Goal: Transaction & Acquisition: Purchase product/service

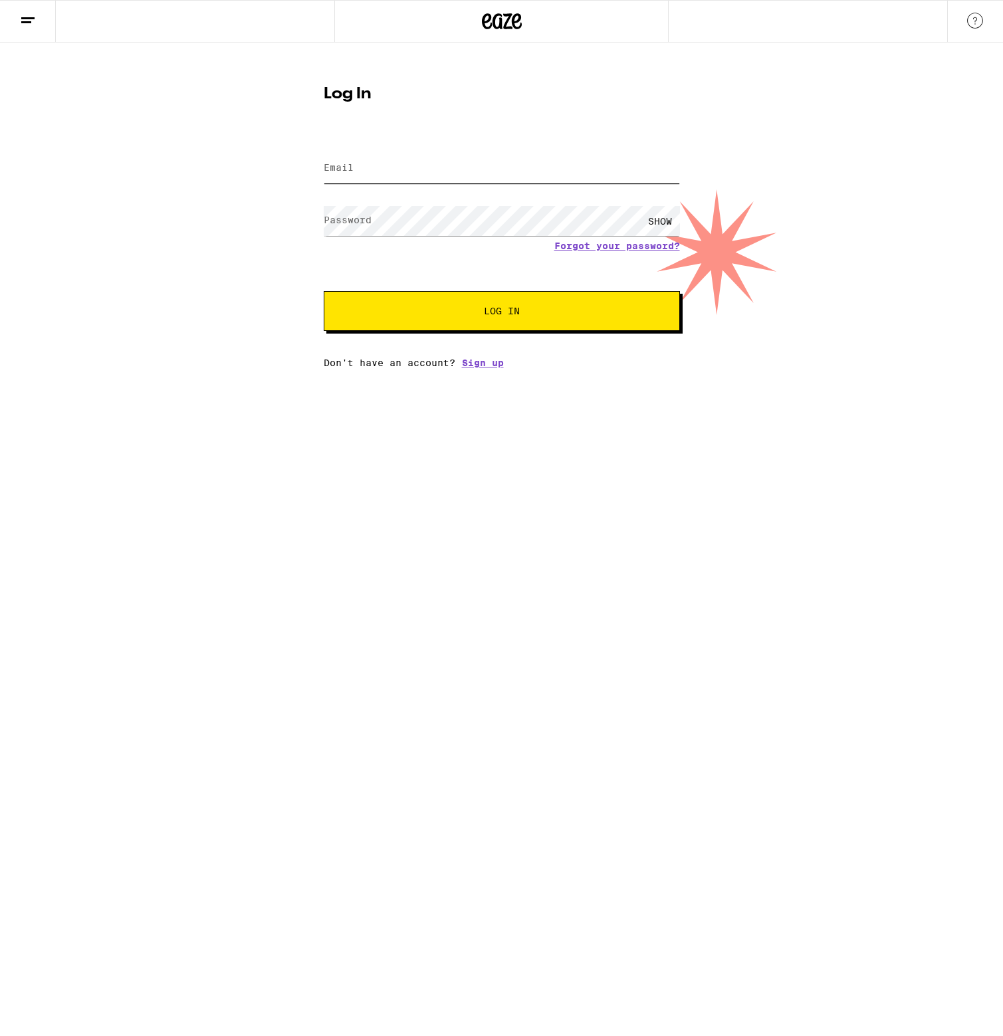
type input "[EMAIL_ADDRESS][DOMAIN_NAME]"
click at [501, 312] on button "Log In" at bounding box center [502, 311] width 356 height 40
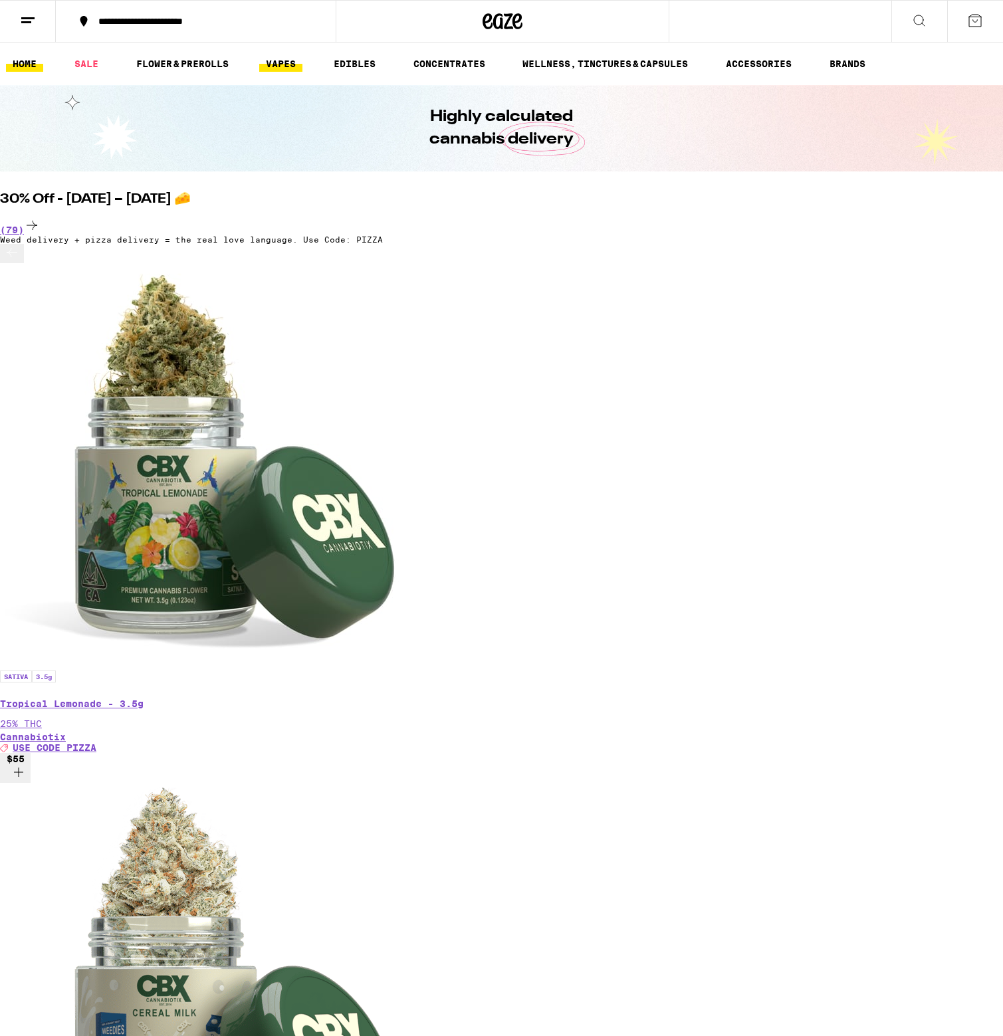
click at [293, 66] on link "VAPES" at bounding box center [280, 64] width 43 height 16
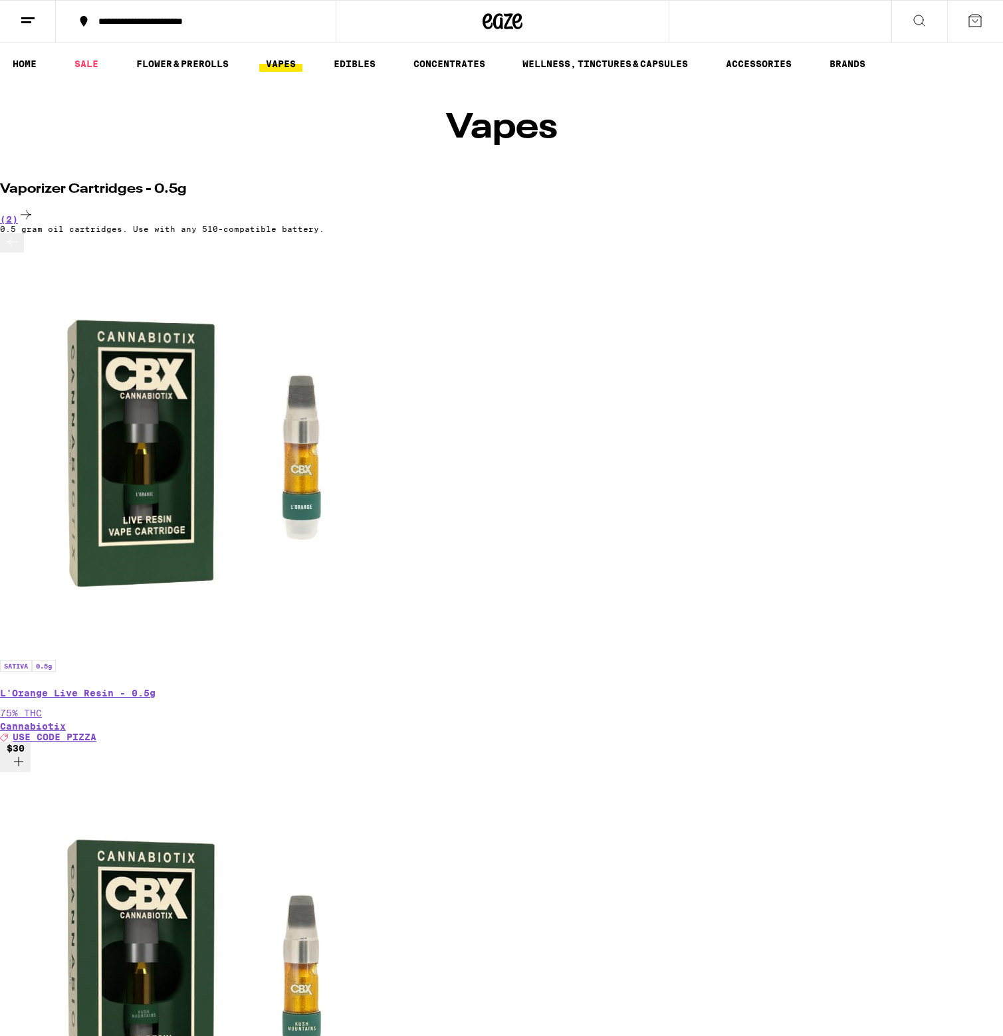
click at [912, 15] on icon at bounding box center [919, 21] width 16 height 16
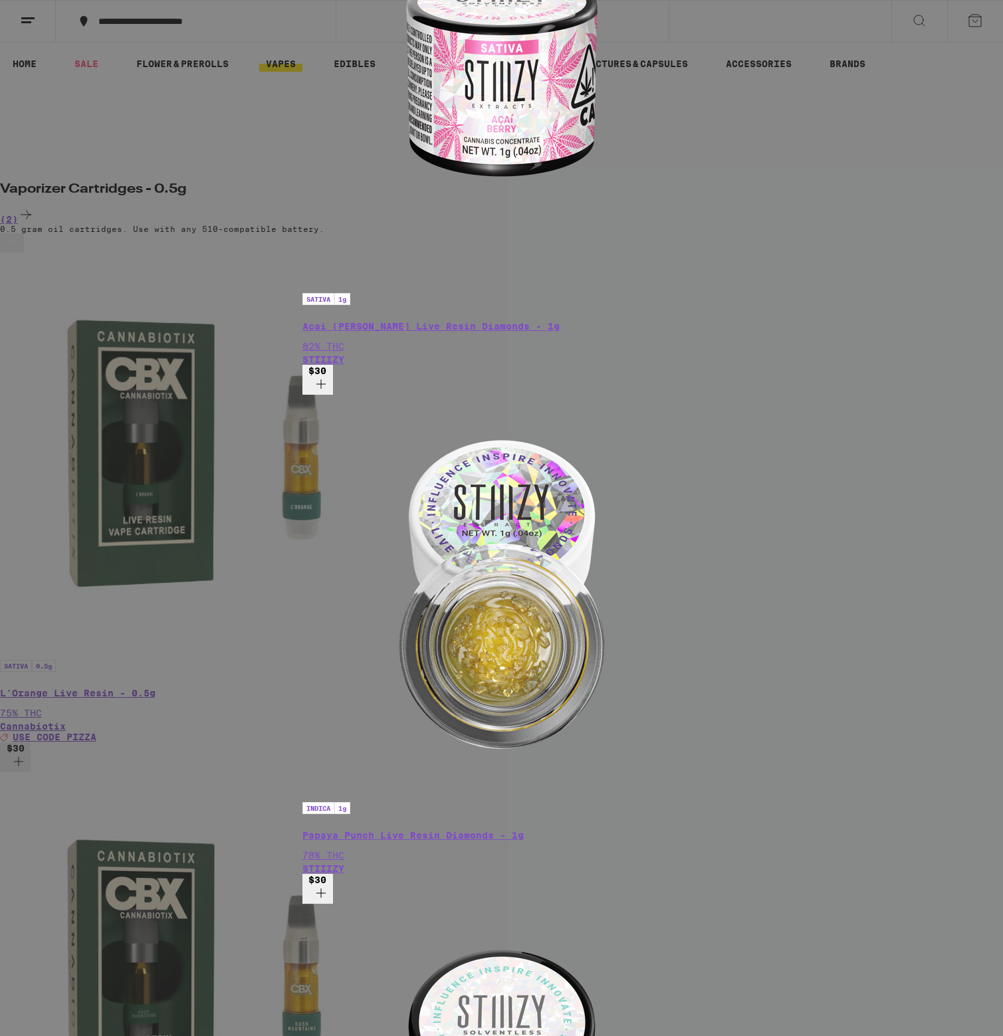
type input "stiiizy"
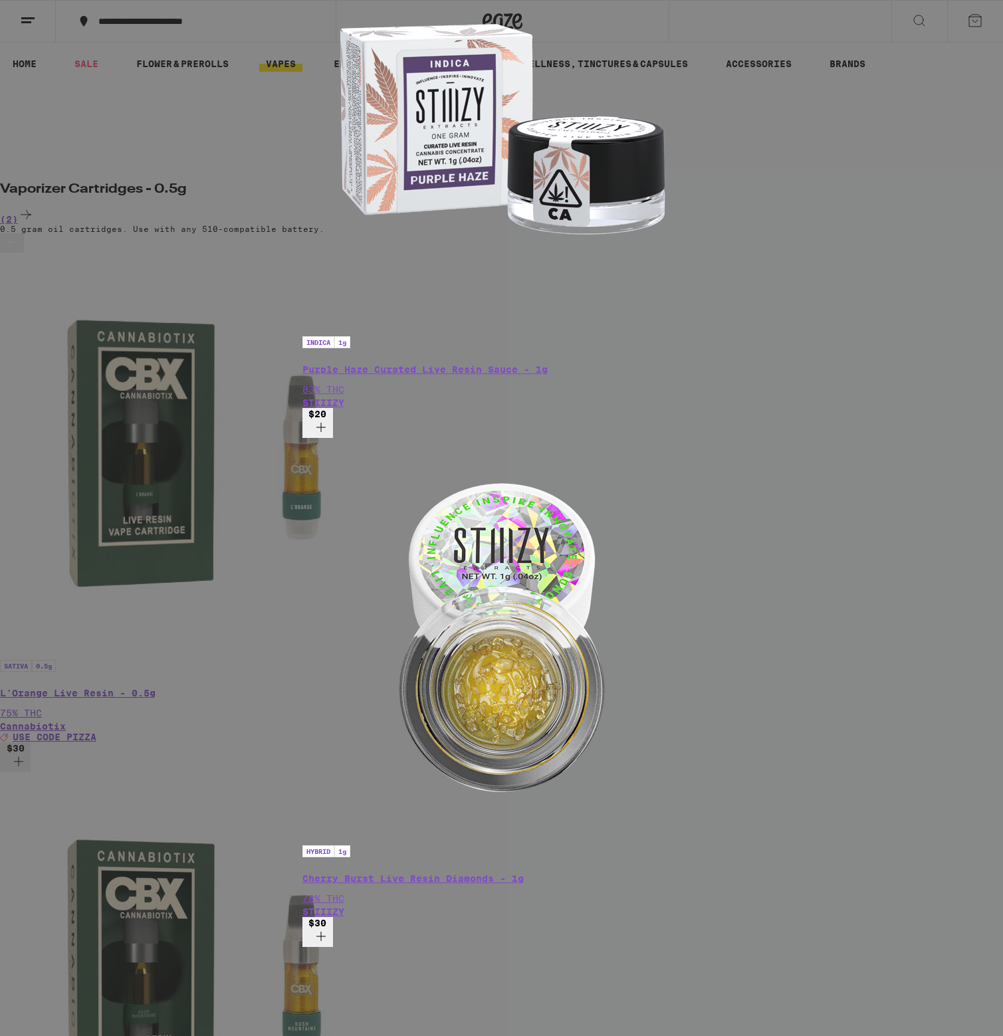
scroll to position [435, 0]
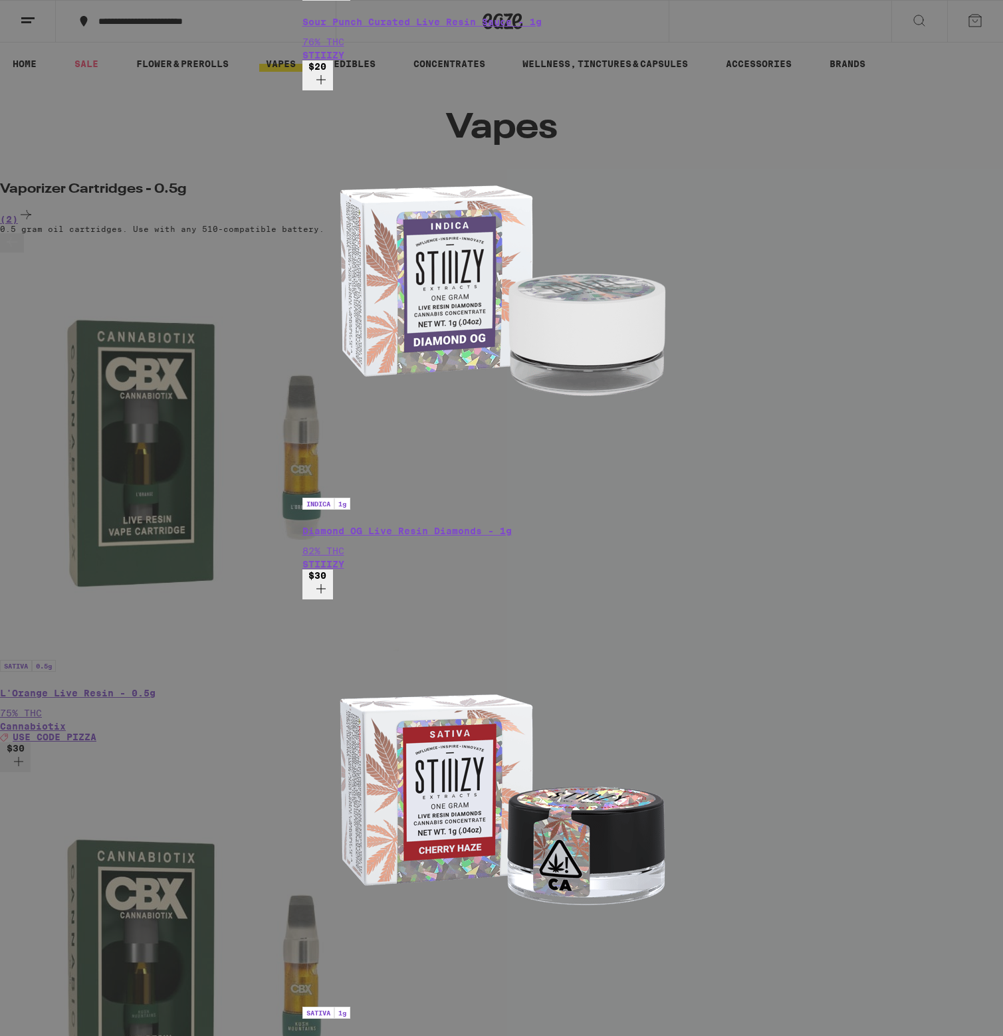
scroll to position [1240, 0]
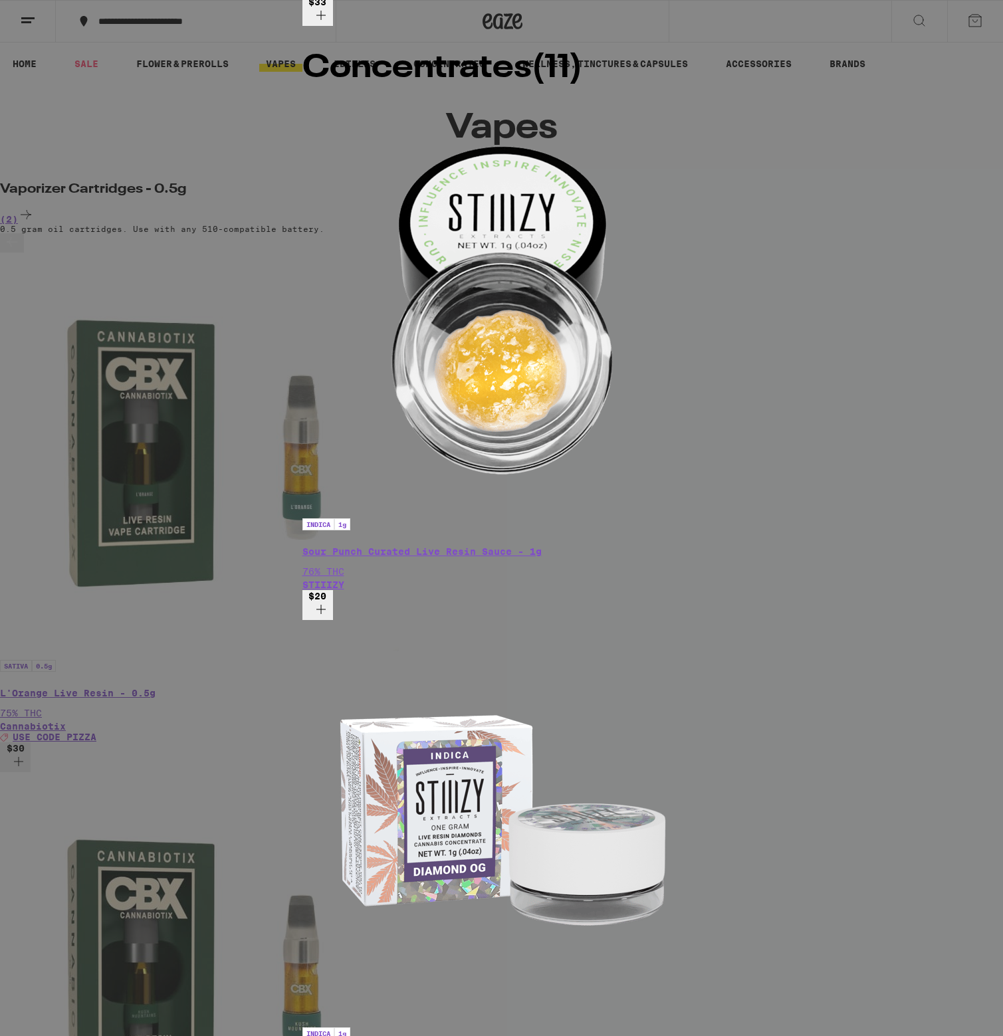
scroll to position [0, 0]
drag, startPoint x: 123, startPoint y: 20, endPoint x: 49, endPoint y: 152, distance: 151.8
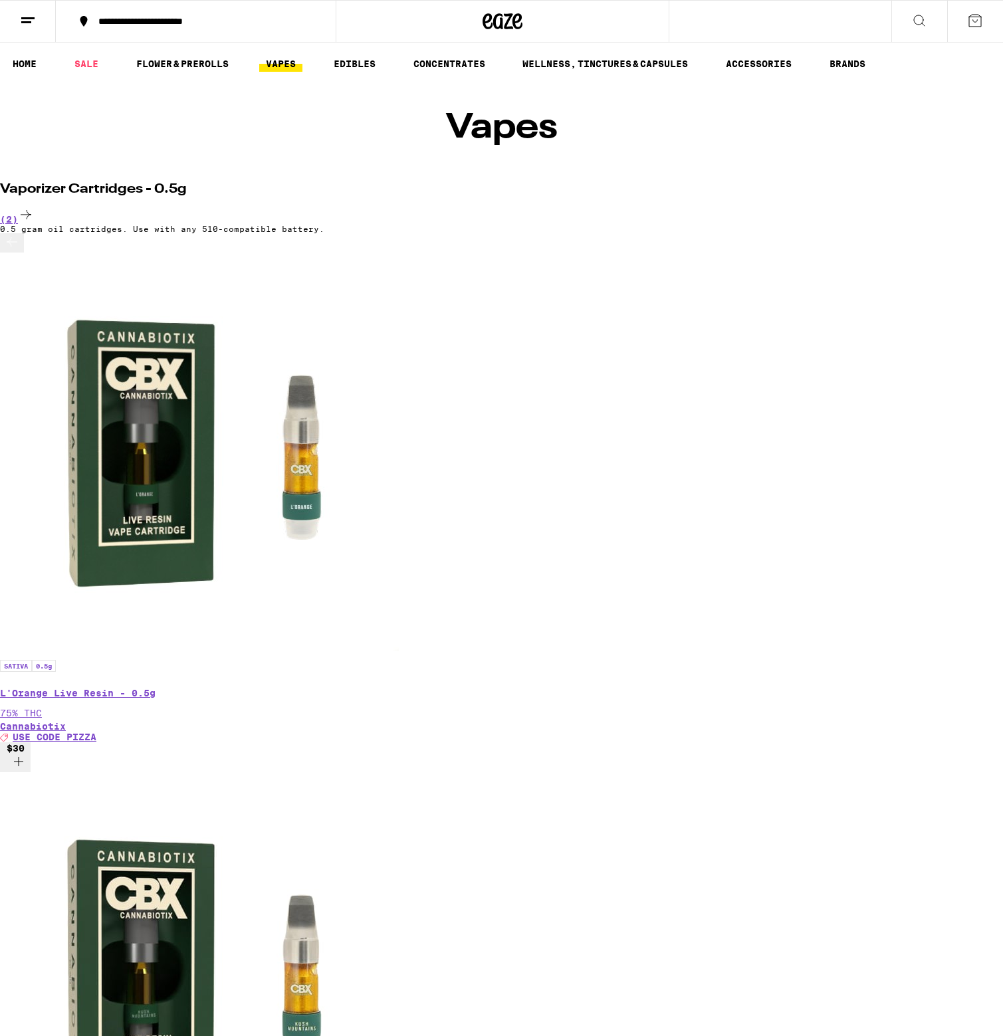
scroll to position [888, 0]
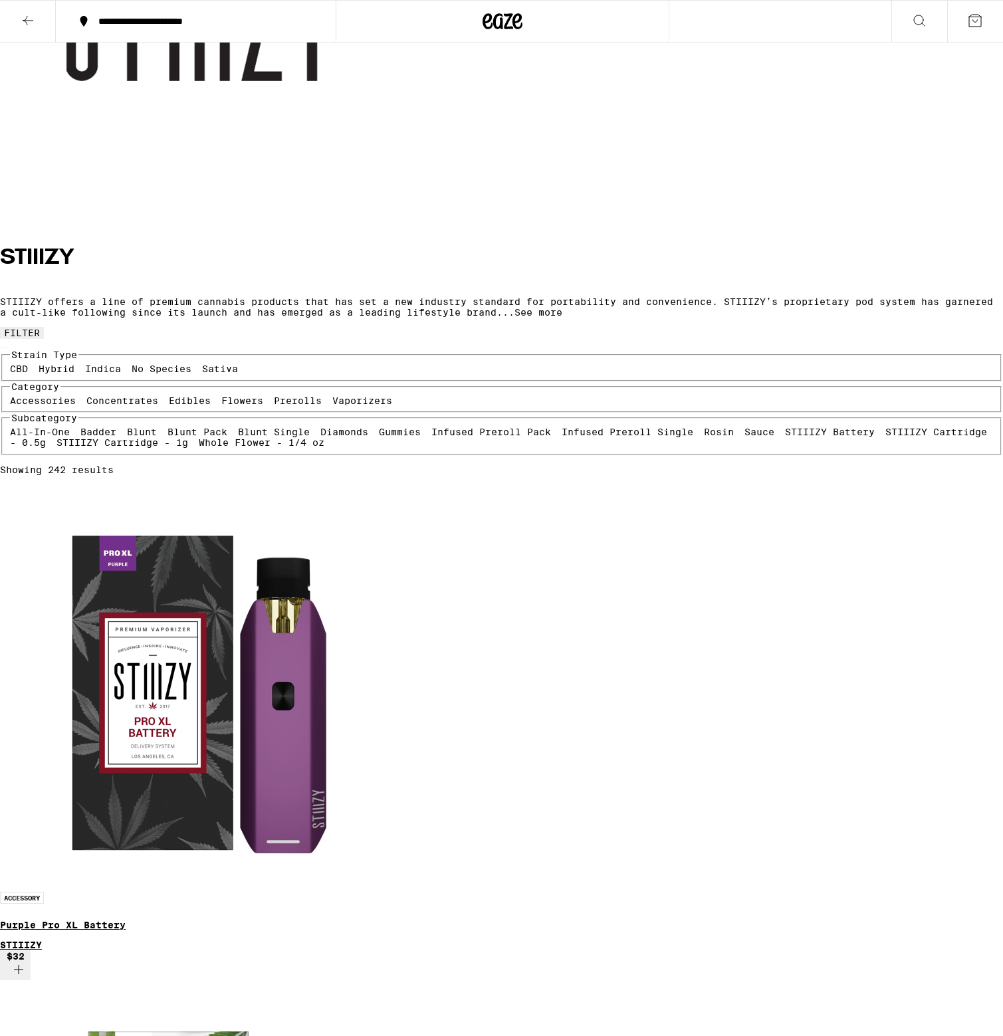
scroll to position [233, 0]
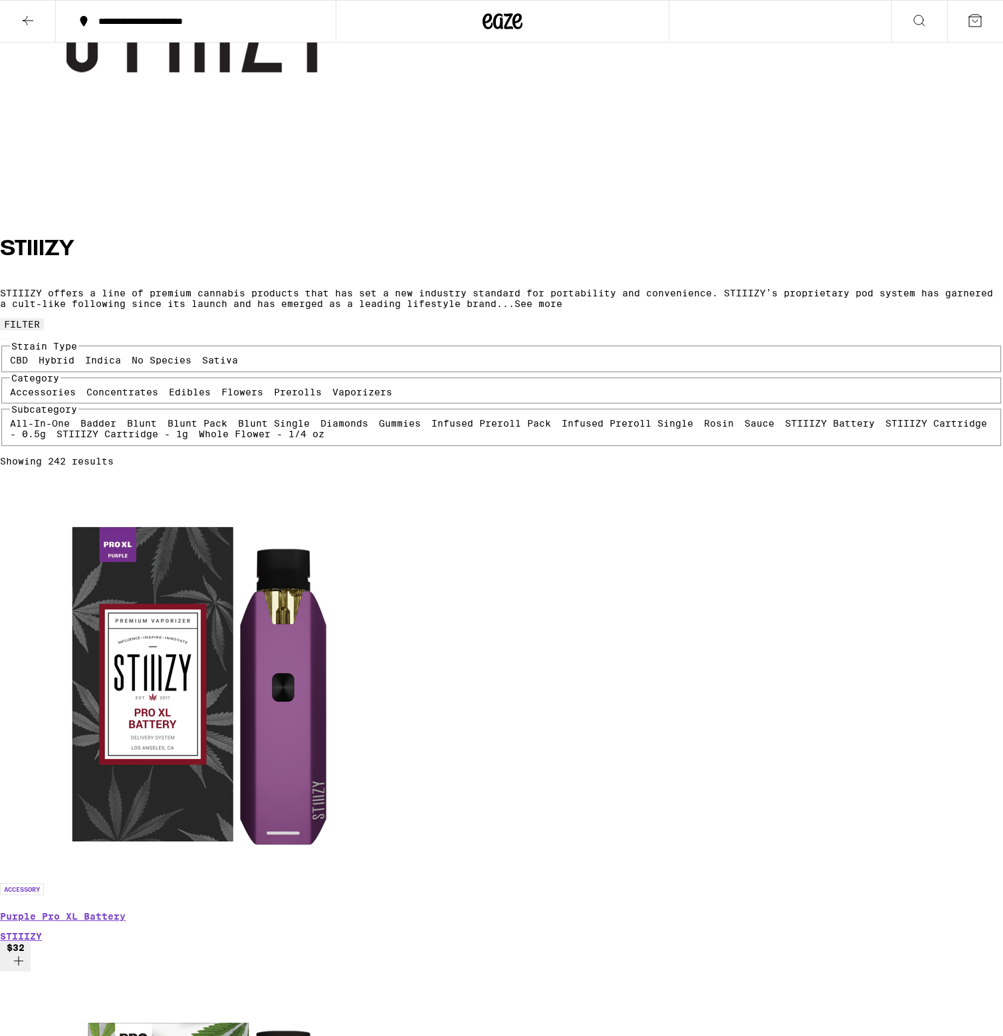
click at [332, 397] on label "Vaporizers" at bounding box center [362, 392] width 60 height 11
click at [335, 390] on input "Vaporizers" at bounding box center [335, 389] width 1 height 1
checkbox input "true"
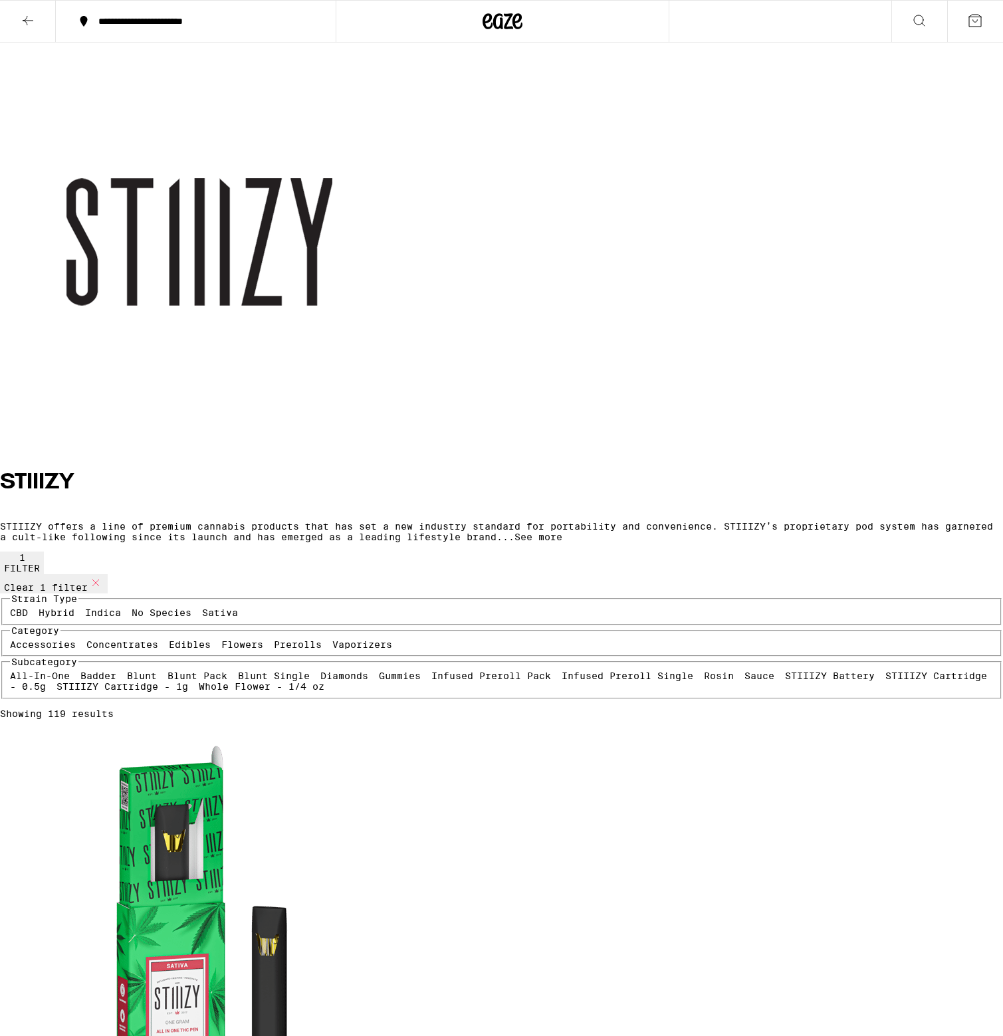
click at [28, 608] on label "CBD" at bounding box center [19, 613] width 18 height 11
click at [13, 610] on input "CBD" at bounding box center [13, 610] width 1 height 1
checkbox input "true"
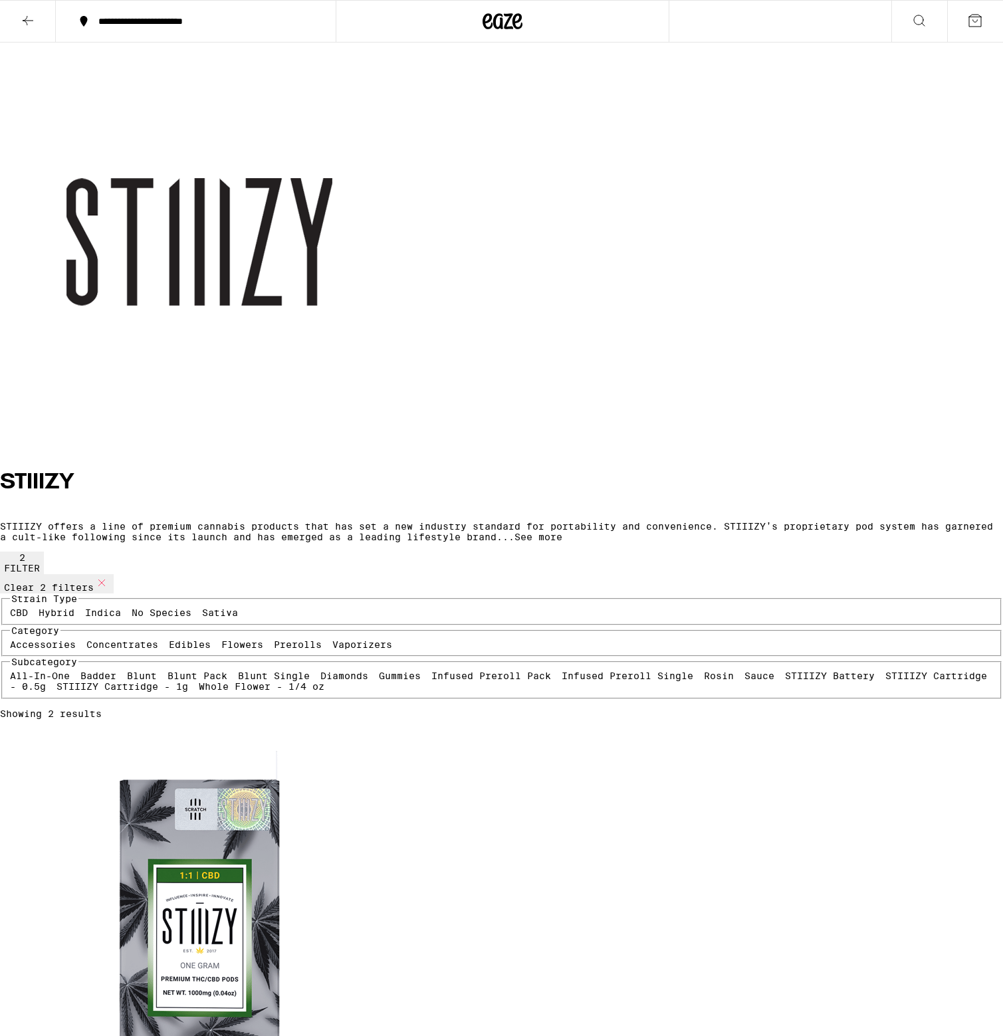
click at [74, 608] on label "Hybrid" at bounding box center [57, 613] width 36 height 11
click at [42, 610] on input "Hybrid" at bounding box center [41, 610] width 1 height 1
checkbox input "true"
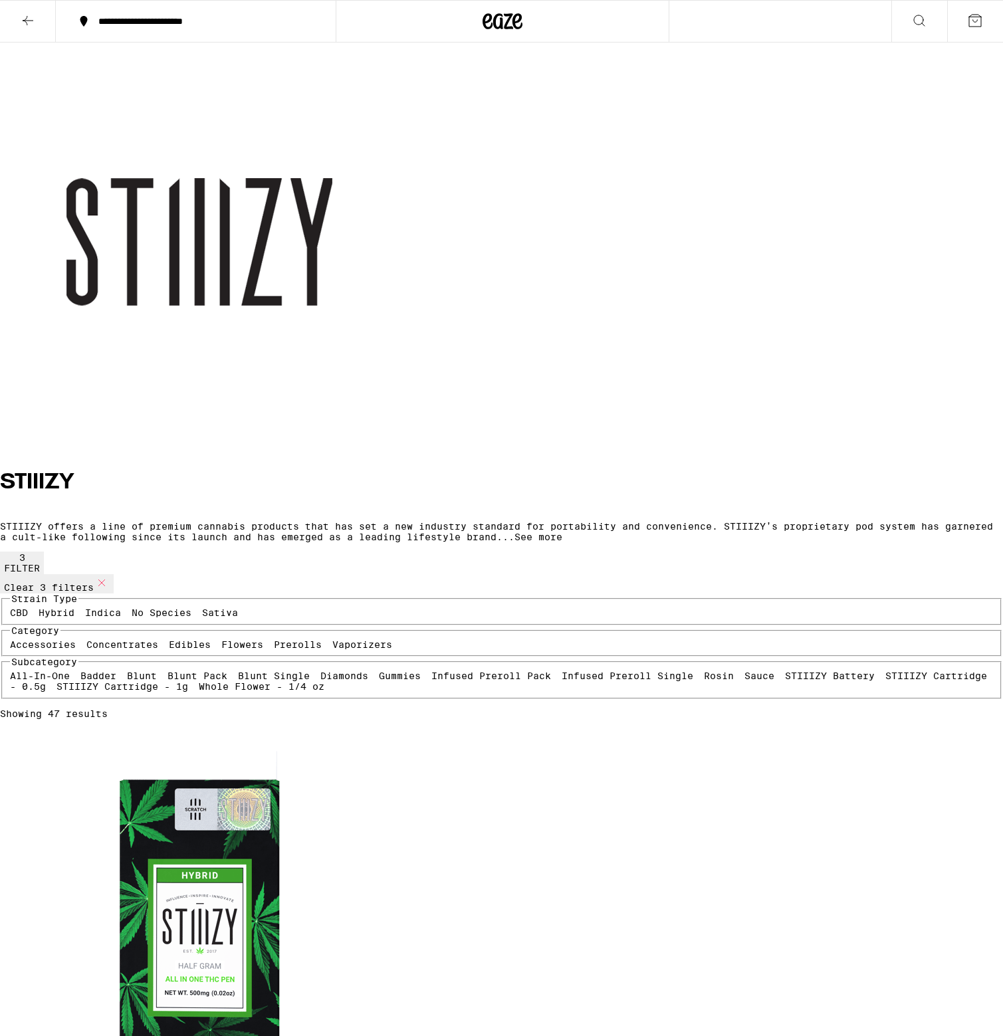
click at [28, 608] on label "CBD" at bounding box center [19, 613] width 18 height 11
click at [13, 610] on input "CBD" at bounding box center [13, 610] width 1 height 1
checkbox input "false"
click at [925, 15] on icon at bounding box center [919, 21] width 16 height 16
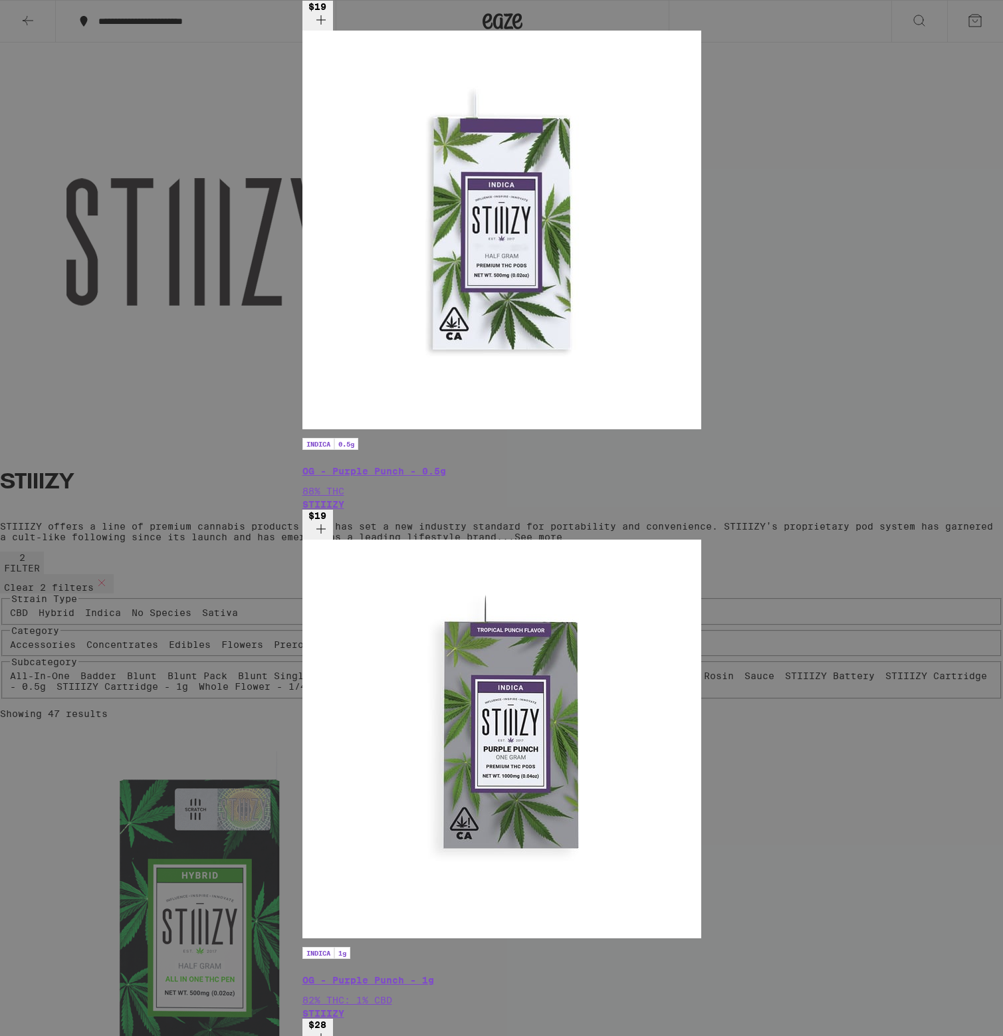
type input "stiiizy 1g"
click at [985, 200] on div "Search for Products stiiizy 1g Clear 53 results for "stiiizy 1g" Vaporizers ( 4…" at bounding box center [501, 518] width 1003 height 1036
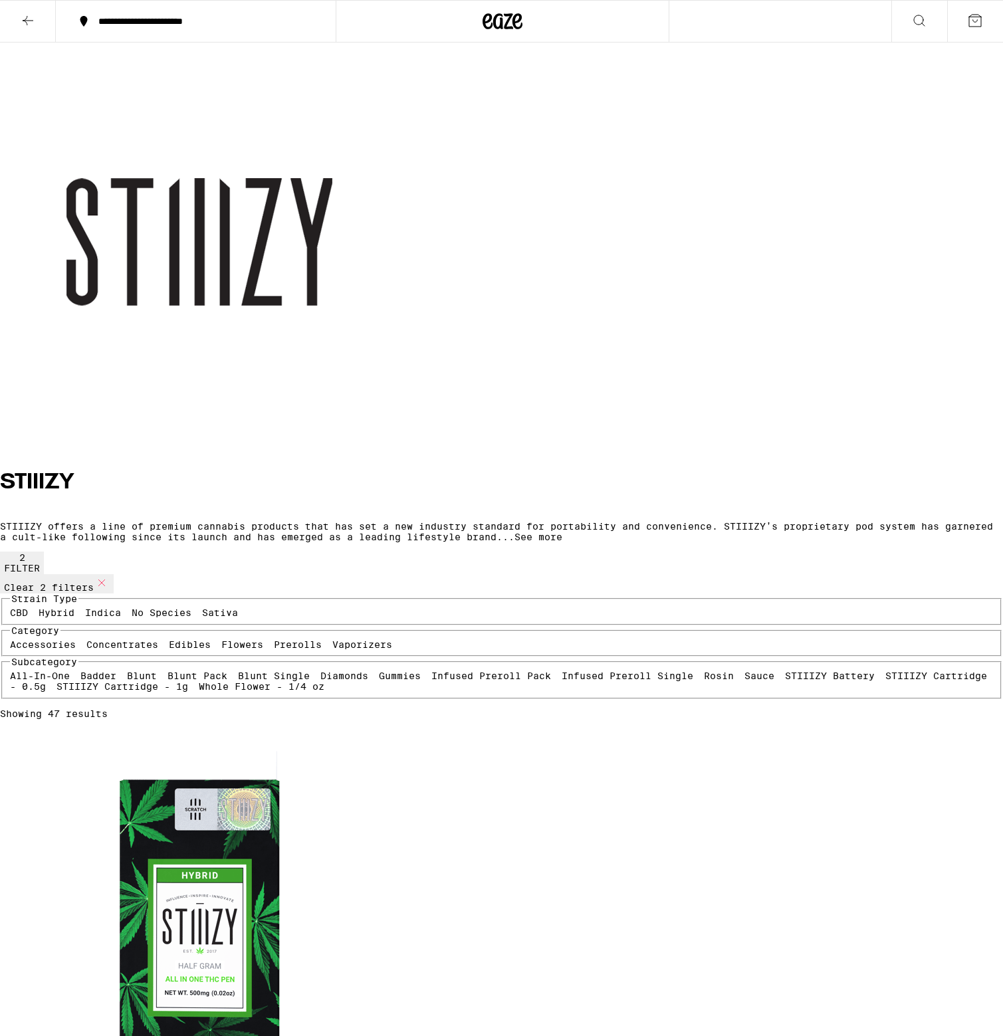
click at [140, 692] on label "STIIIZY Cartridge - 1g" at bounding box center [123, 686] width 132 height 11
click at [60, 684] on input "STIIIZY Cartridge - 1g" at bounding box center [59, 683] width 1 height 1
checkbox input "true"
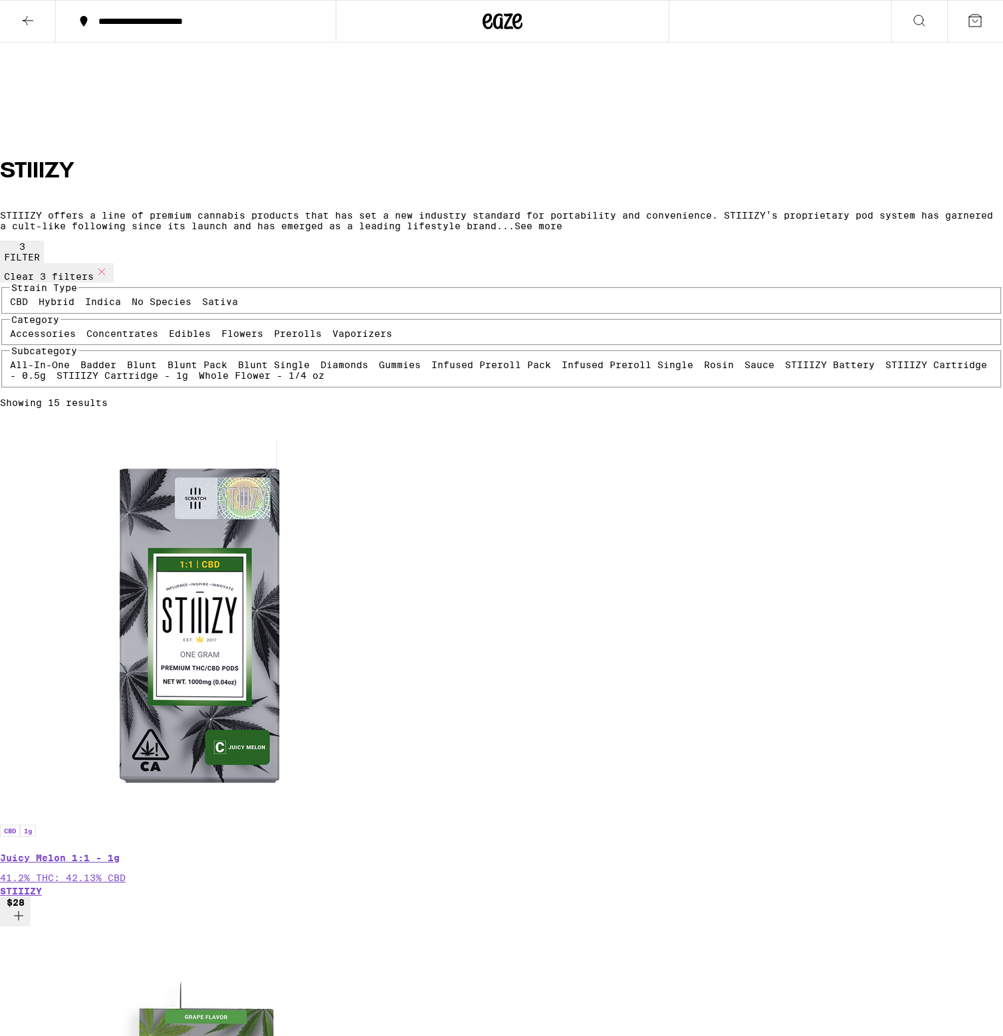
scroll to position [318, 0]
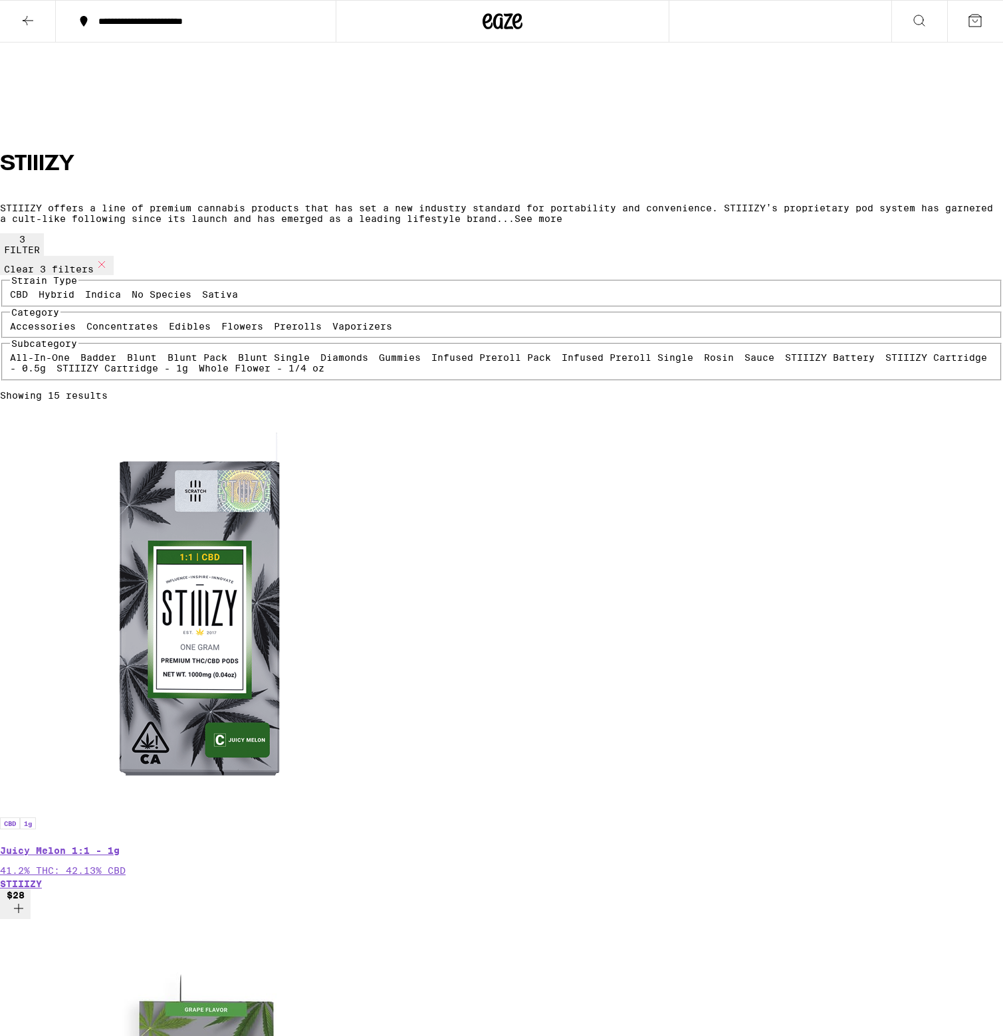
click at [74, 289] on label "Hybrid" at bounding box center [57, 294] width 36 height 11
click at [42, 291] on input "Hybrid" at bounding box center [41, 291] width 1 height 1
checkbox input "false"
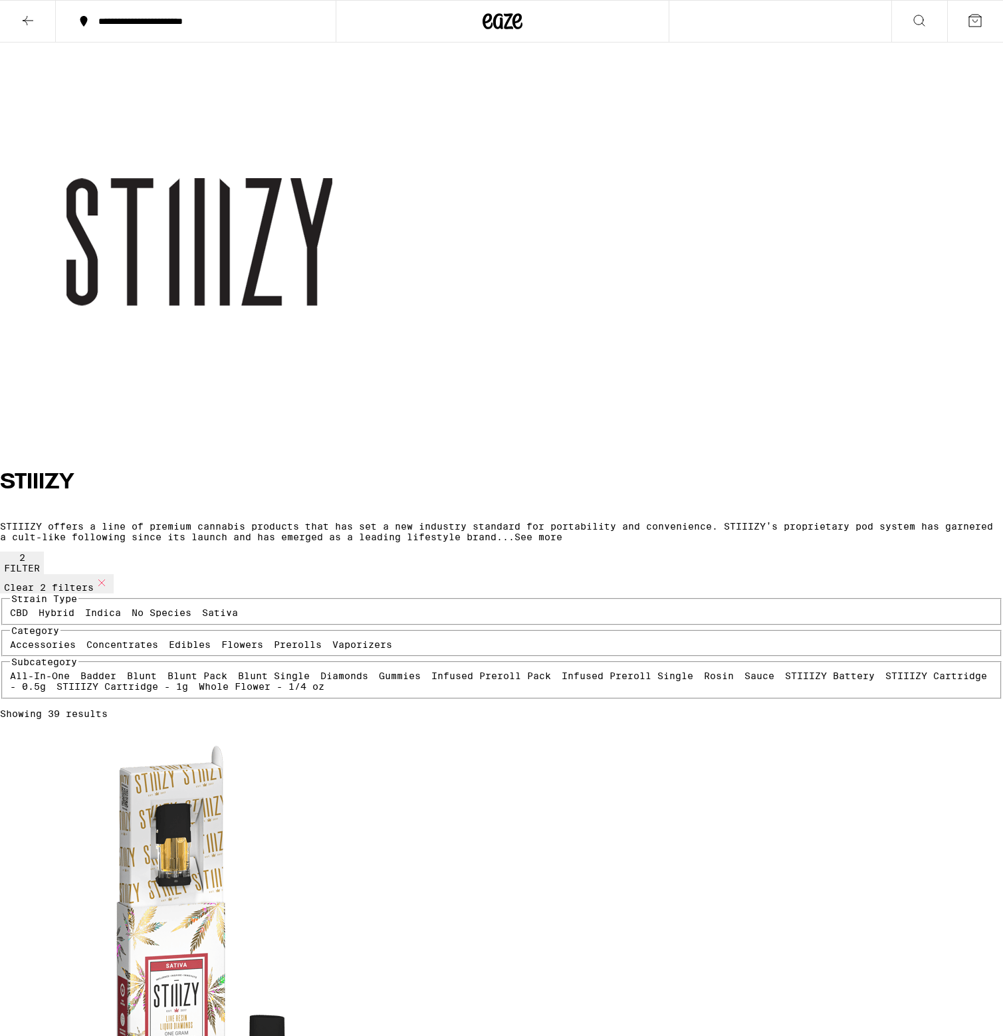
click at [910, 20] on button at bounding box center [919, 22] width 56 height 42
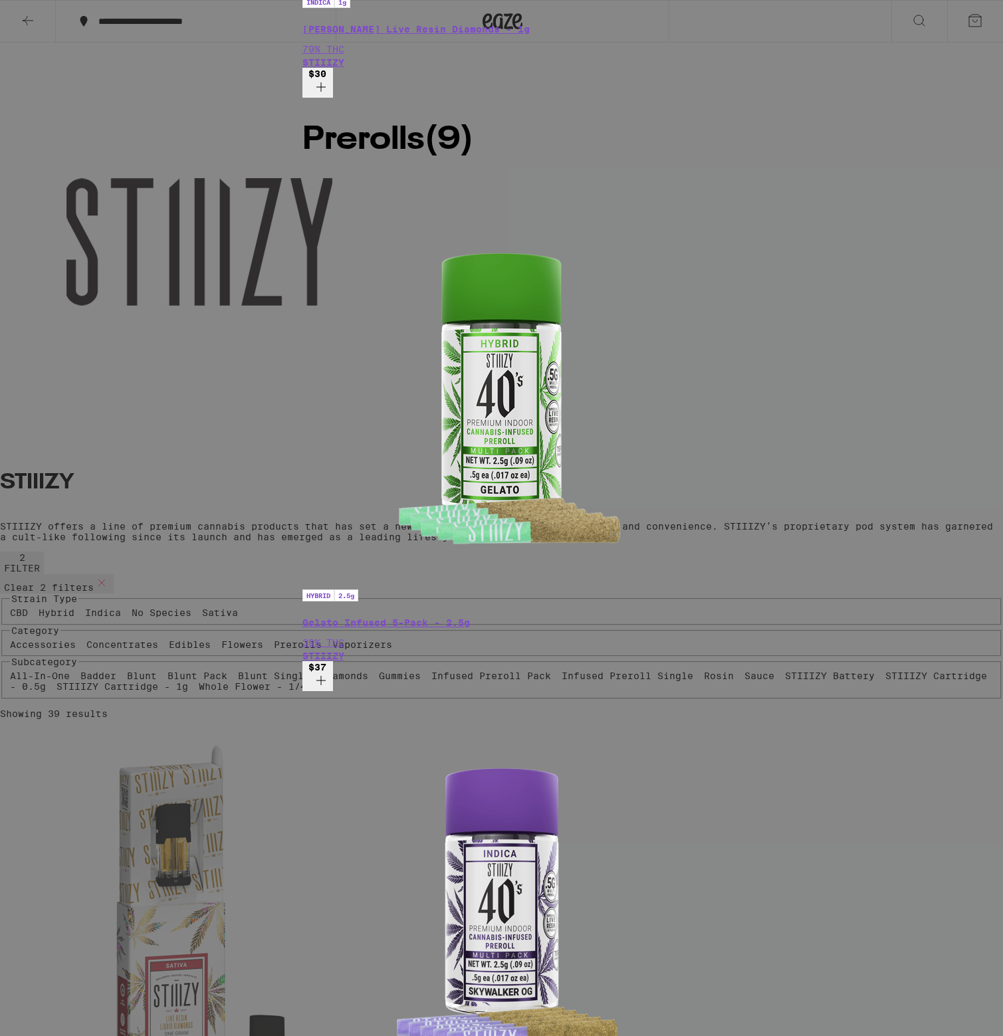
type input "stiiizy"
drag, startPoint x: 936, startPoint y: 73, endPoint x: 951, endPoint y: 18, distance: 57.1
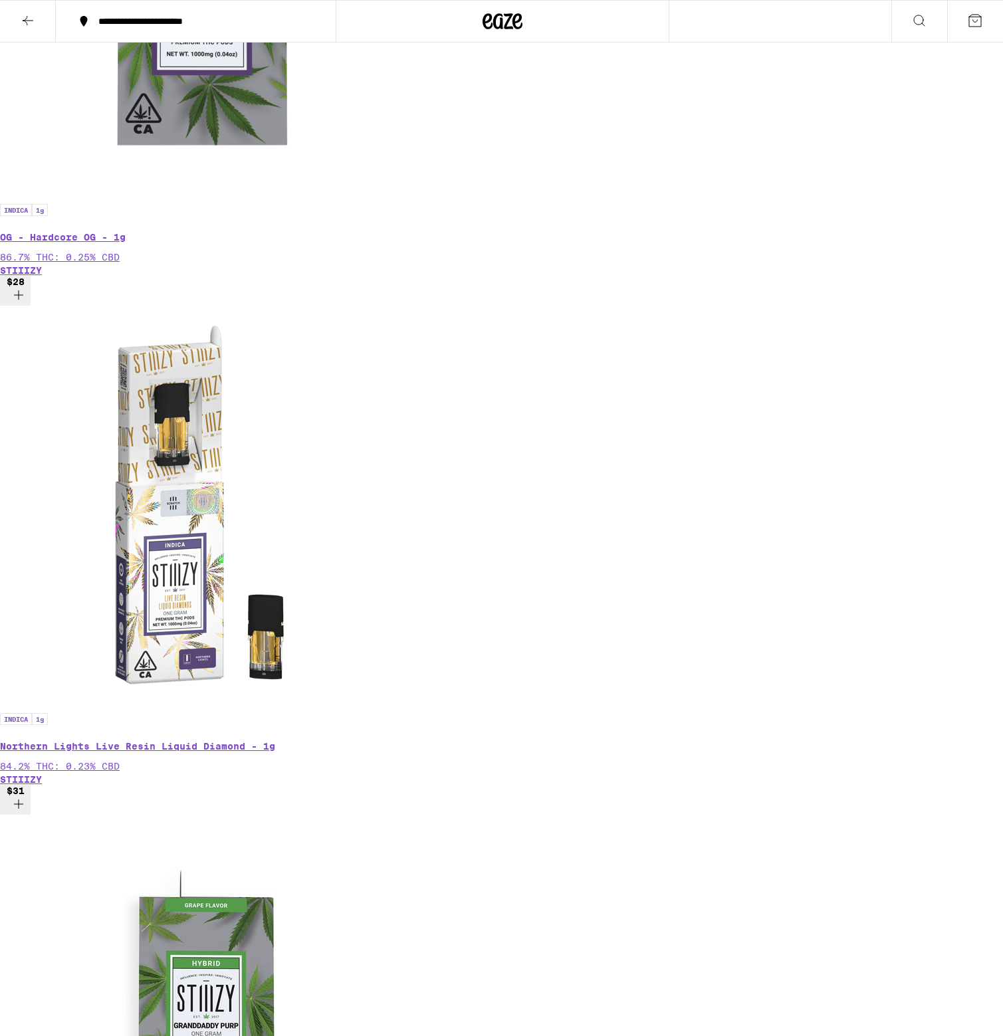
scroll to position [1950, 0]
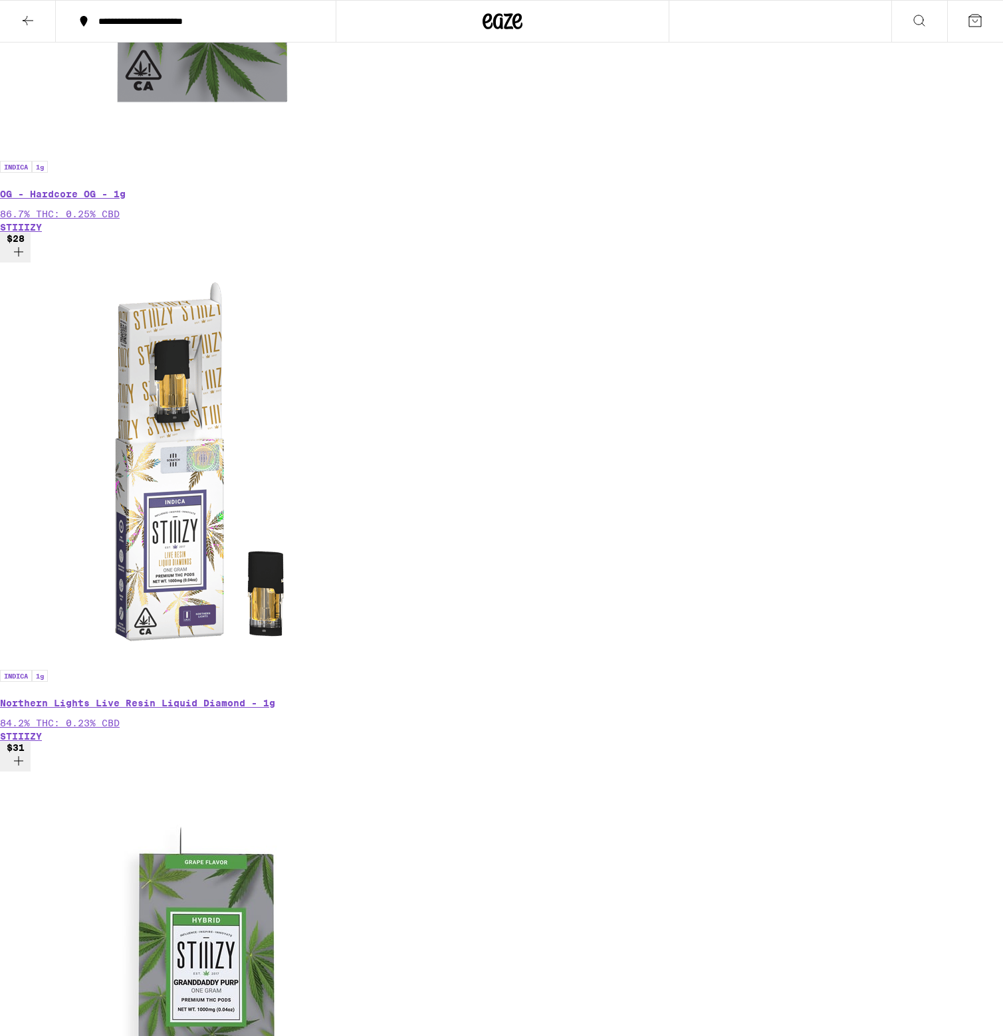
scroll to position [2005, 0]
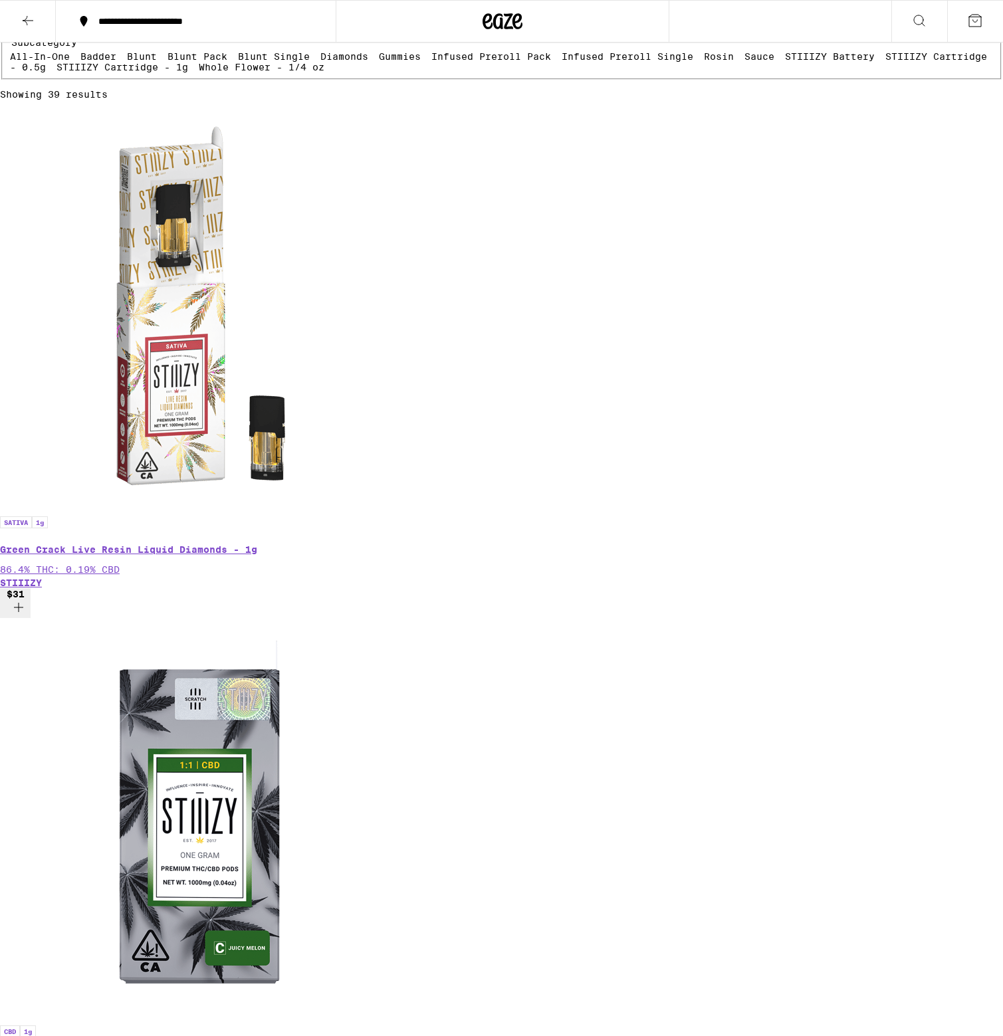
scroll to position [626, 0]
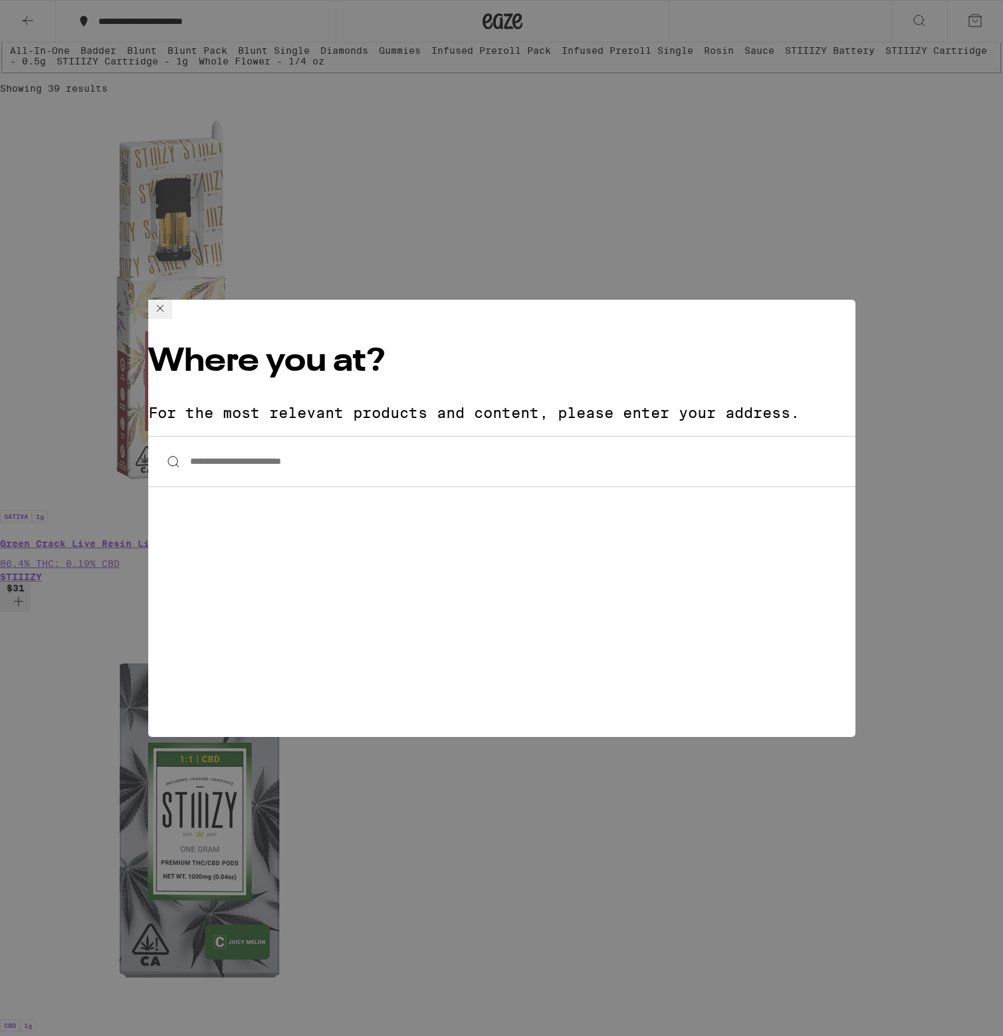
click at [382, 436] on input "**********" at bounding box center [501, 461] width 707 height 51
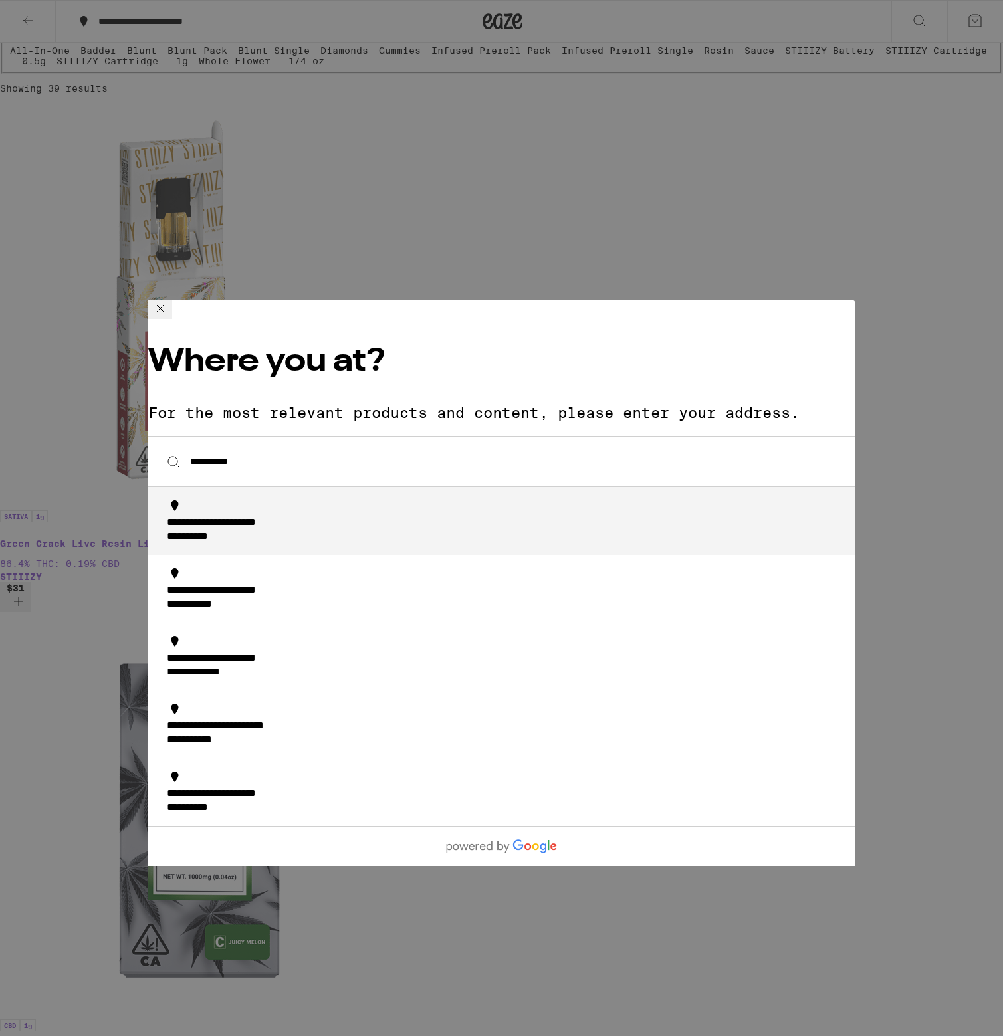
click at [372, 517] on div "**********" at bounding box center [506, 531] width 678 height 28
type input "**********"
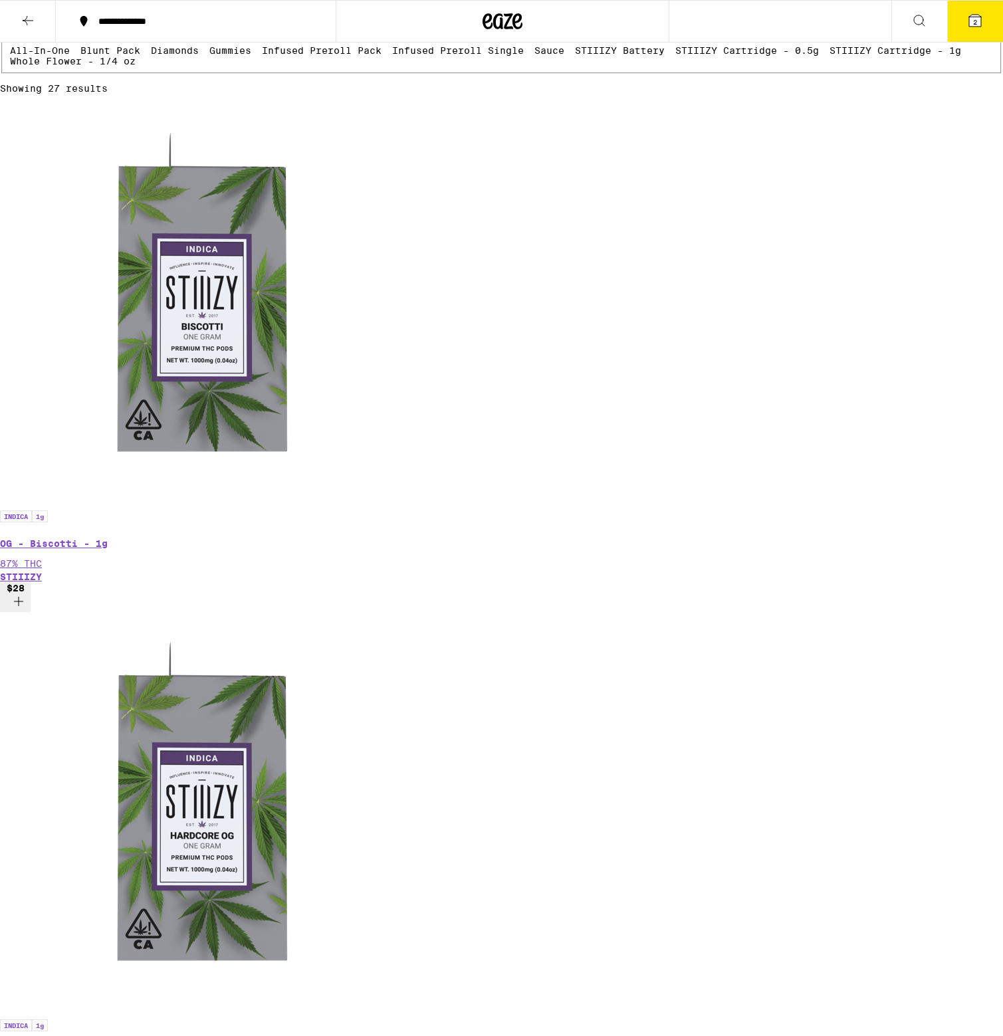
click at [978, 21] on icon at bounding box center [975, 21] width 12 height 12
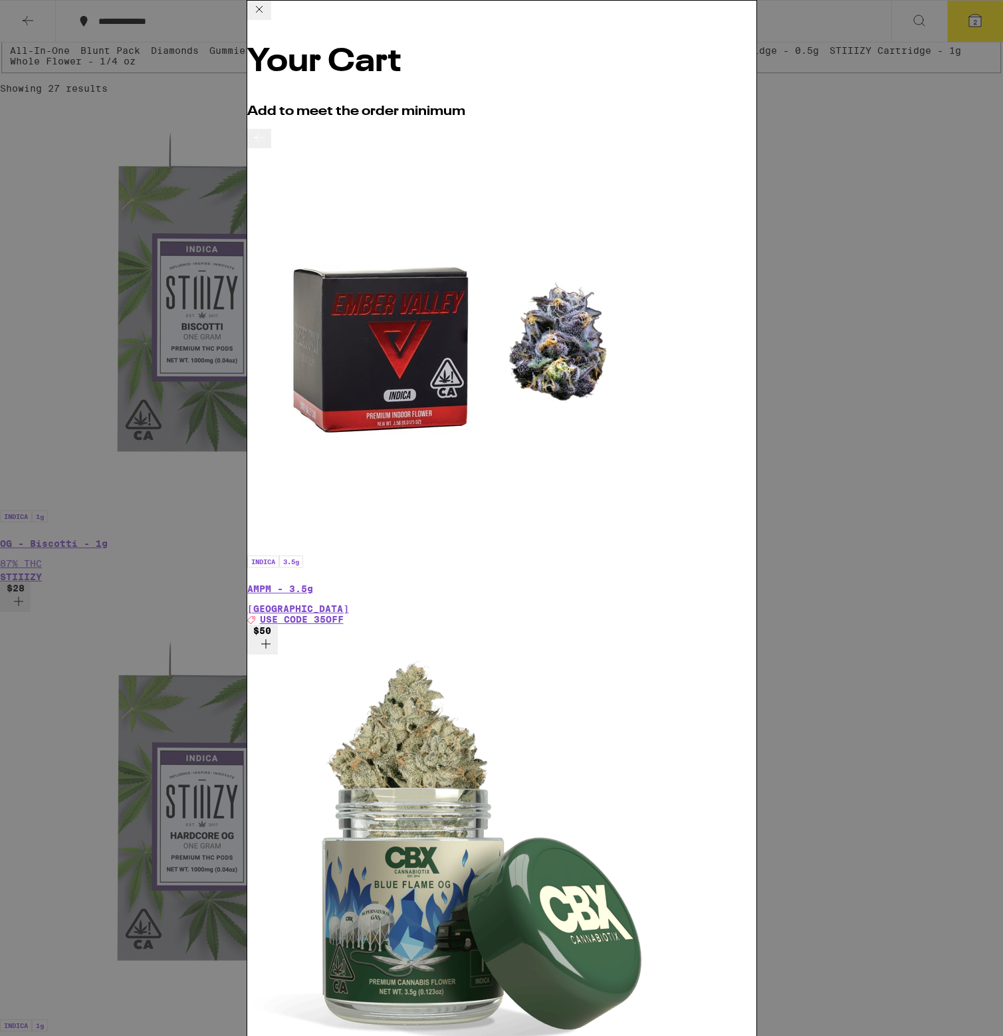
click at [267, 14] on icon at bounding box center [259, 9] width 16 height 16
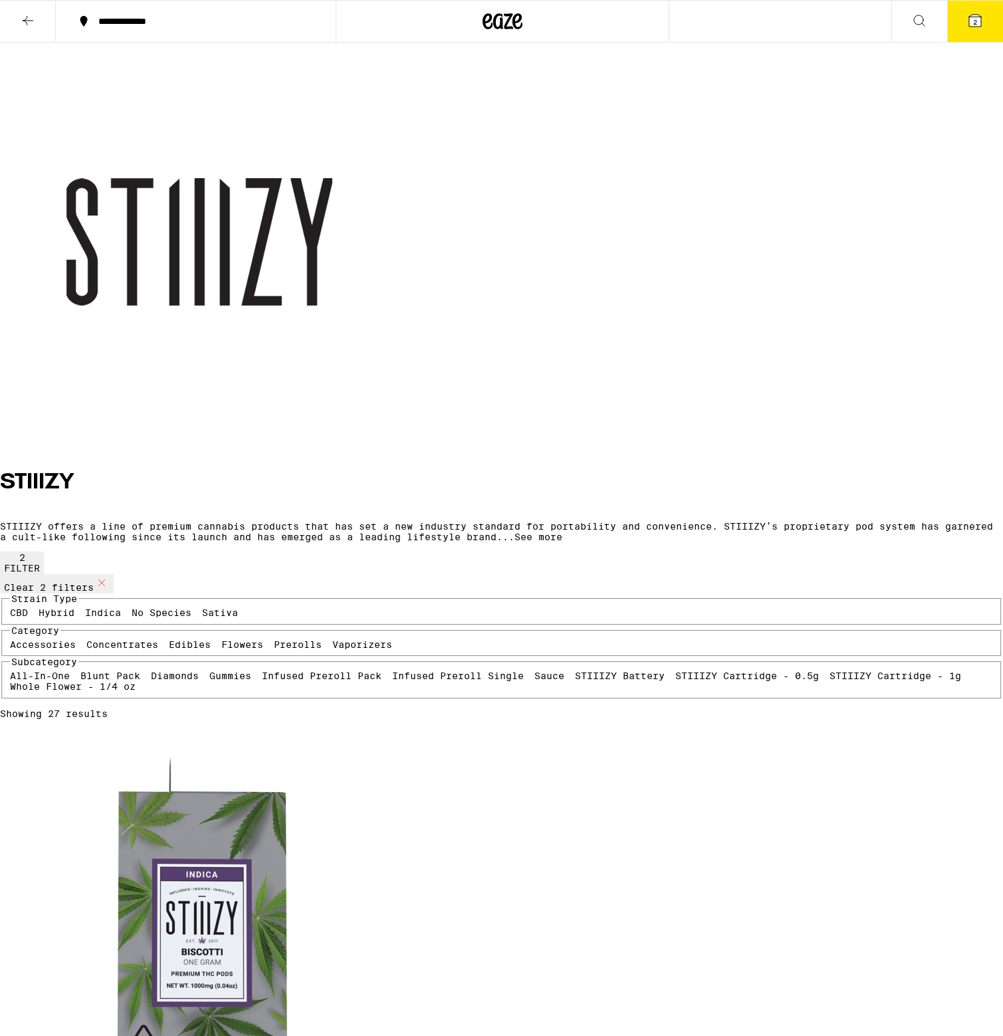
click at [739, 19] on div "**********" at bounding box center [501, 21] width 1003 height 43
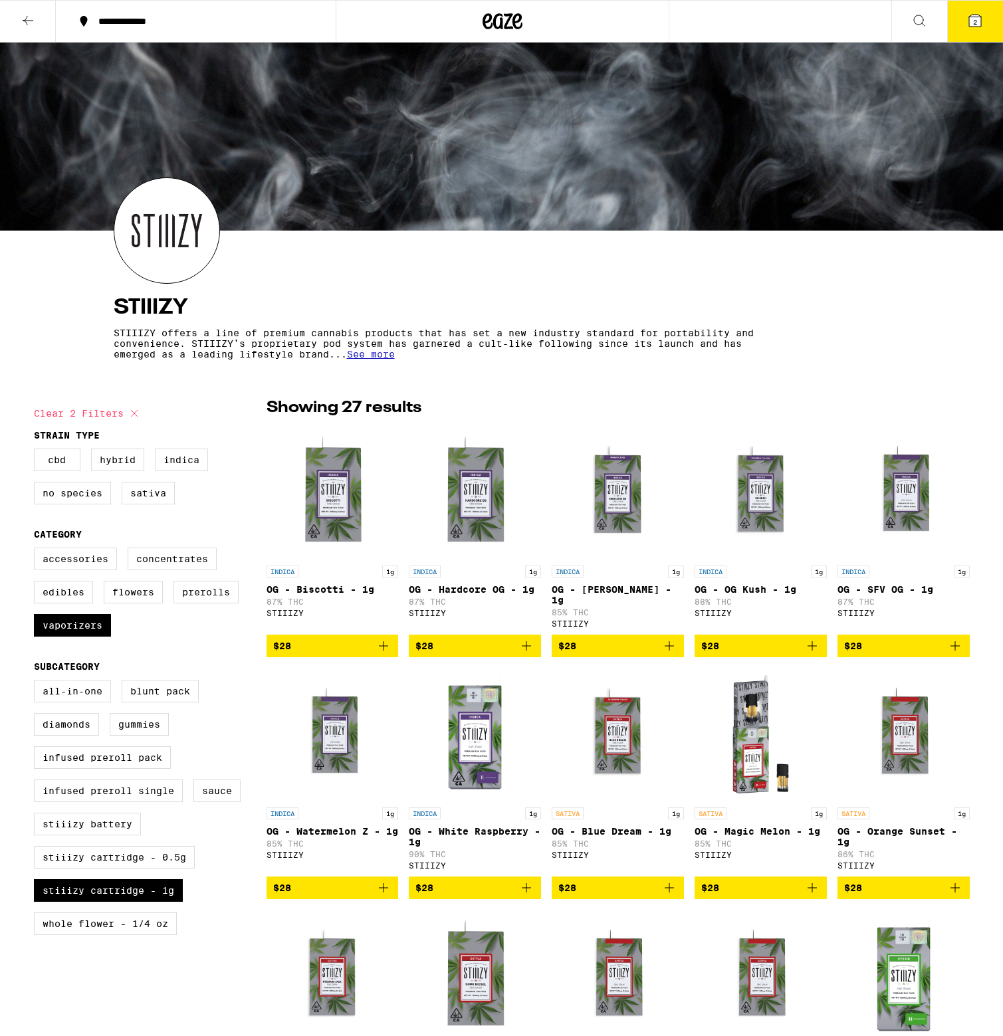
click at [962, 22] on button "2" at bounding box center [975, 21] width 56 height 41
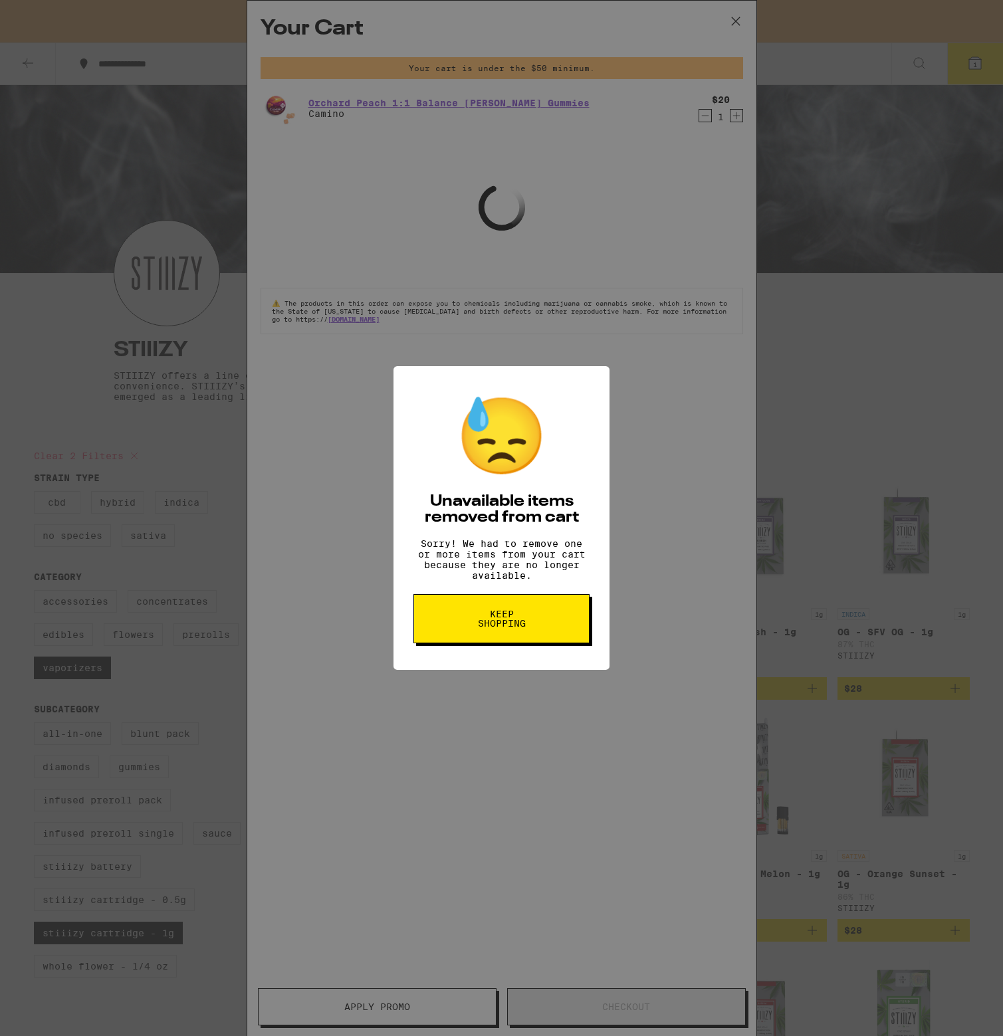
click at [507, 628] on span "Keep Shopping" at bounding box center [501, 619] width 68 height 19
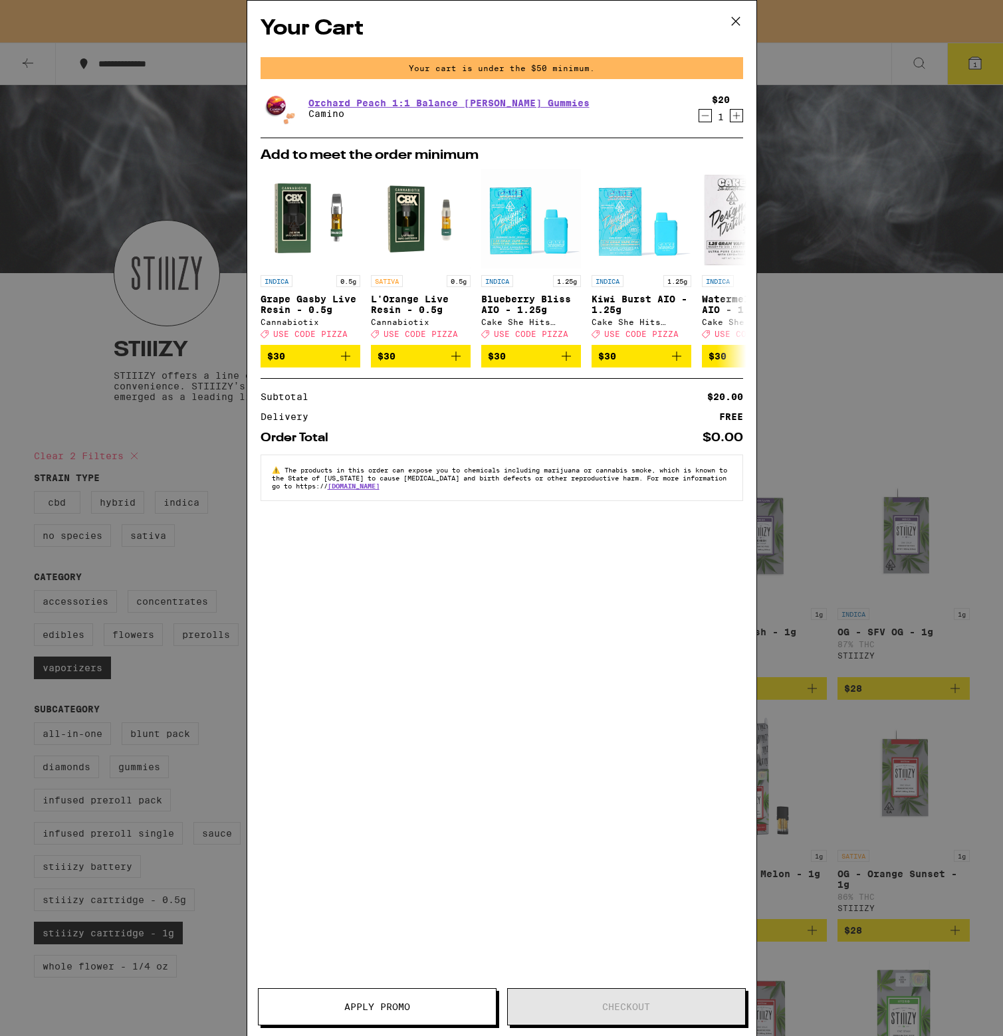
click at [698, 119] on div "$20 1" at bounding box center [718, 108] width 50 height 28
click at [705, 118] on icon "Decrement" at bounding box center [705, 116] width 12 height 16
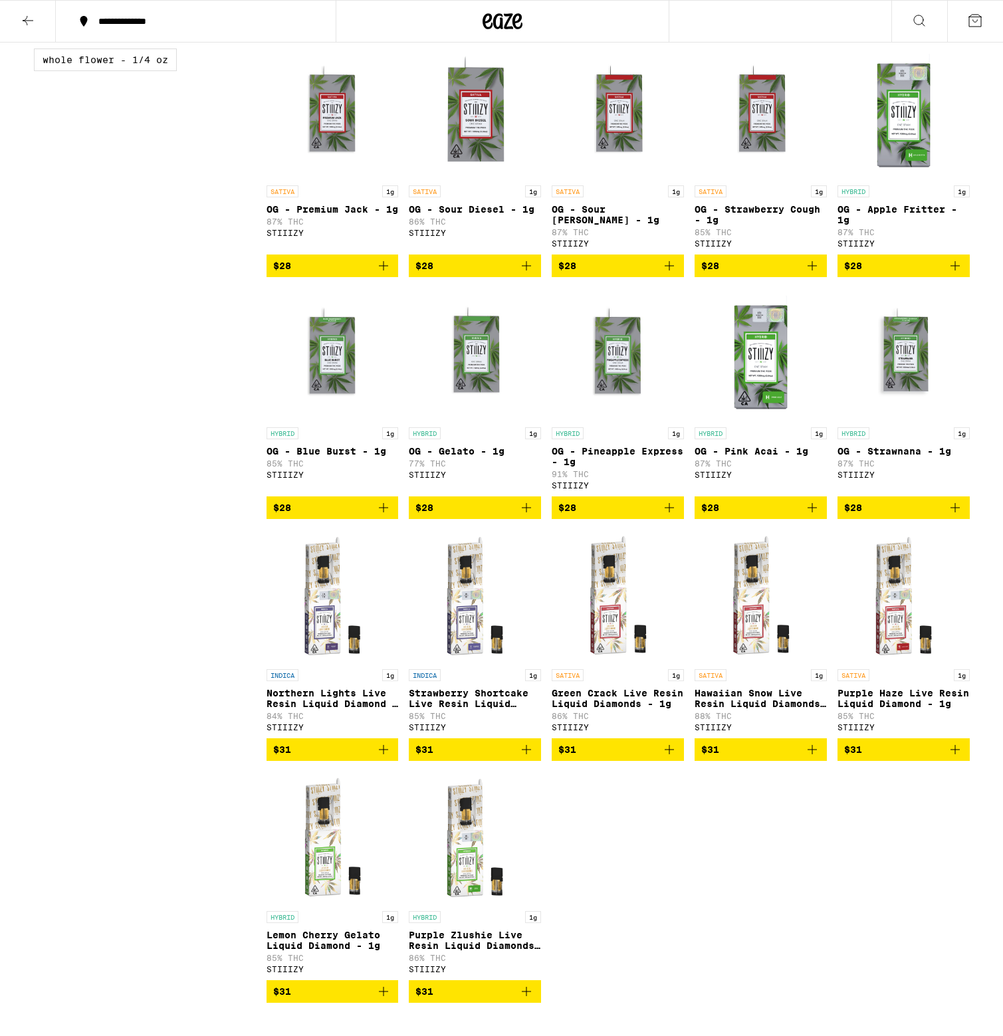
scroll to position [865, 0]
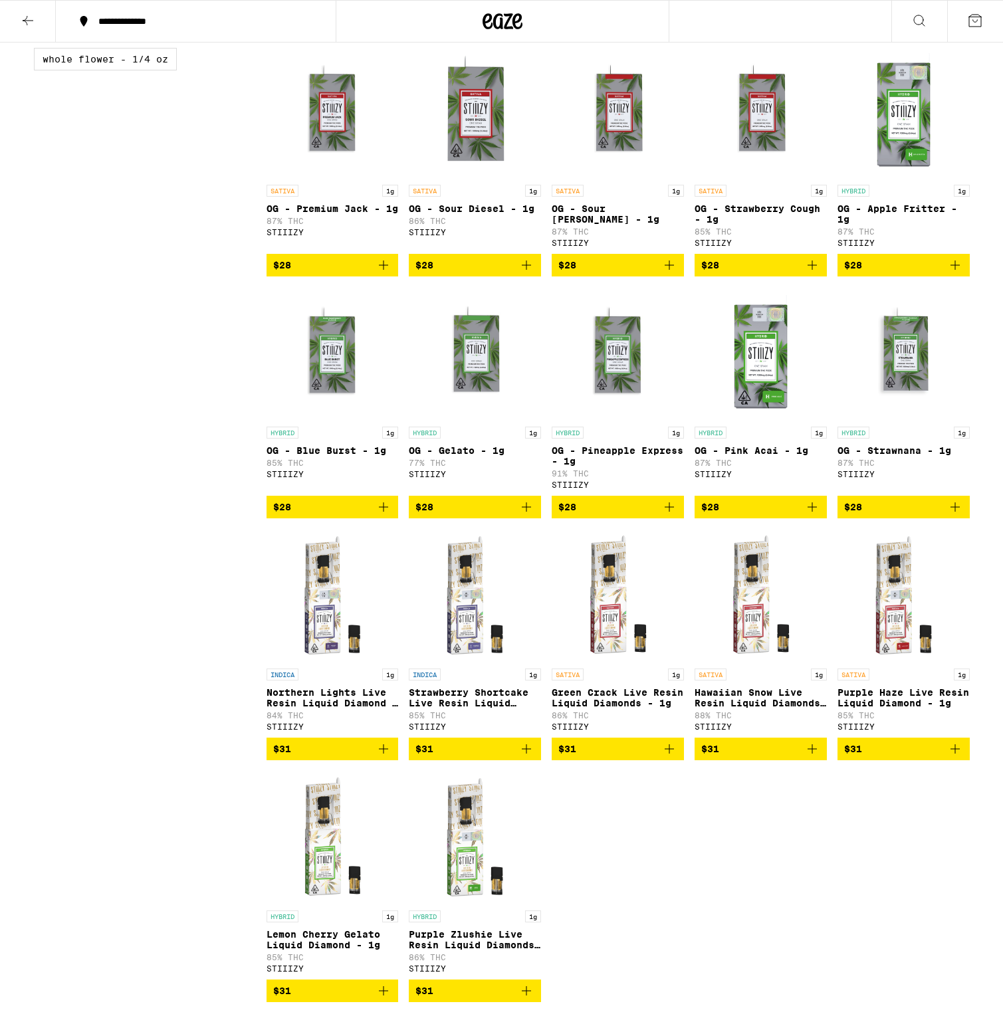
click at [734, 709] on p "Hawaiian Snow Live Resin Liquid Diamonds - 1g" at bounding box center [761, 697] width 132 height 21
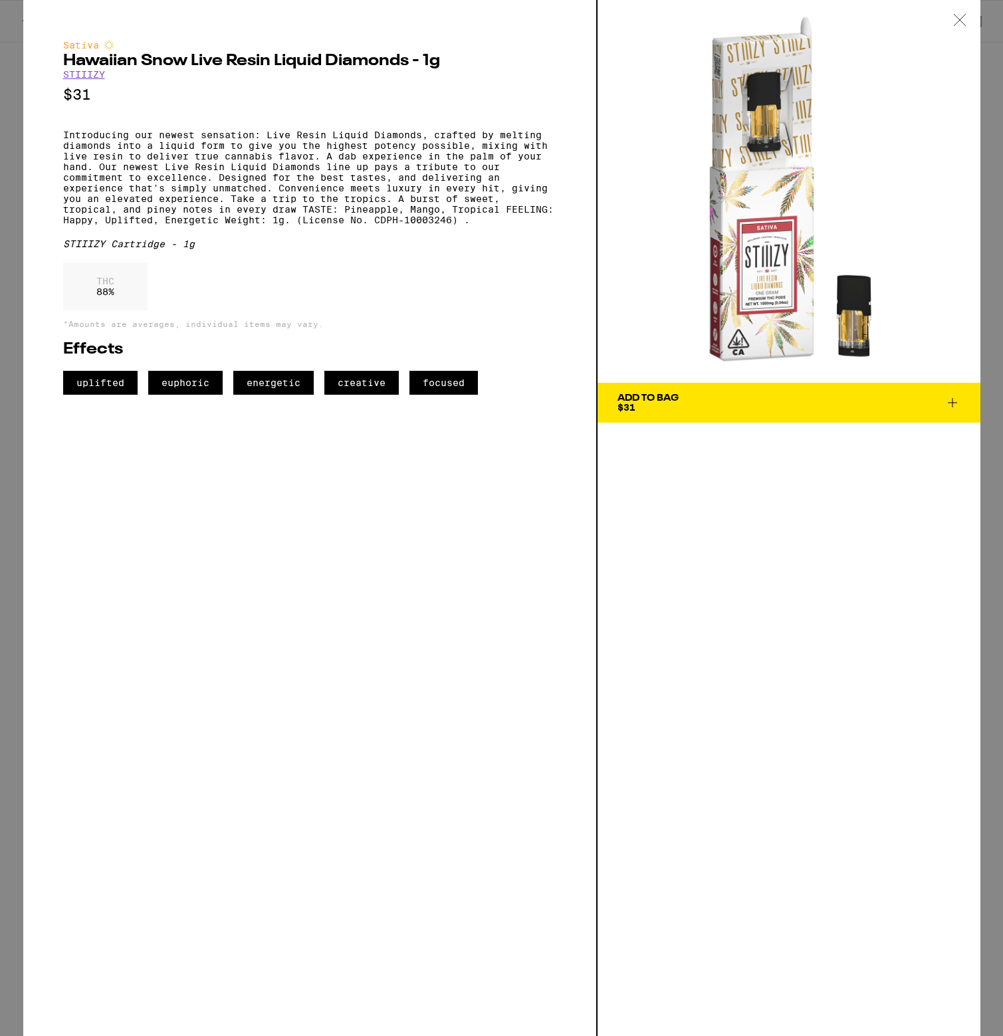
click at [955, 15] on icon at bounding box center [959, 19] width 11 height 11
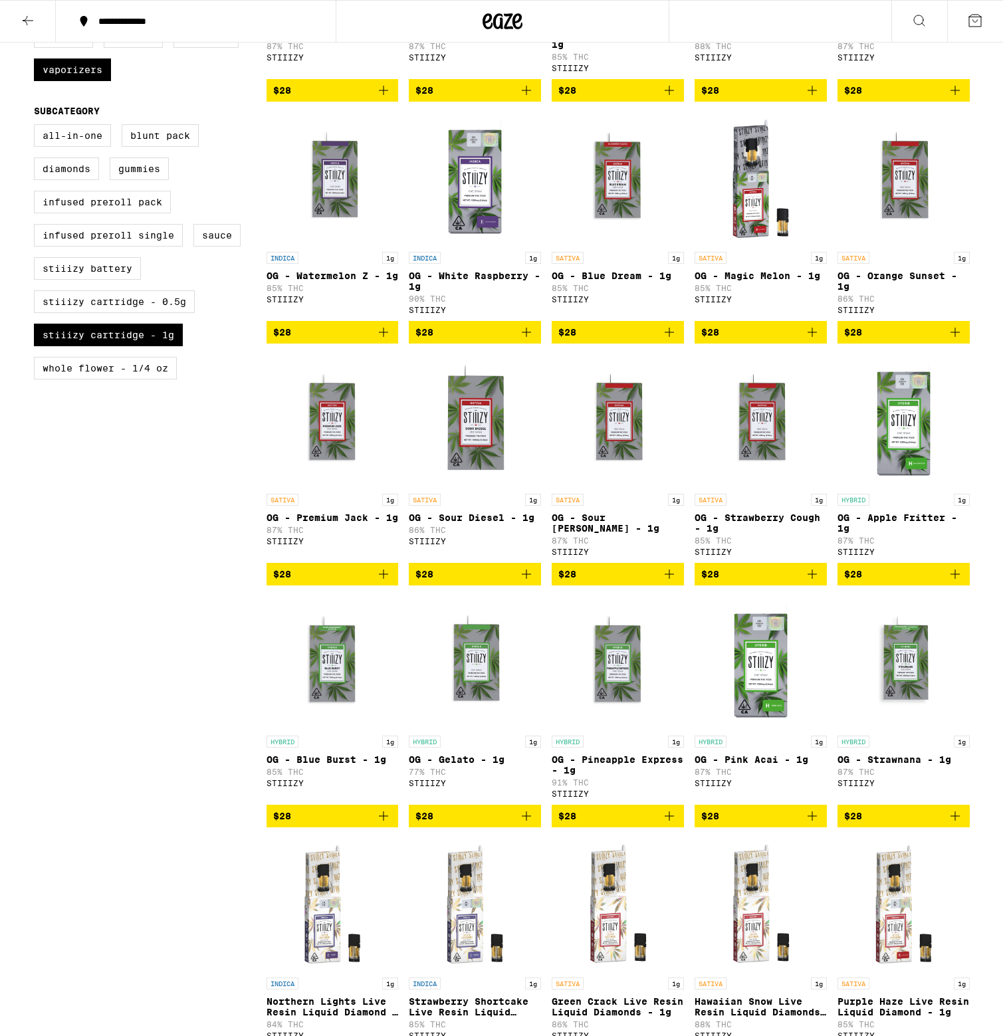
scroll to position [568, 0]
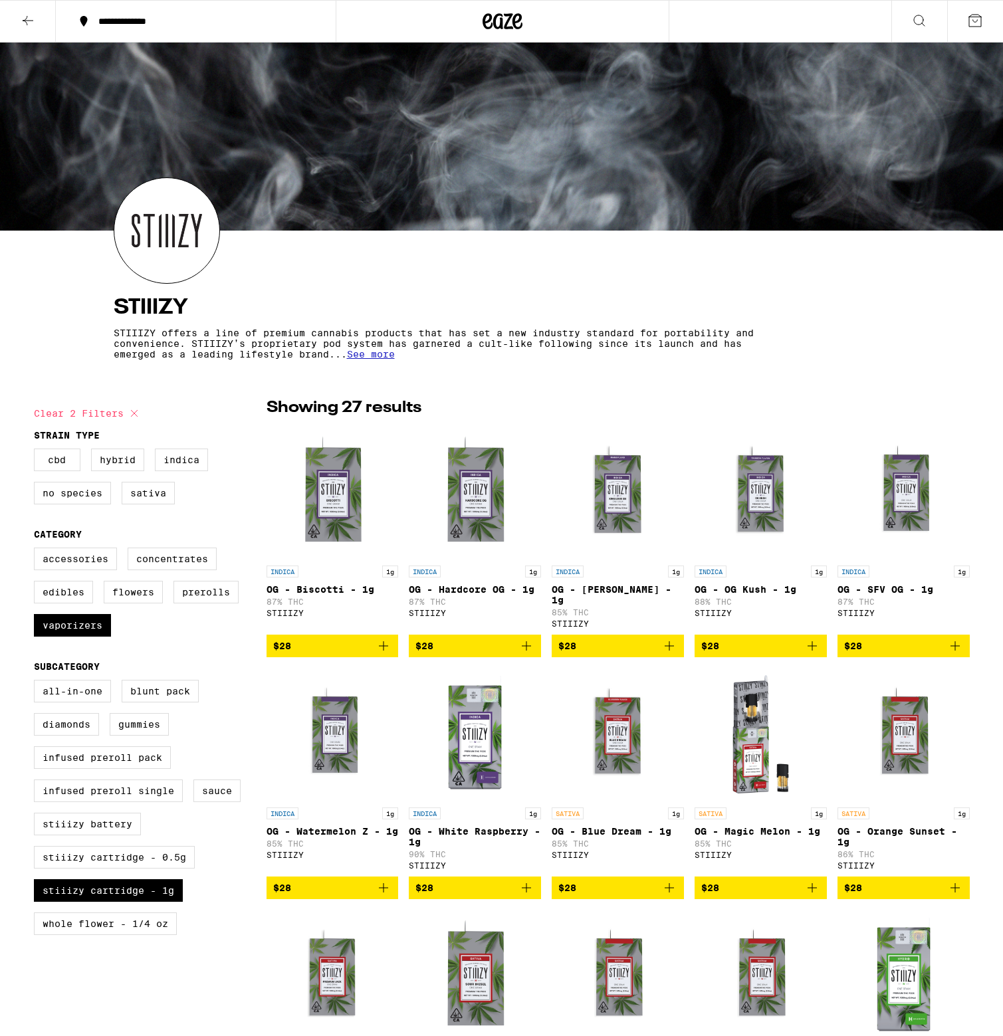
click at [493, 28] on icon at bounding box center [503, 21] width 40 height 24
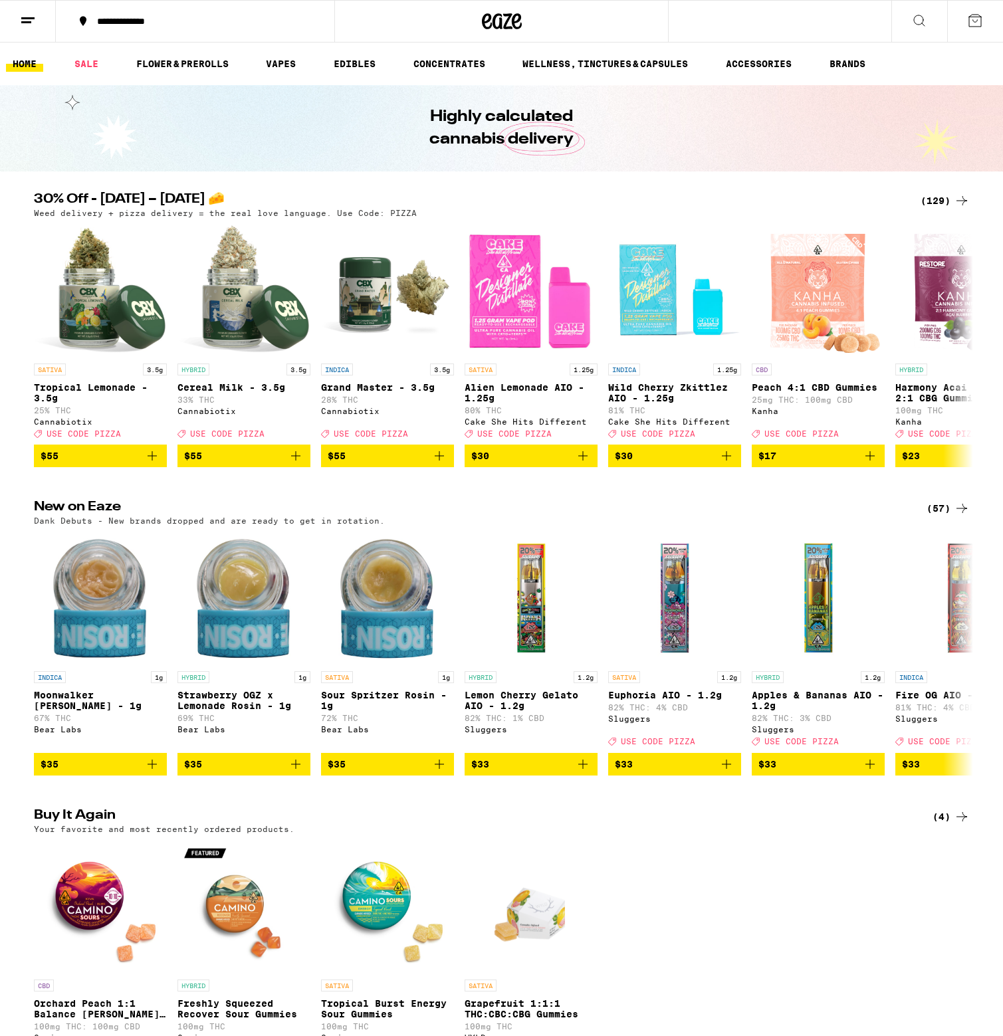
click at [911, 15] on icon at bounding box center [919, 21] width 16 height 16
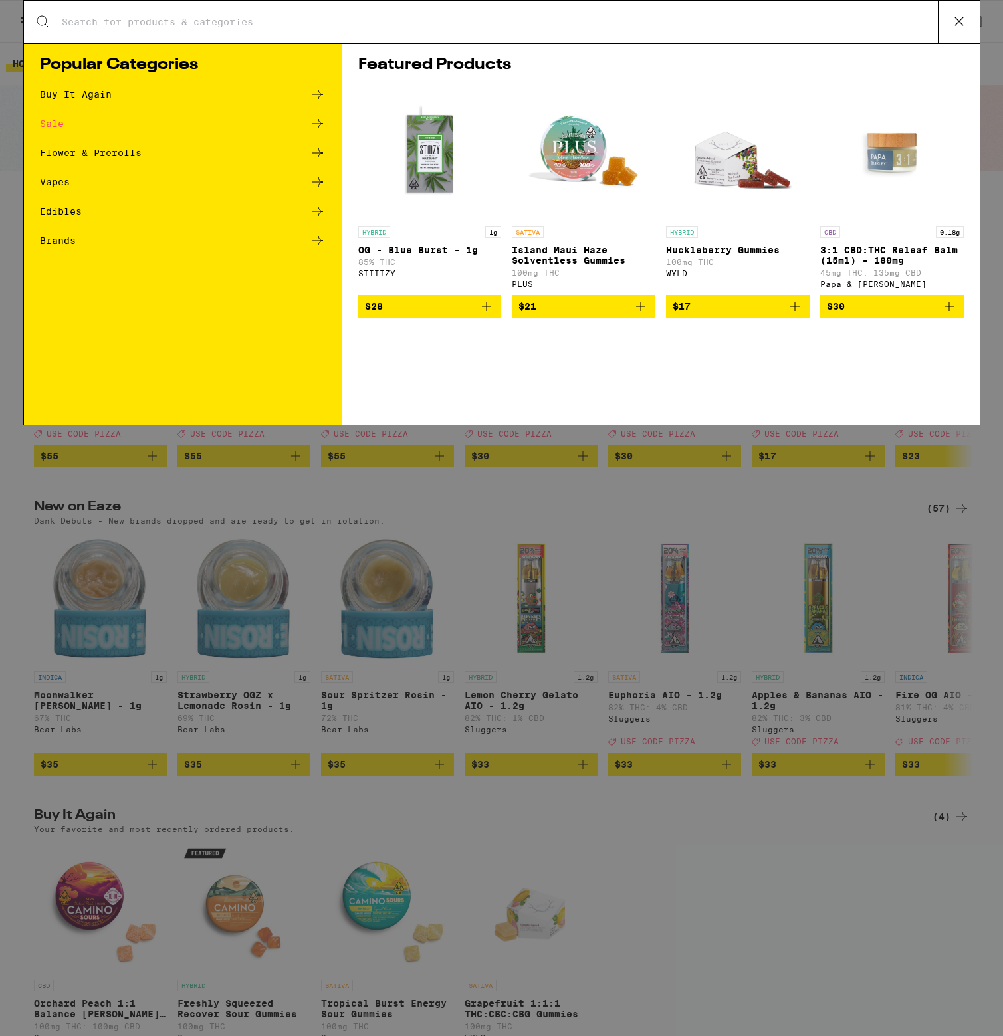
click at [768, 25] on input "Search for Products" at bounding box center [499, 22] width 877 height 12
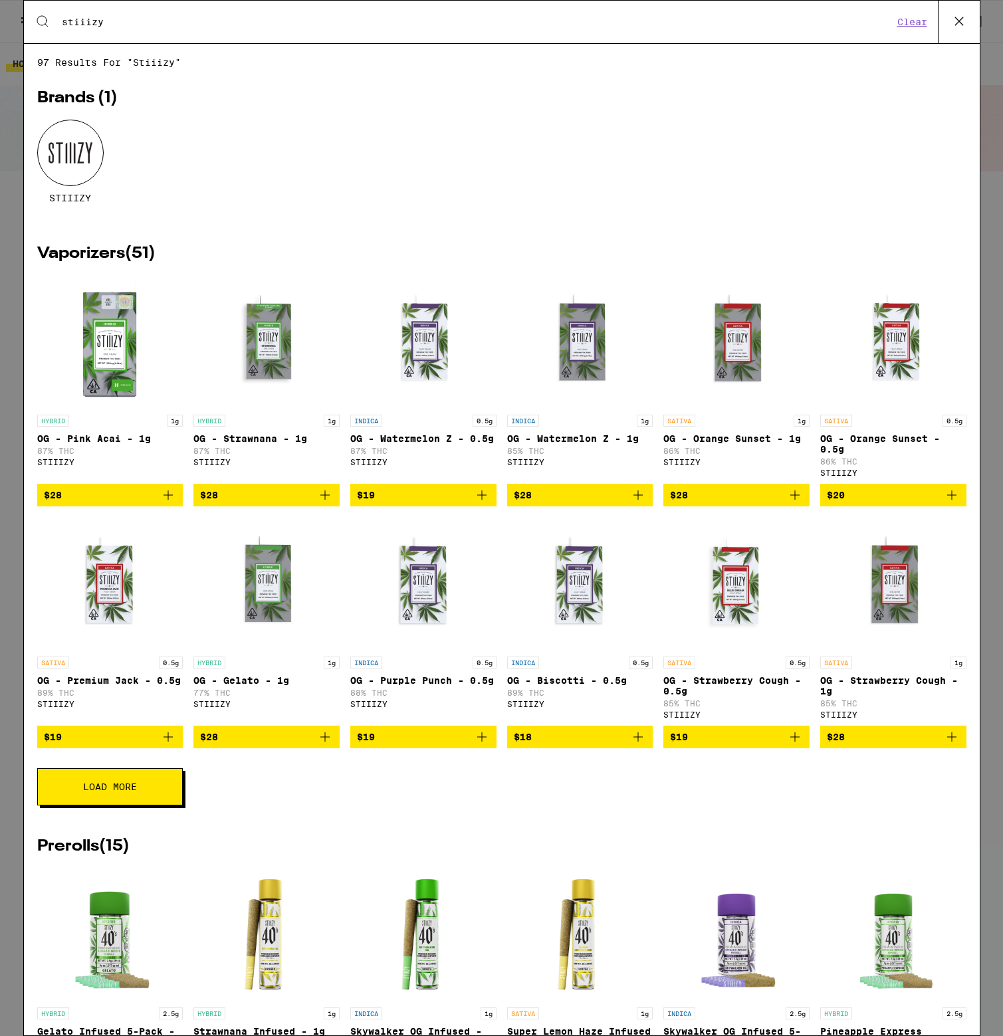
type input "stiiizy"
click at [93, 153] on div at bounding box center [70, 153] width 66 height 66
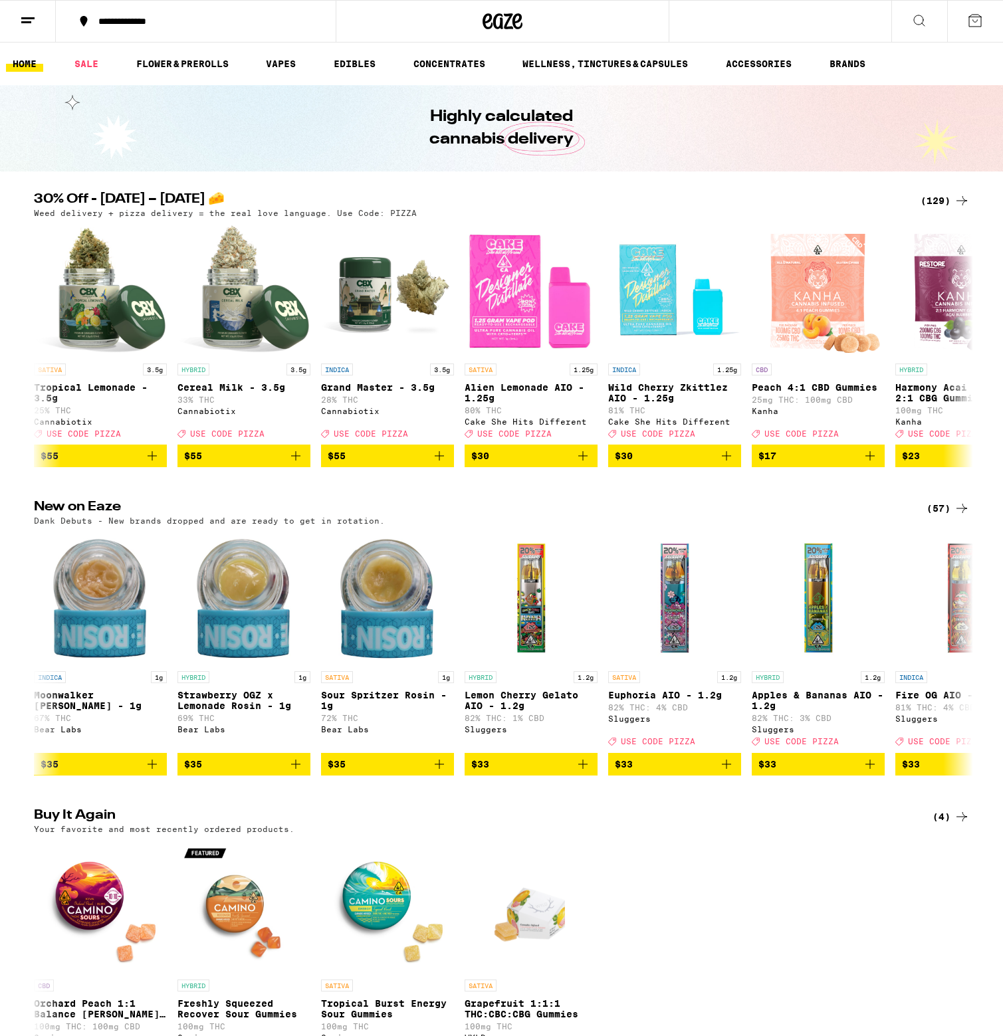
scroll to position [5350, 0]
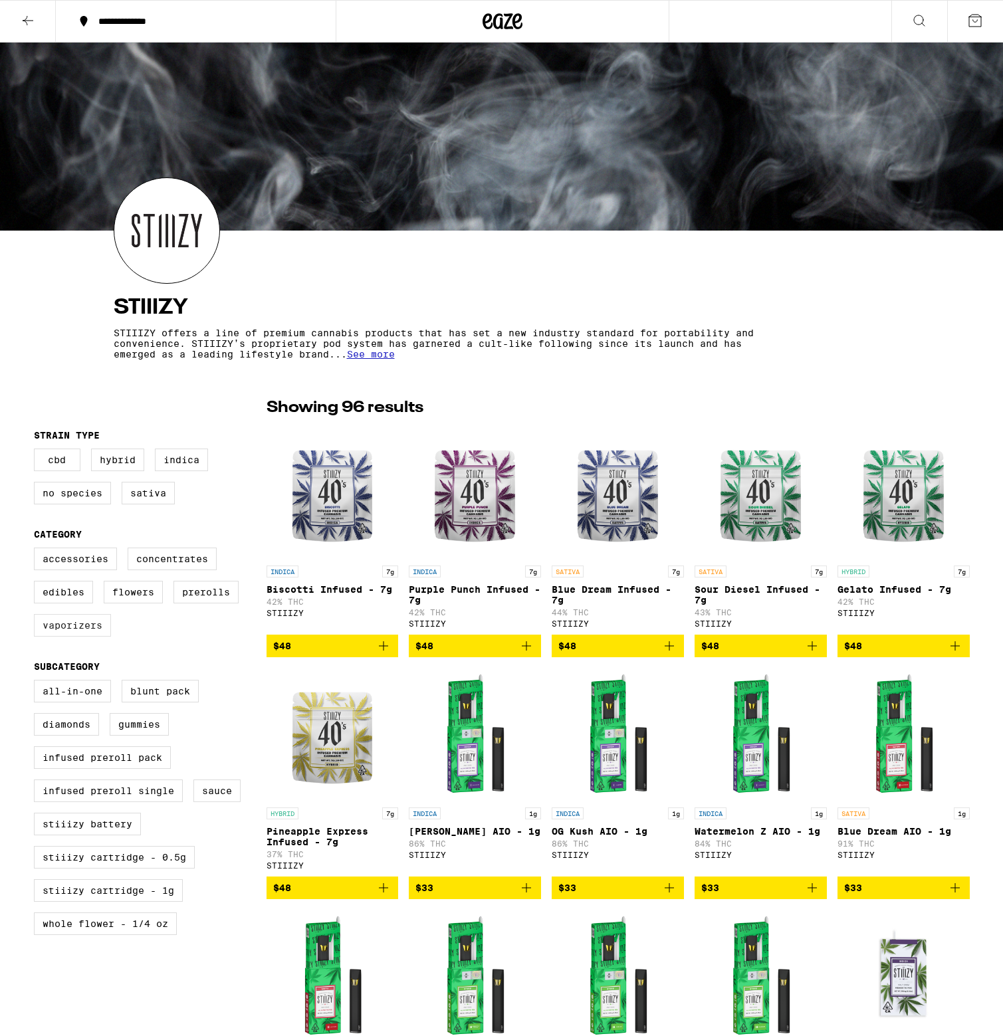
click at [68, 635] on label "Vaporizers" at bounding box center [72, 625] width 77 height 23
click at [37, 550] on input "Vaporizers" at bounding box center [37, 550] width 1 height 1
checkbox input "true"
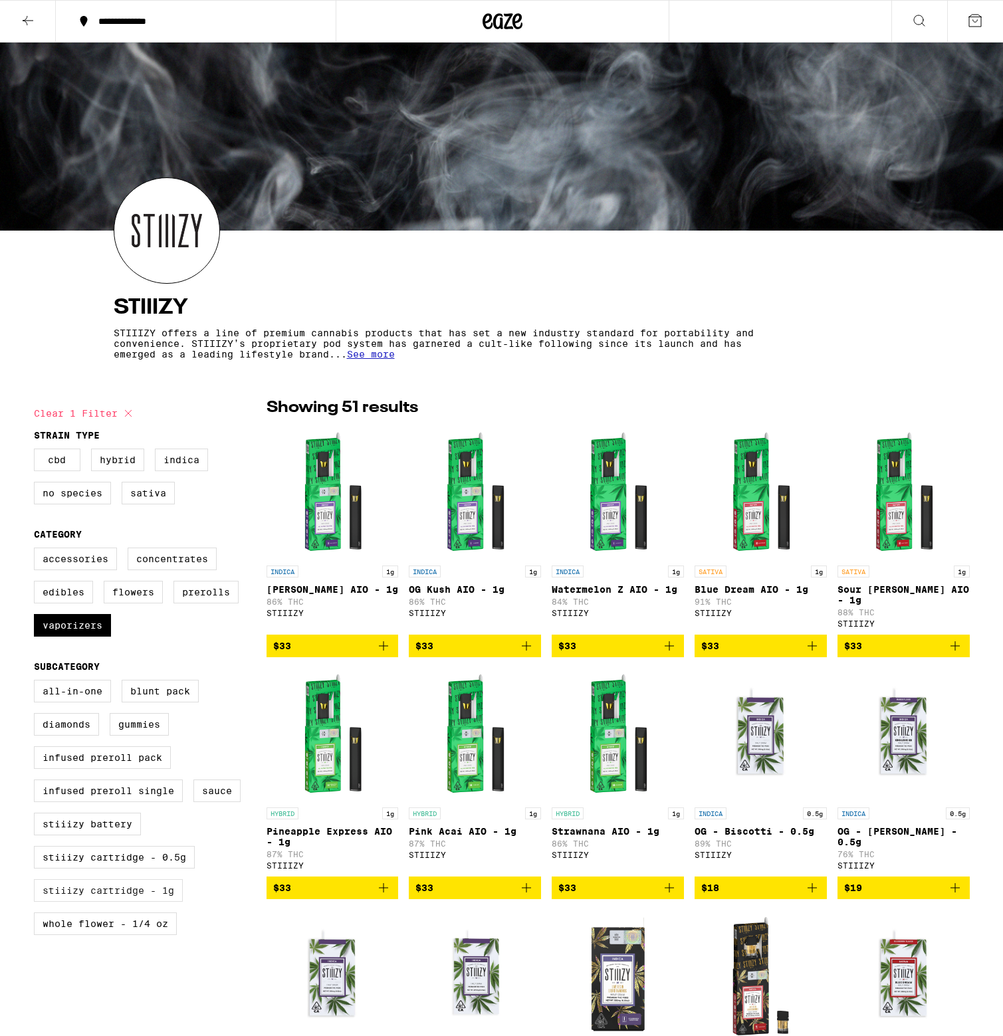
click at [135, 902] on label "STIIIZY Cartridge - 1g" at bounding box center [108, 890] width 149 height 23
click at [37, 683] on input "STIIIZY Cartridge - 1g" at bounding box center [37, 682] width 1 height 1
checkbox input "true"
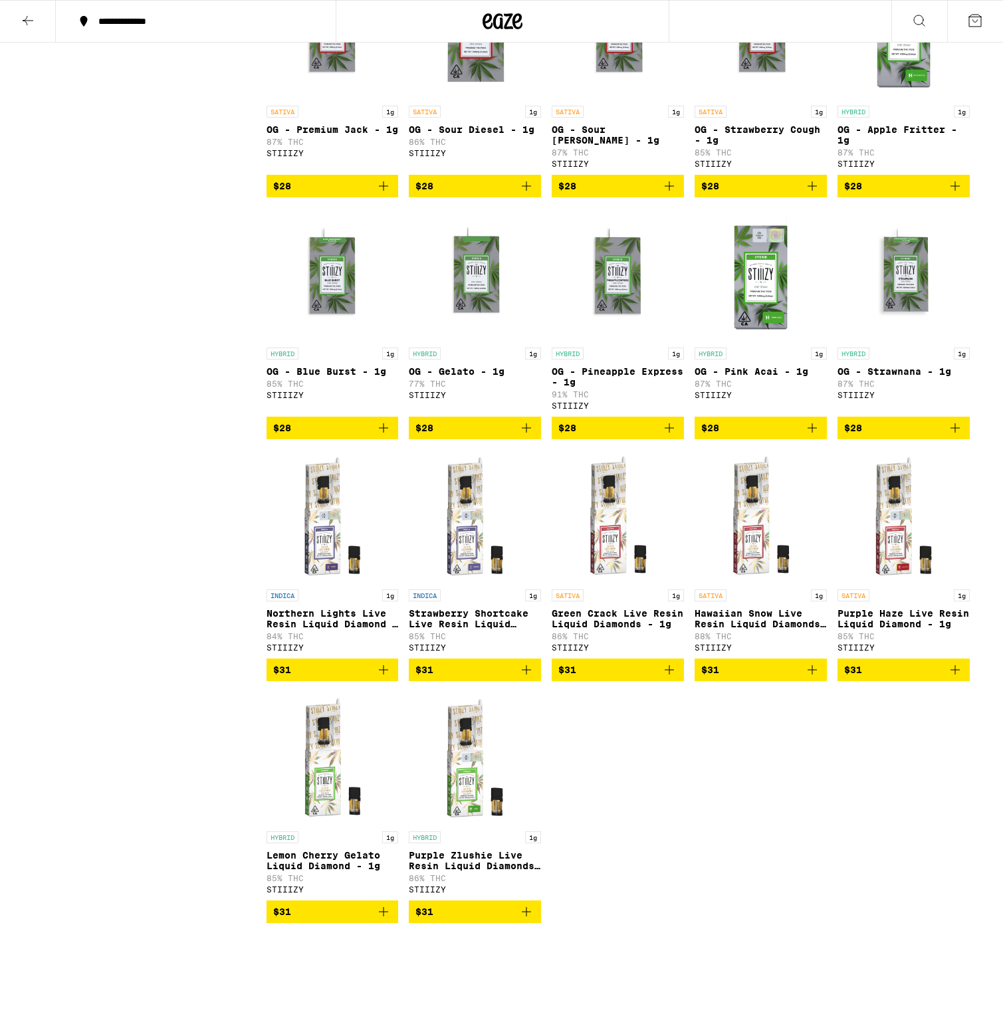
scroll to position [945, 0]
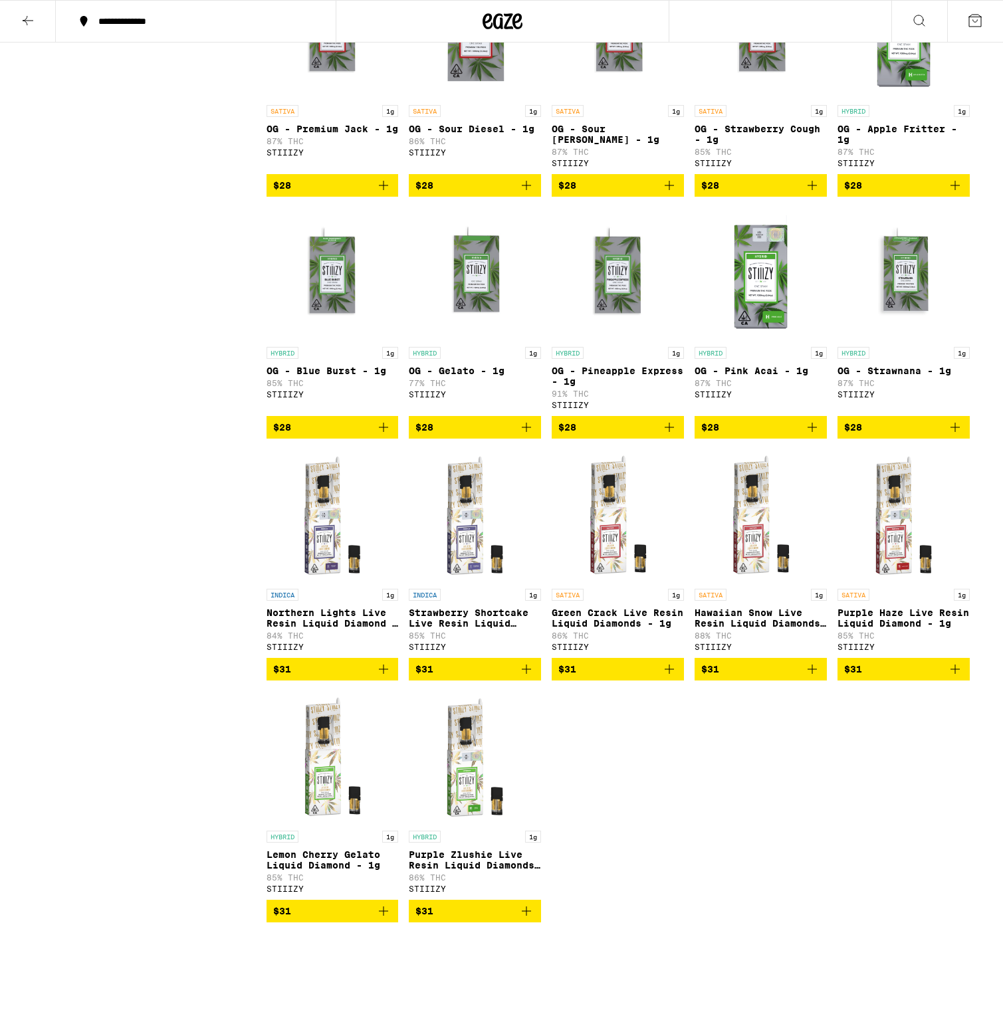
click at [766, 629] on p "Hawaiian Snow Live Resin Liquid Diamonds - 1g" at bounding box center [761, 618] width 132 height 21
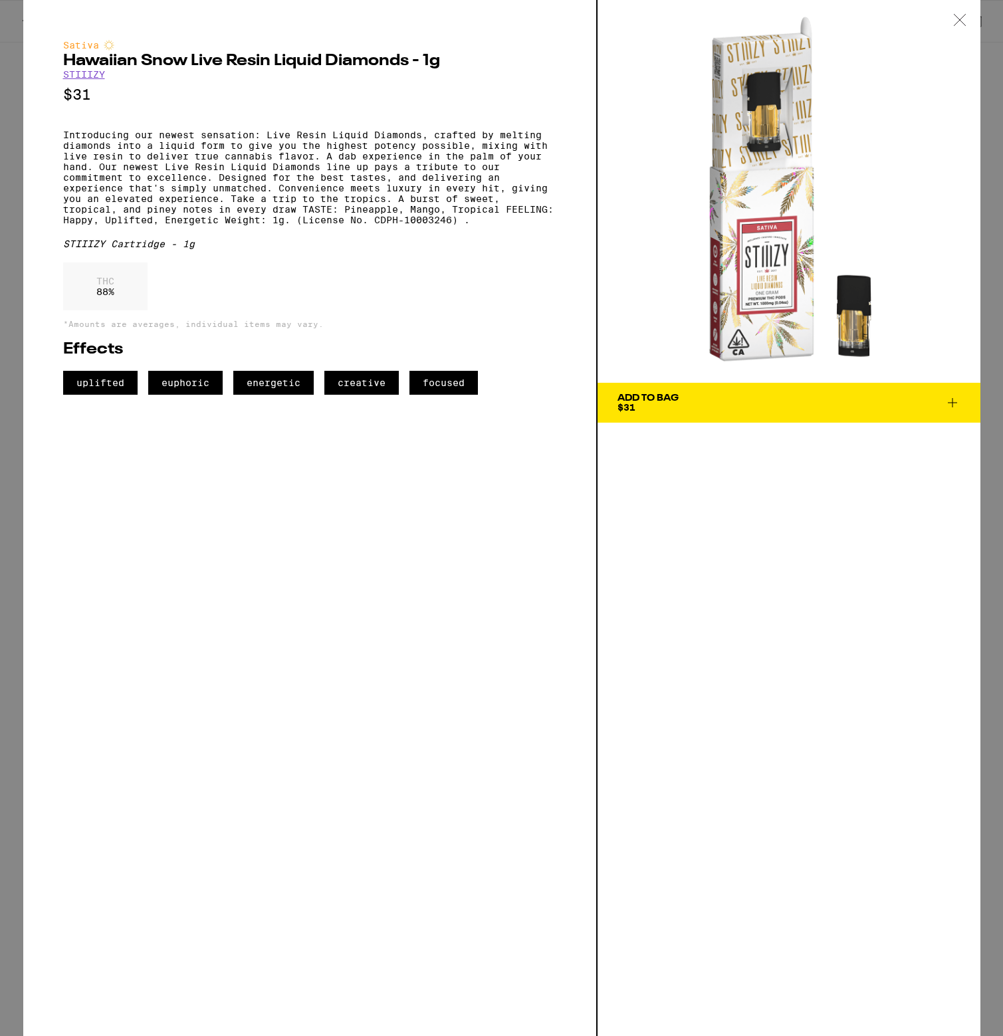
click at [648, 407] on div "Add To Bag $31" at bounding box center [648, 403] width 61 height 19
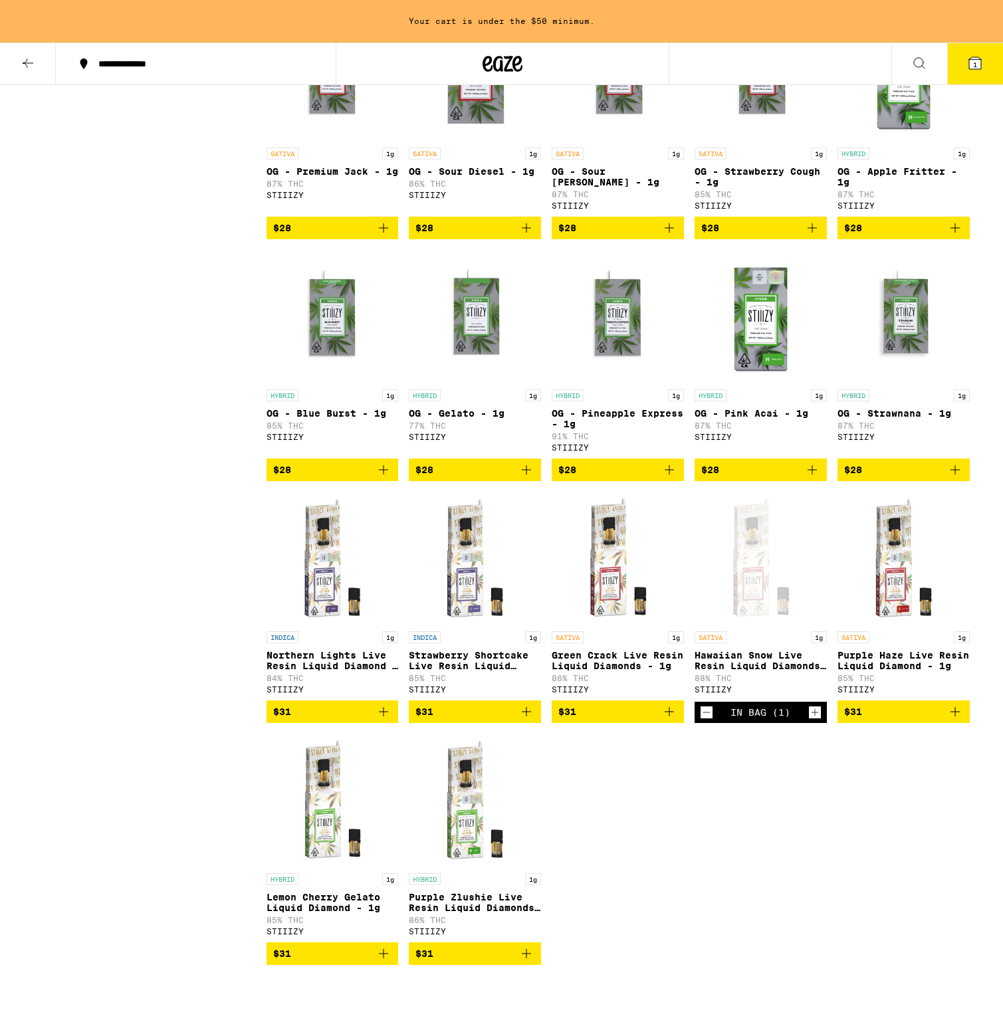
click at [969, 68] on icon at bounding box center [975, 63] width 16 height 16
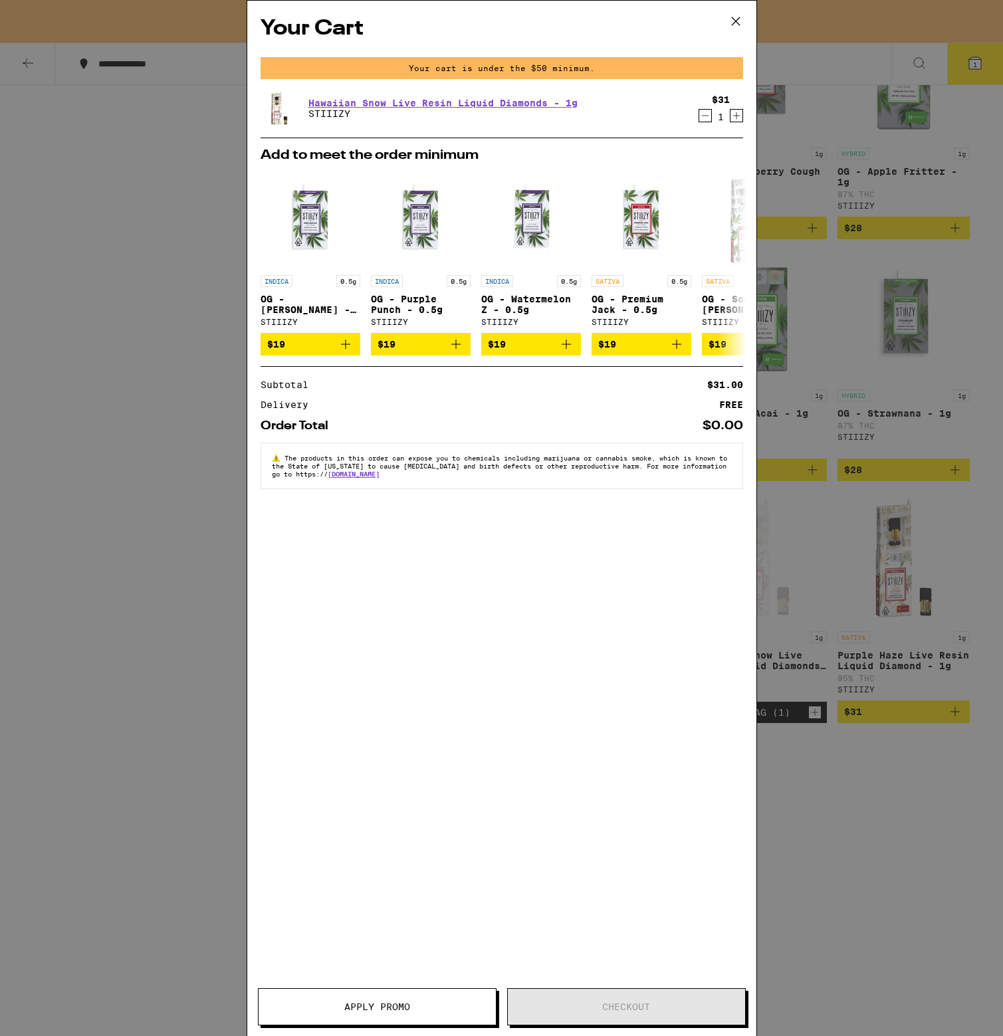
click at [734, 19] on icon at bounding box center [735, 21] width 8 height 8
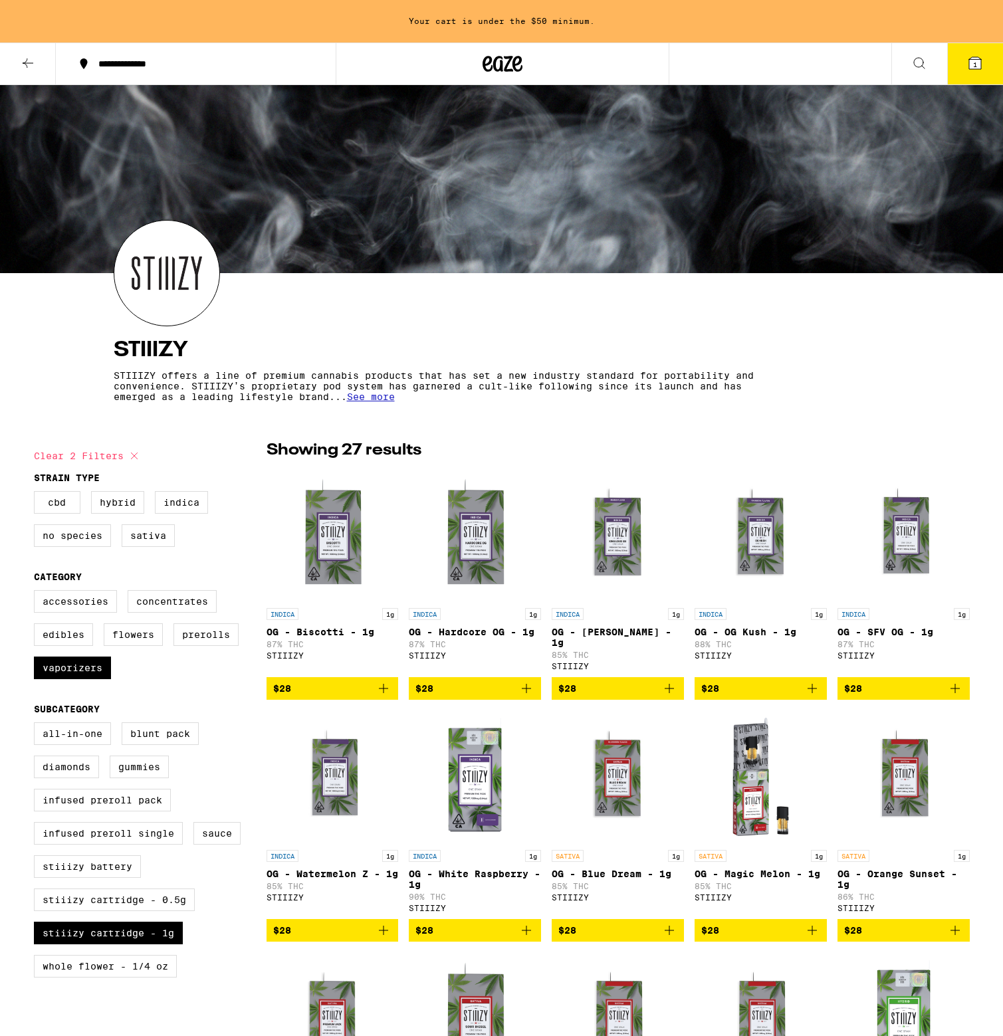
click at [19, 65] on button at bounding box center [28, 64] width 56 height 42
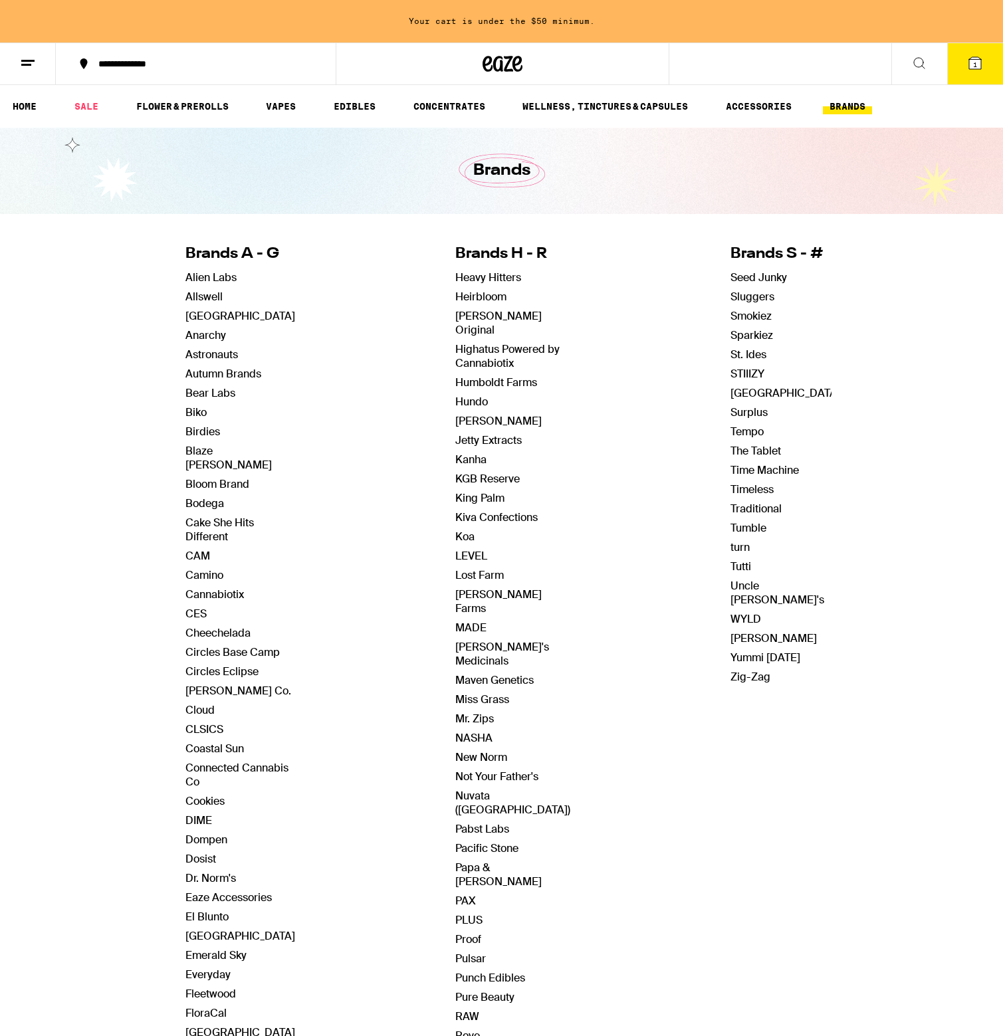
click at [475, 59] on div at bounding box center [503, 64] width 334 height 43
click at [502, 69] on icon at bounding box center [503, 64] width 20 height 16
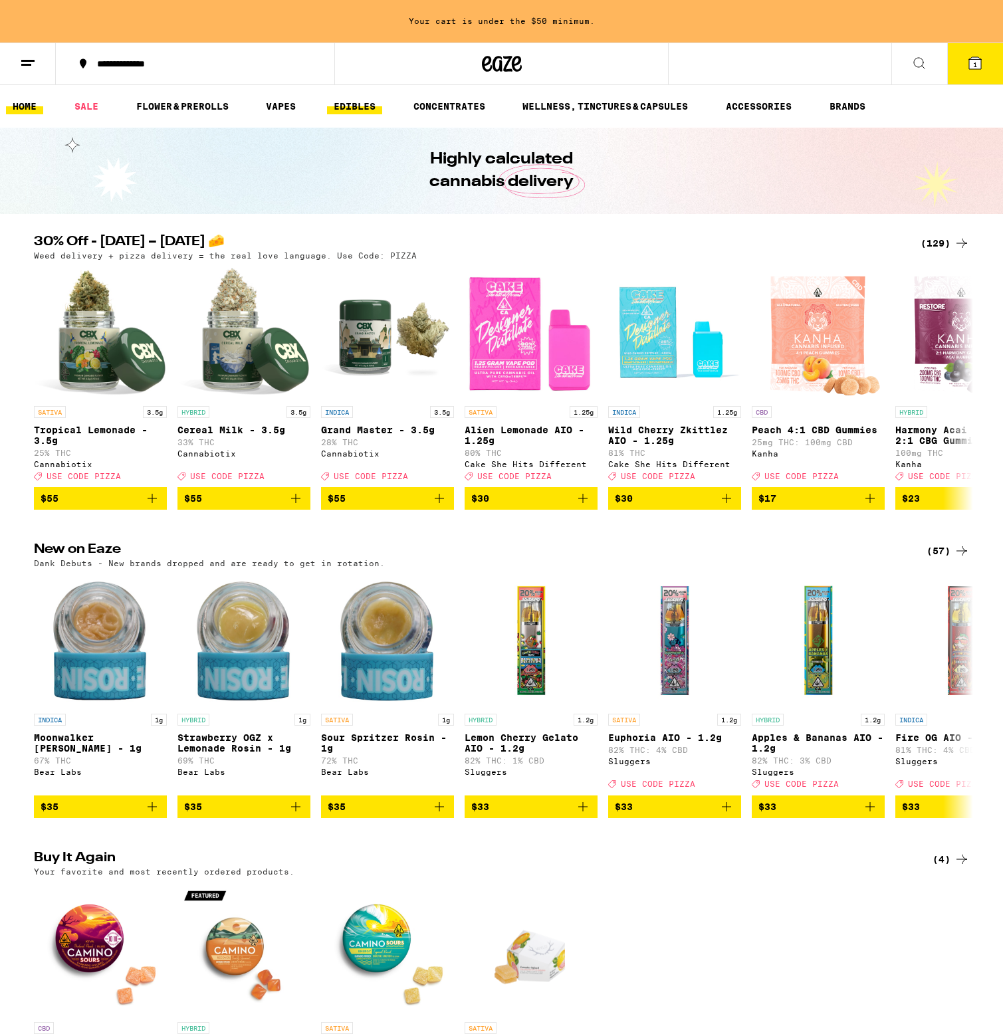
click at [357, 114] on link "EDIBLES" at bounding box center [354, 106] width 55 height 16
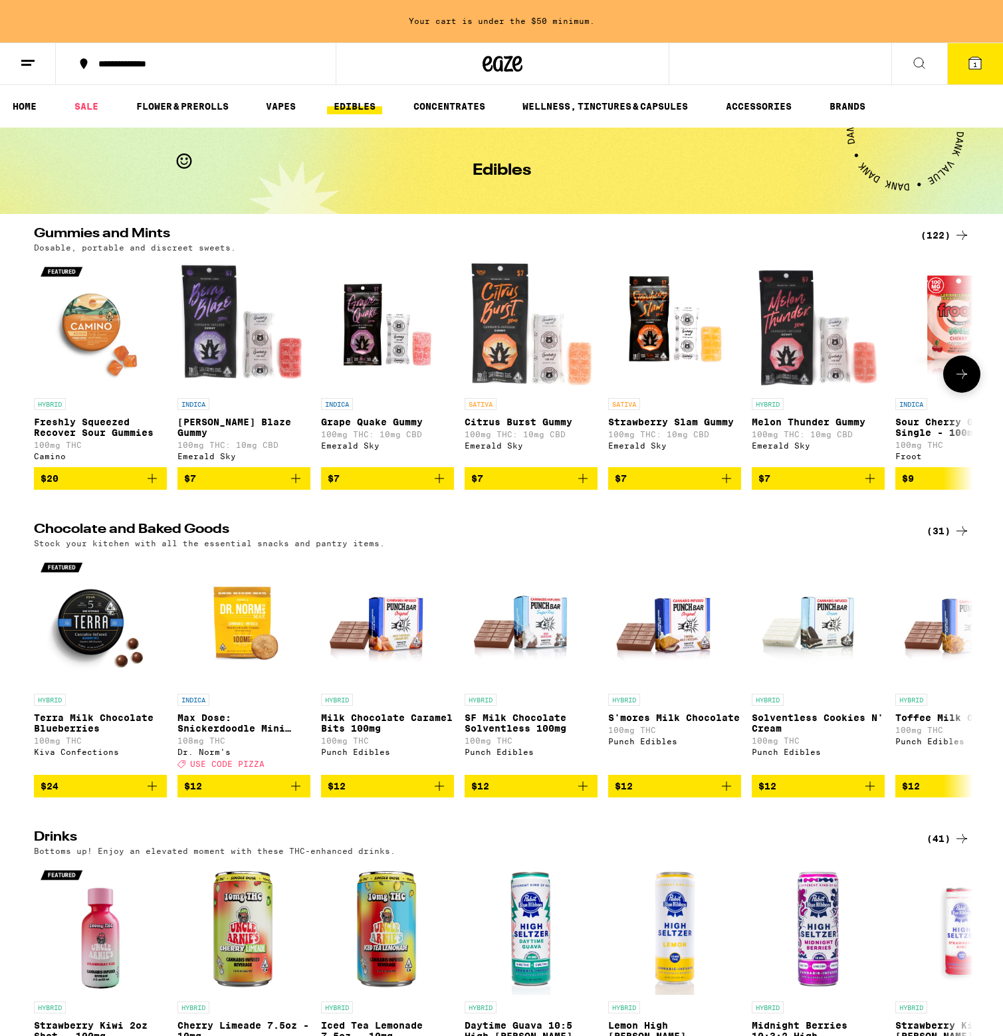
click at [91, 339] on img "Open page for Freshly Squeezed Recover Sour Gummies from Camino" at bounding box center [100, 325] width 133 height 133
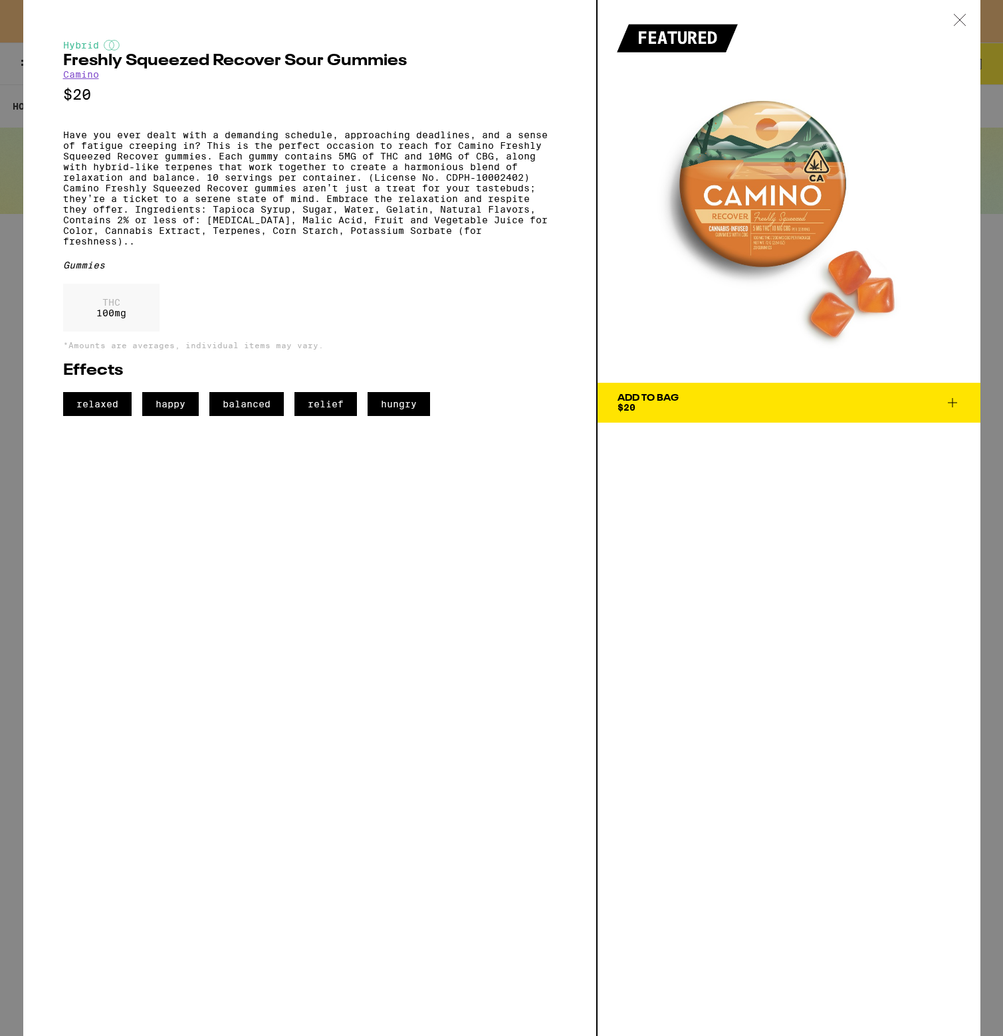
click at [969, 22] on div at bounding box center [959, 21] width 41 height 42
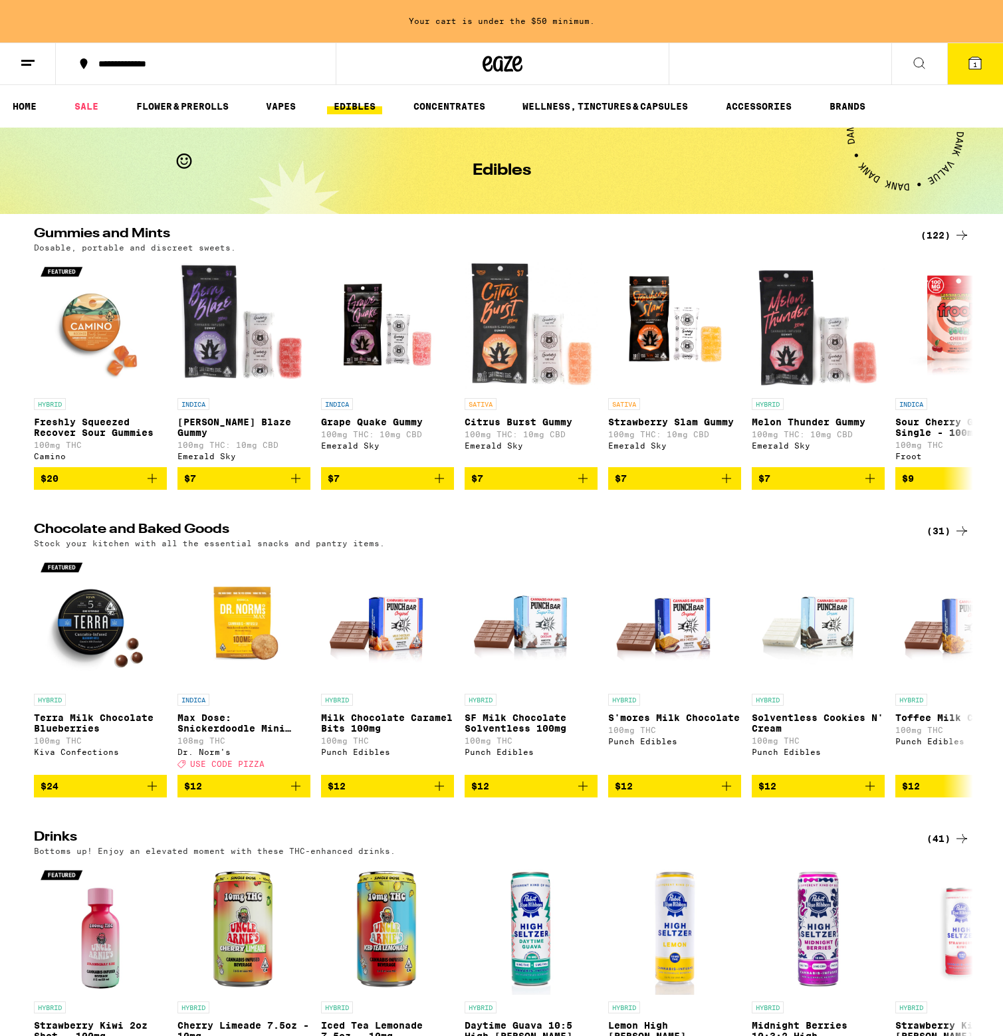
click at [368, 104] on link "EDIBLES" at bounding box center [354, 106] width 55 height 16
click at [945, 231] on div "(122)" at bounding box center [945, 235] width 49 height 16
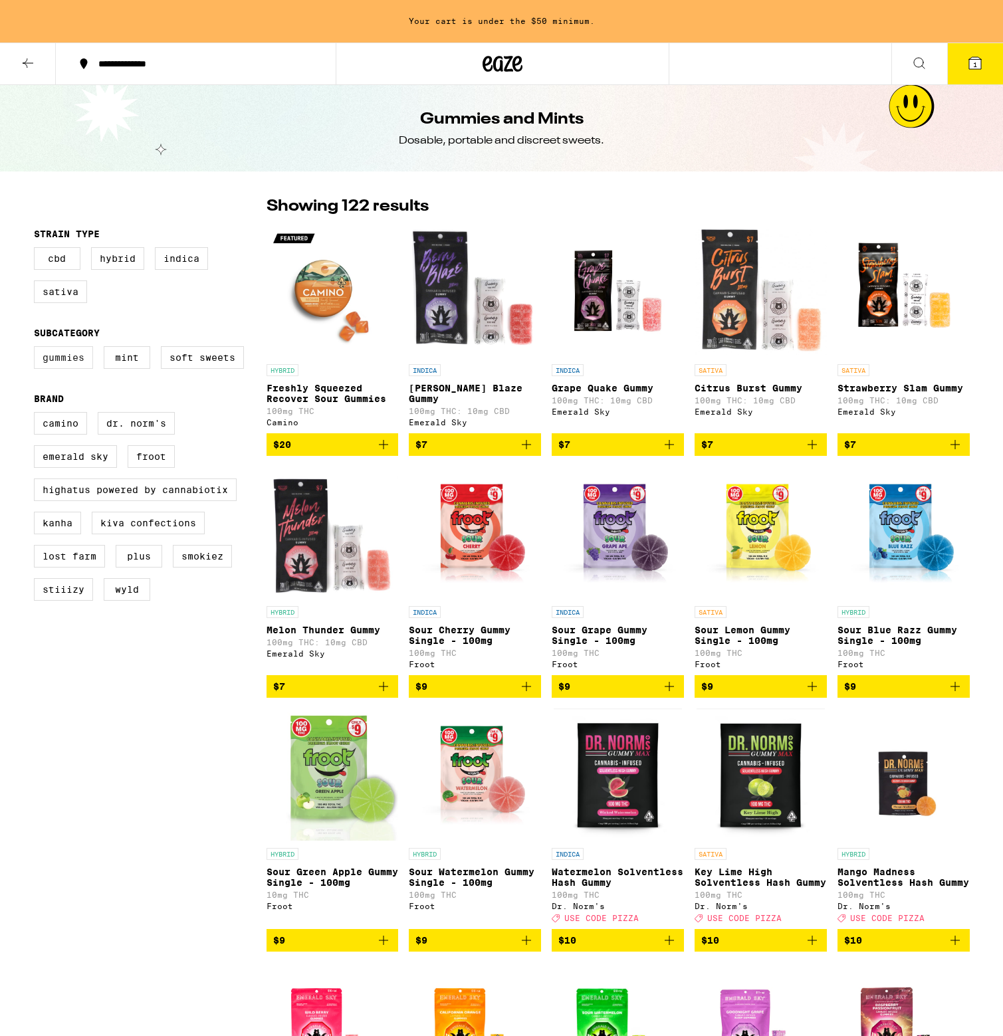
click at [64, 366] on label "Gummies" at bounding box center [63, 357] width 59 height 23
click at [37, 349] on input "Gummies" at bounding box center [37, 348] width 1 height 1
checkbox input "true"
click at [70, 435] on label "Camino" at bounding box center [60, 423] width 53 height 23
click at [37, 415] on input "Camino" at bounding box center [37, 414] width 1 height 1
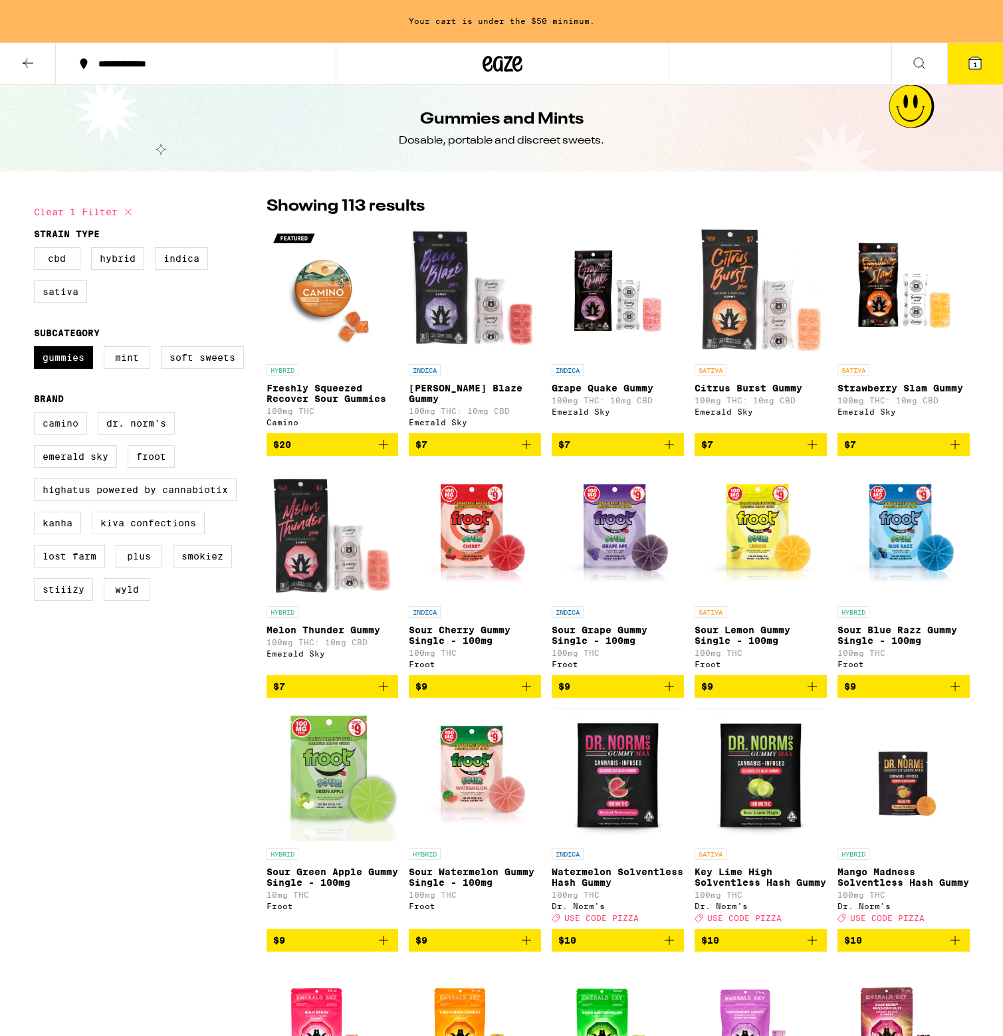
checkbox input "true"
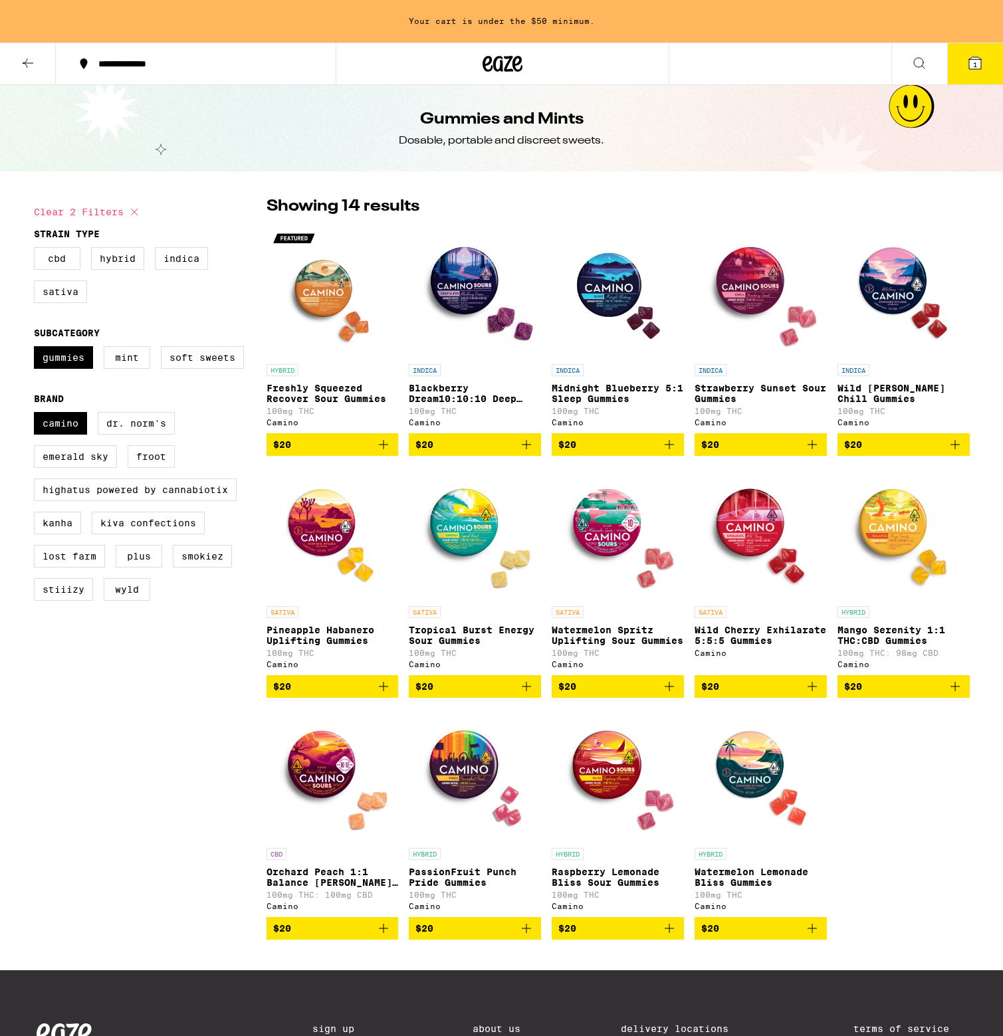
click at [600, 646] on p "Watermelon Spritz Uplifting Sour Gummies" at bounding box center [618, 635] width 132 height 21
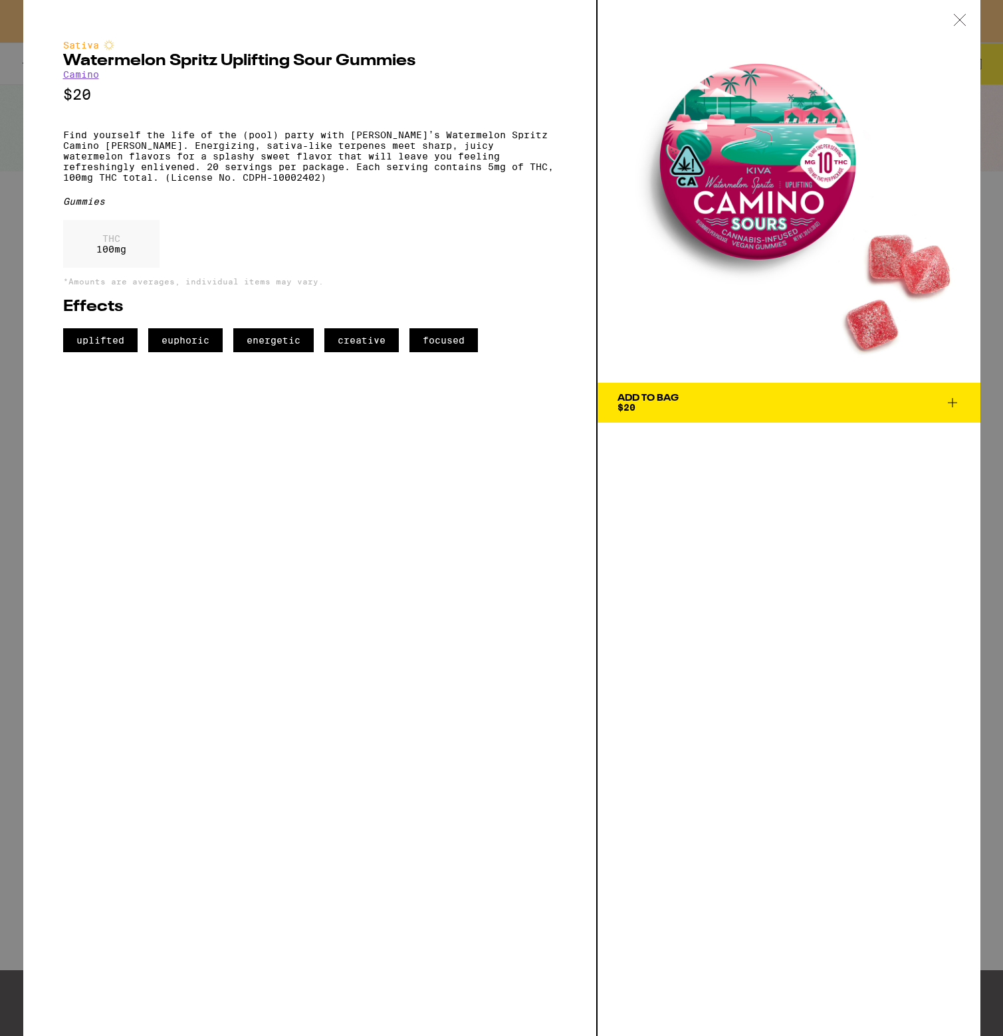
click at [956, 17] on icon at bounding box center [959, 19] width 11 height 11
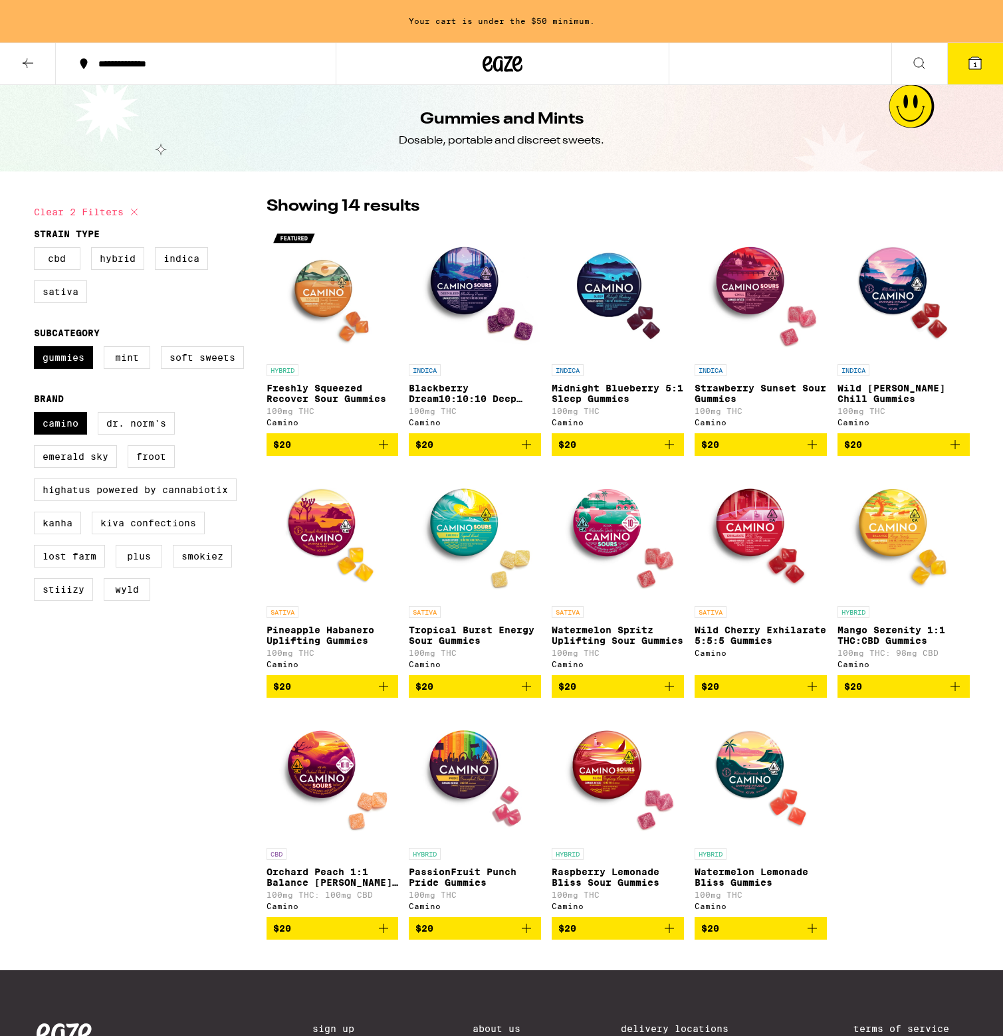
click at [303, 312] on img "Open page for Freshly Squeezed Recover Sour Gummies from Camino" at bounding box center [333, 291] width 132 height 133
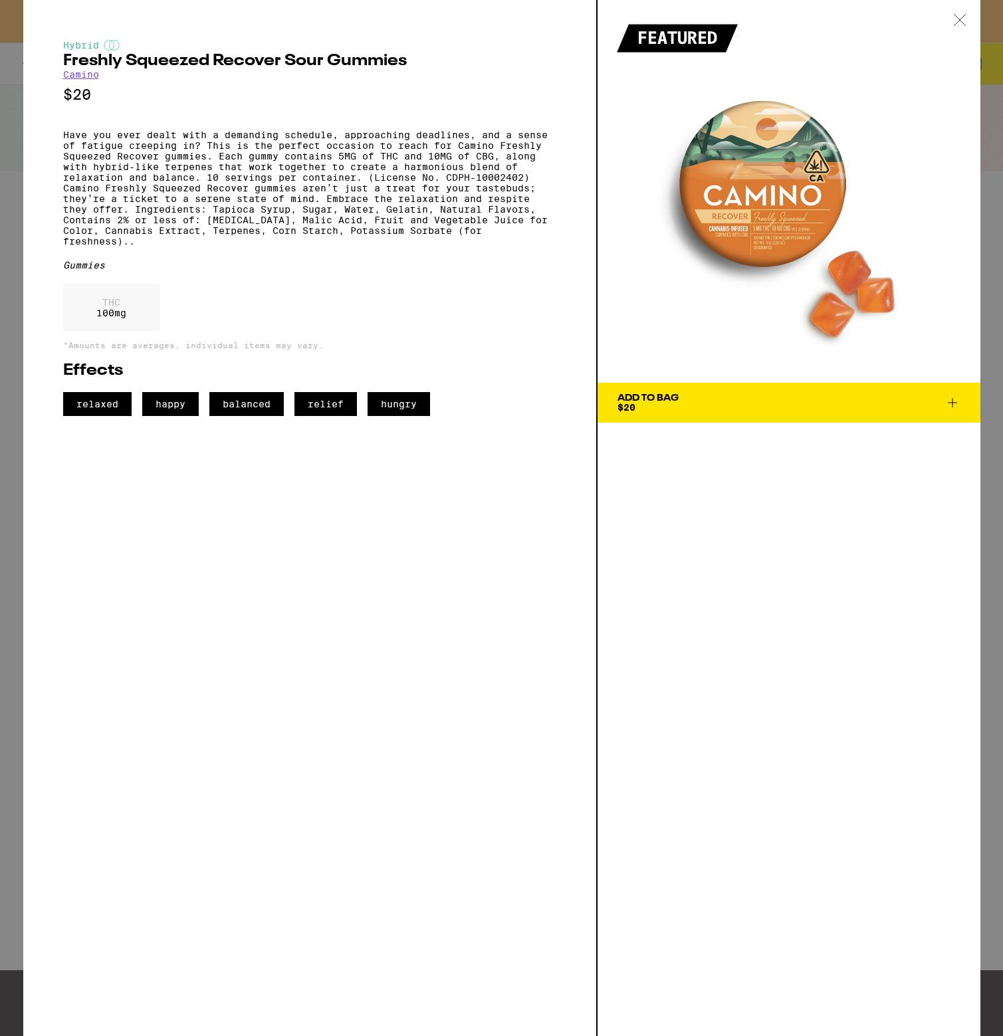
click at [957, 21] on icon at bounding box center [959, 20] width 13 height 12
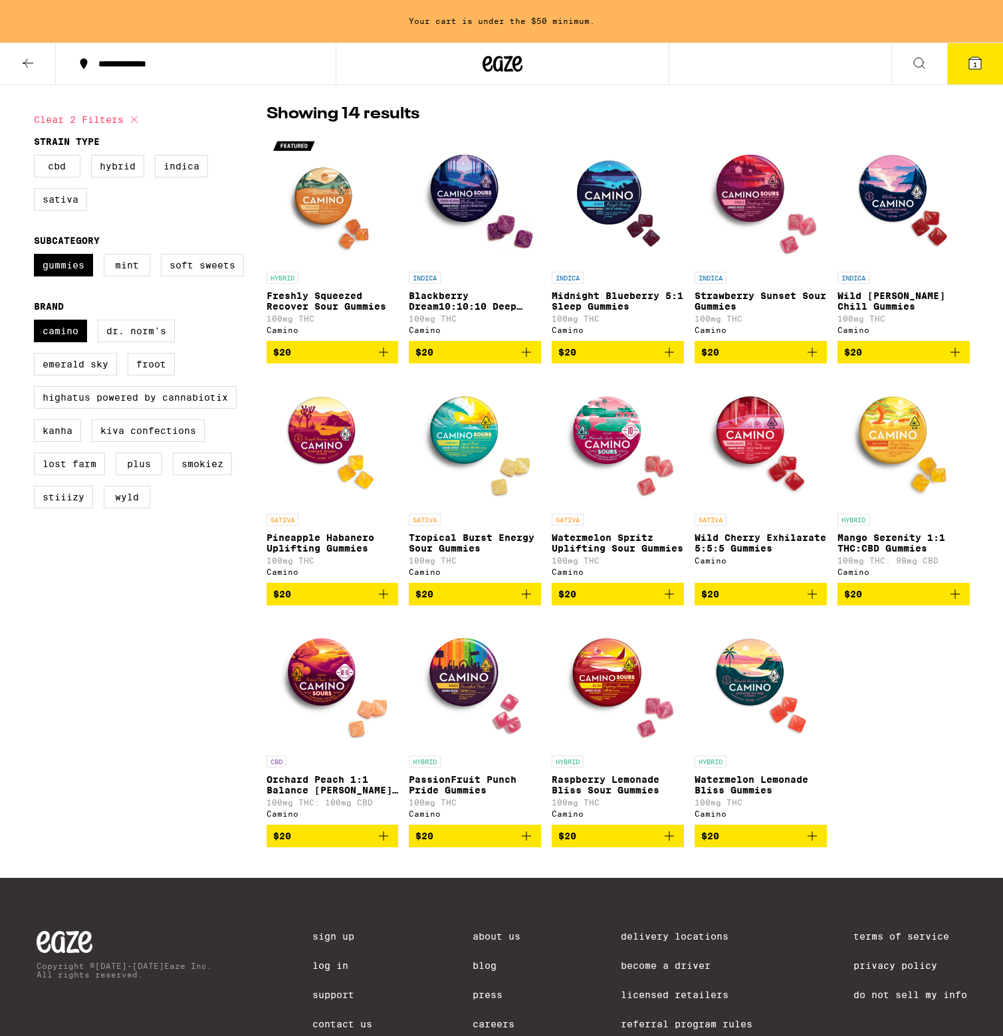
scroll to position [104, 0]
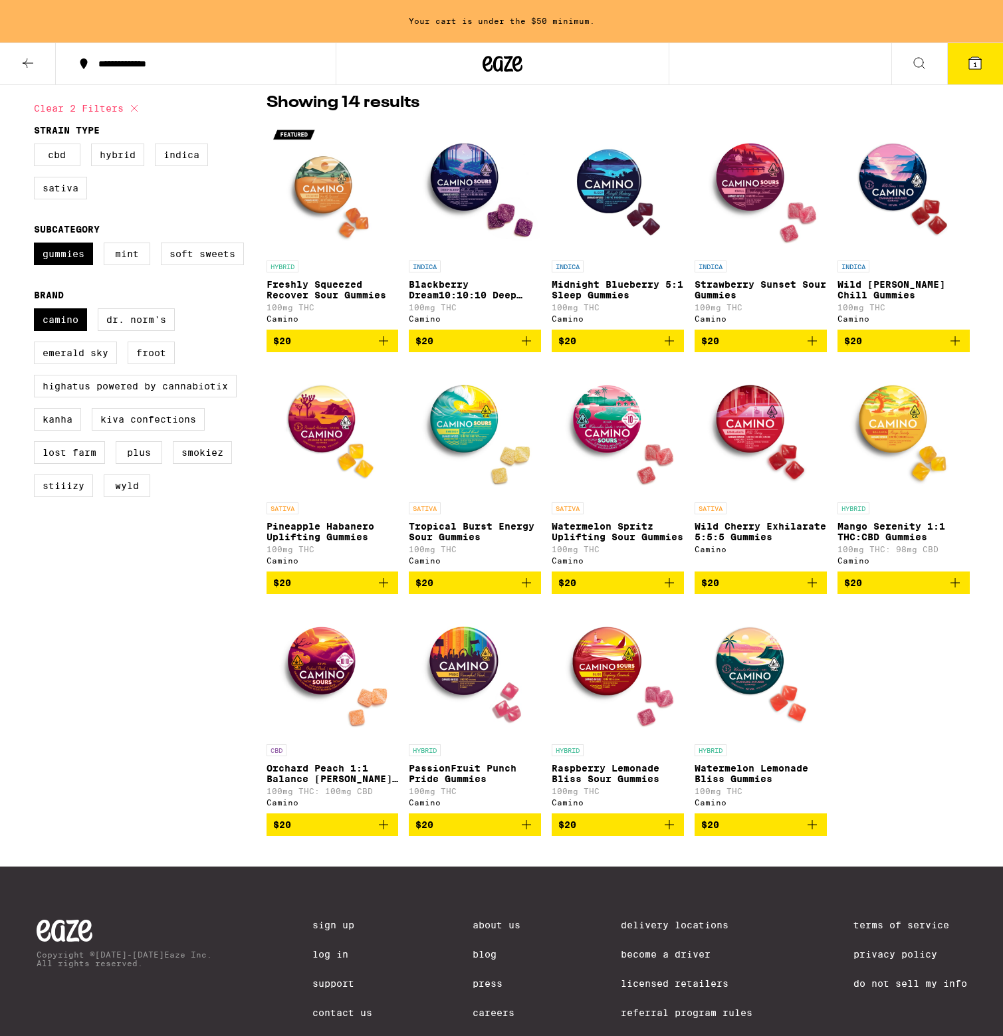
click at [477, 195] on img "Open page for Blackberry Dream10:10:10 Deep Sleep Gummies from Camino" at bounding box center [475, 187] width 132 height 133
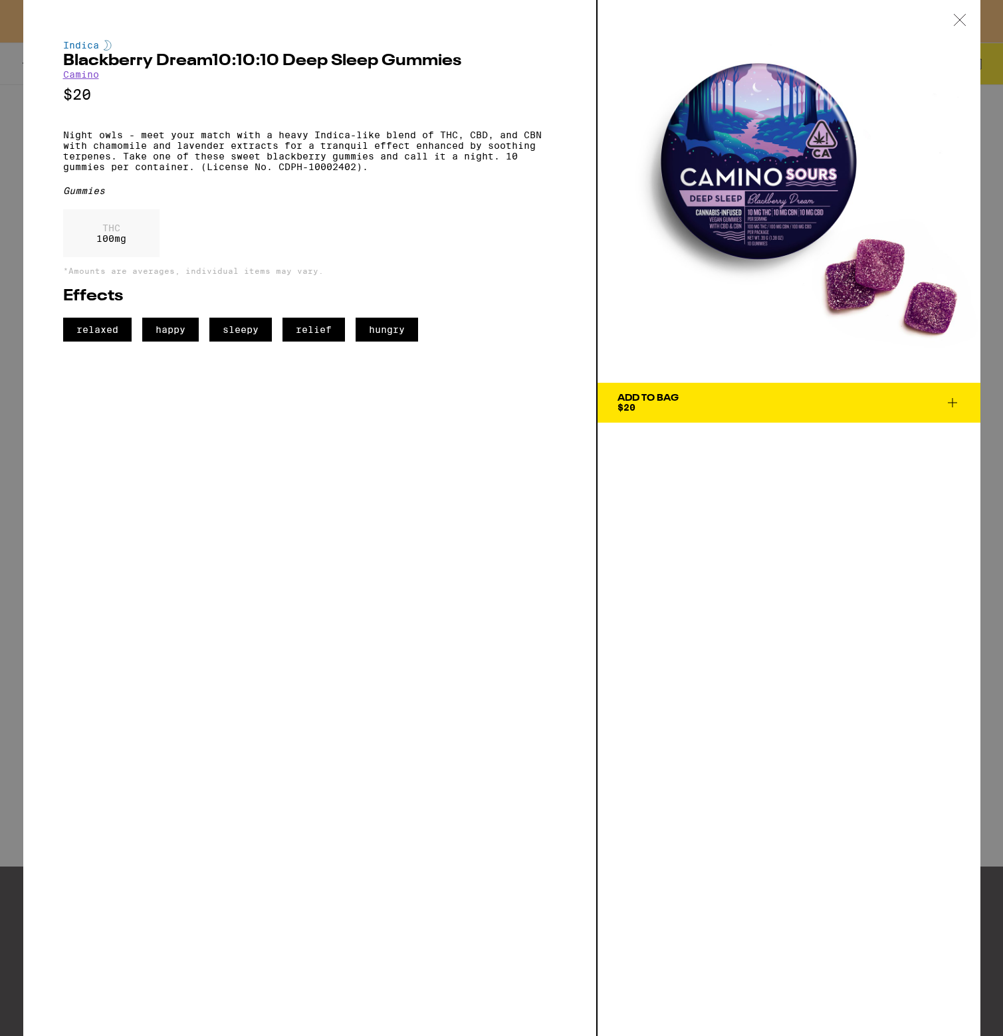
click at [12, 165] on div "Indica Blackberry Dream10:10:10 Deep Sleep Gummies Camino $20 Night owls - meet…" at bounding box center [501, 518] width 1003 height 1036
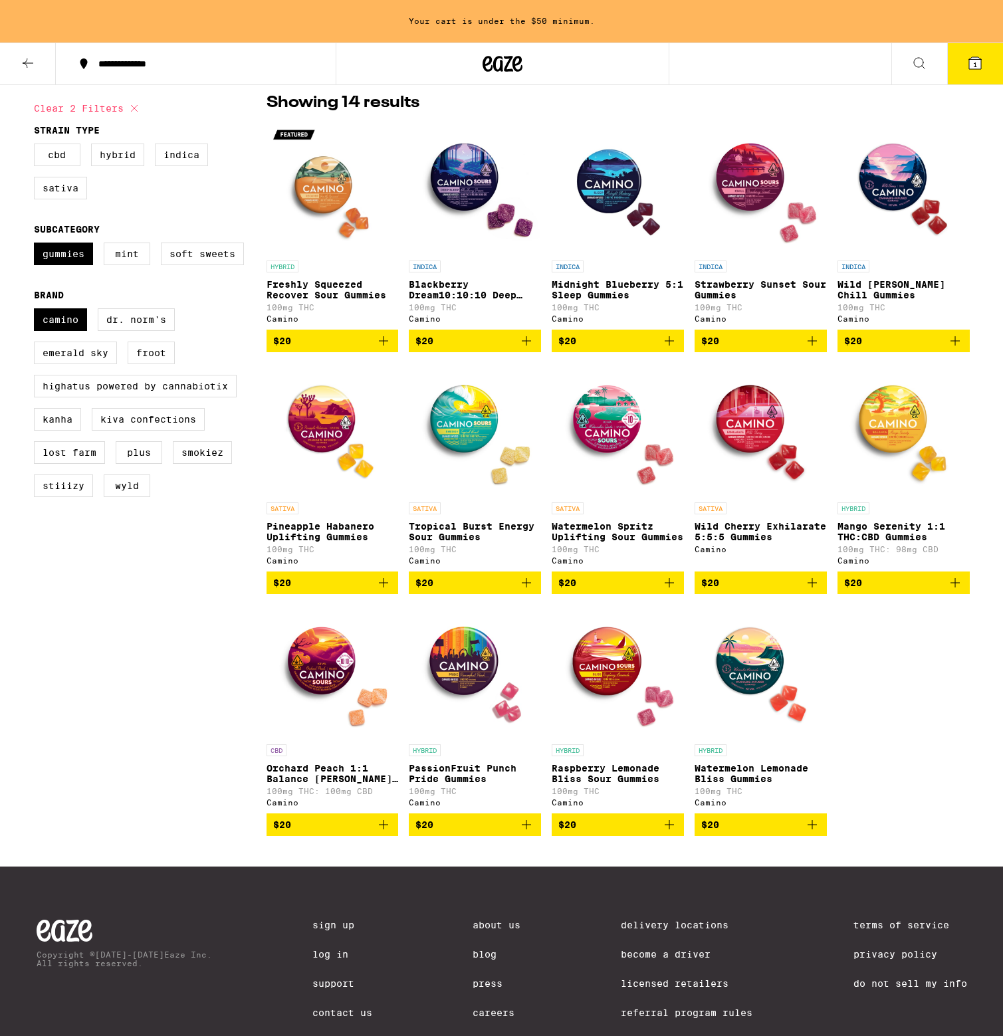
click at [302, 461] on img "Open page for Pineapple Habanero Uplifting Gummies from Camino" at bounding box center [333, 429] width 132 height 133
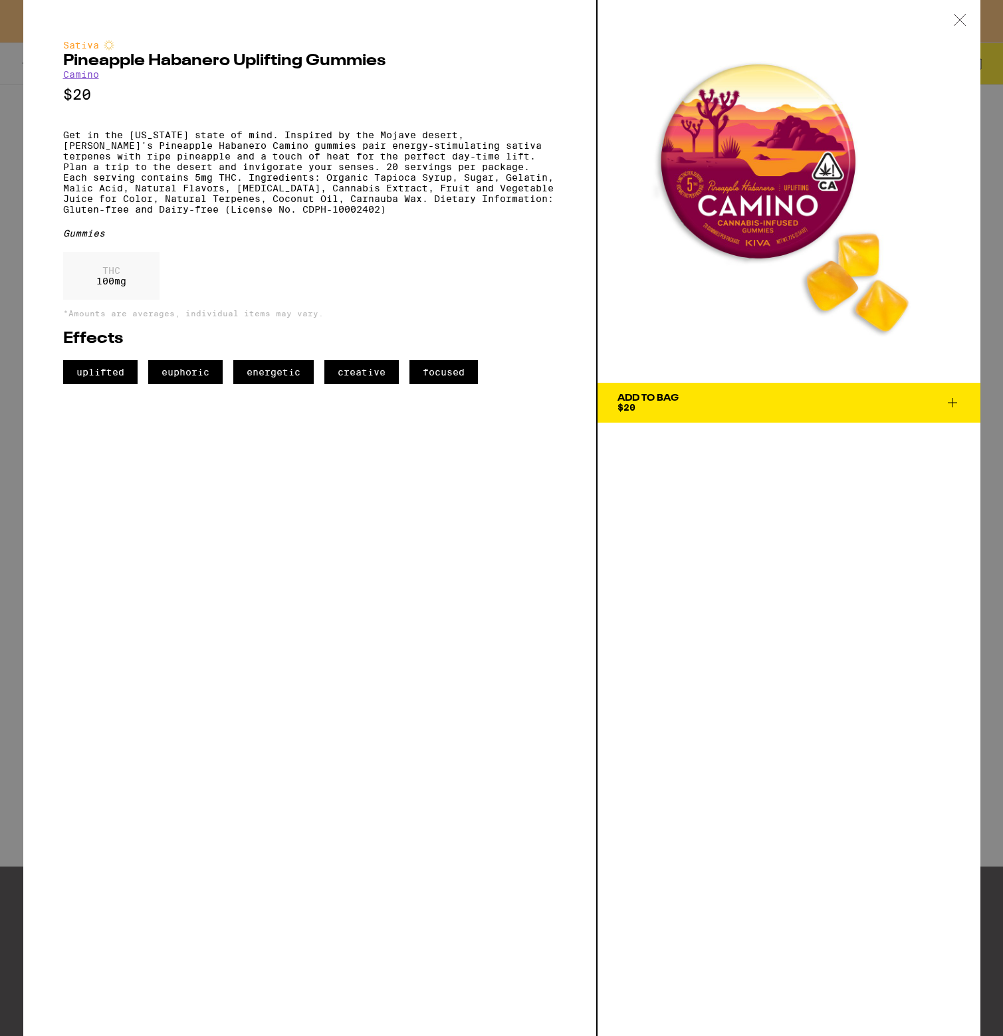
click at [6, 293] on div "Sativa Pineapple Habanero Uplifting Gummies Camino $20 Get in the [US_STATE] st…" at bounding box center [501, 518] width 1003 height 1036
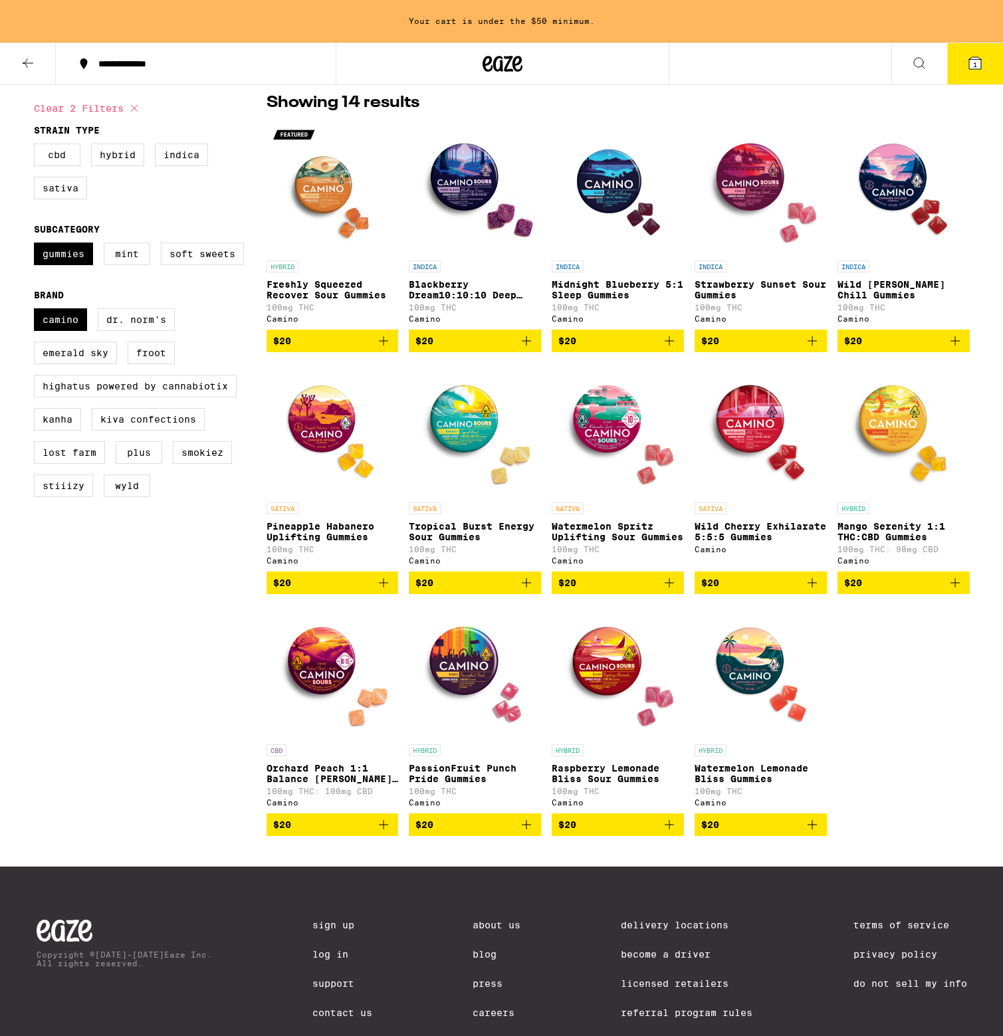
click at [471, 429] on img "Open page for Tropical Burst Energy Sour Gummies from Camino" at bounding box center [475, 429] width 132 height 133
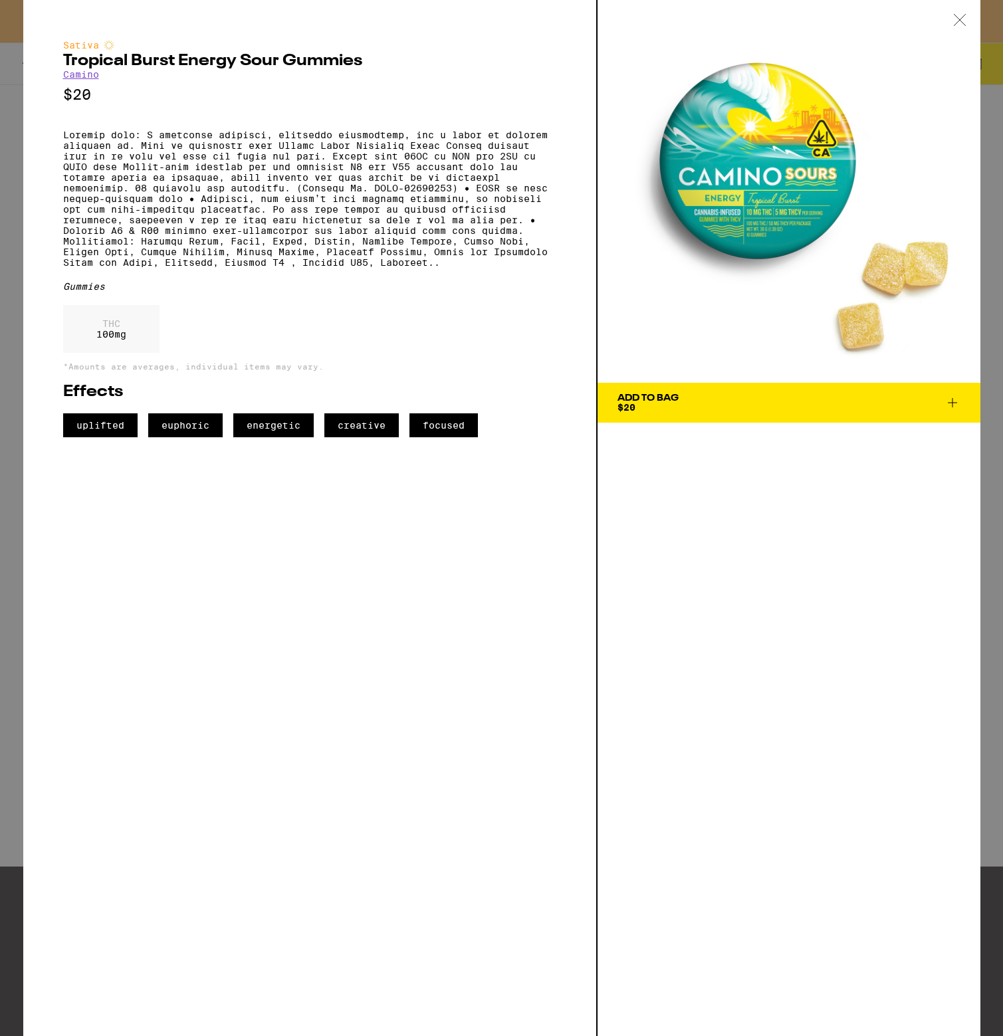
click at [13, 375] on div "Sativa Tropical Burst Energy Sour Gummies Camino $20 Gummies THC 100 mg *Amount…" at bounding box center [501, 518] width 1003 height 1036
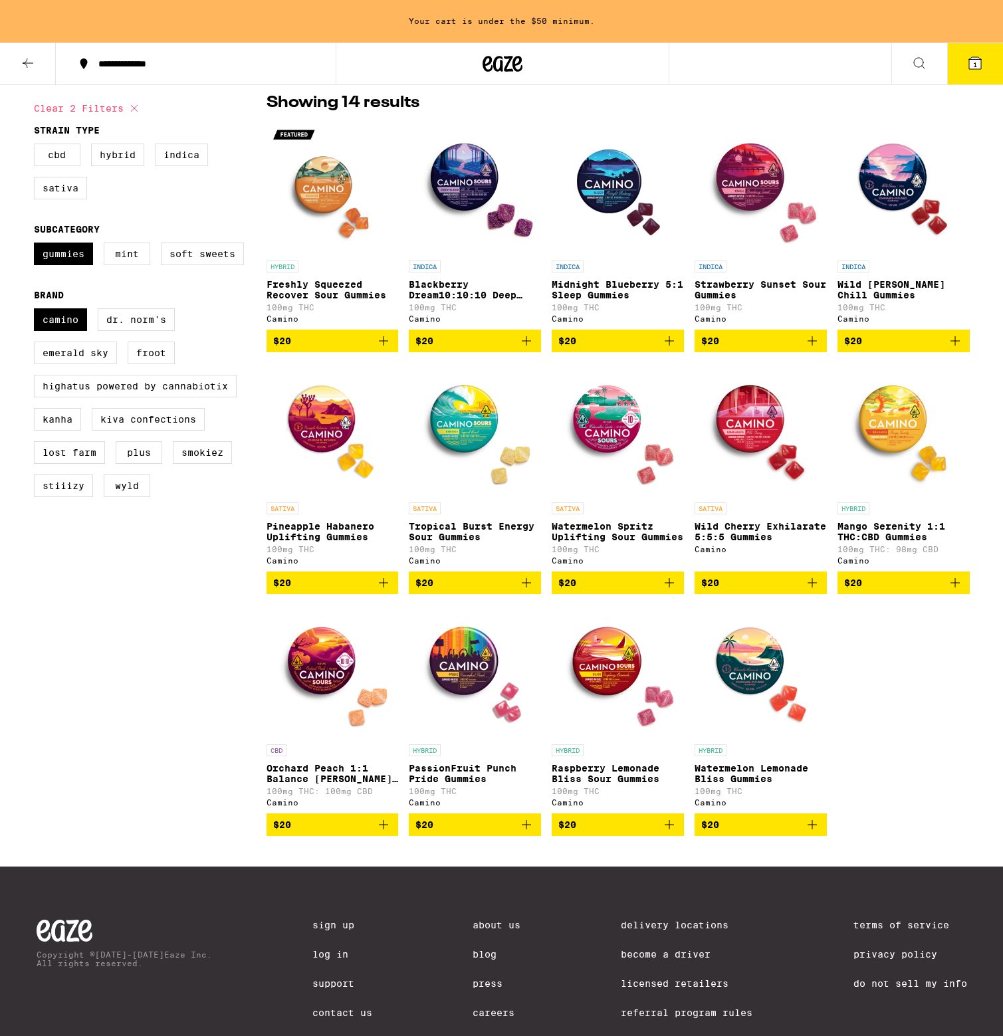
click at [629, 419] on img "Open page for Watermelon Spritz Uplifting Sour Gummies from Camino" at bounding box center [618, 429] width 132 height 133
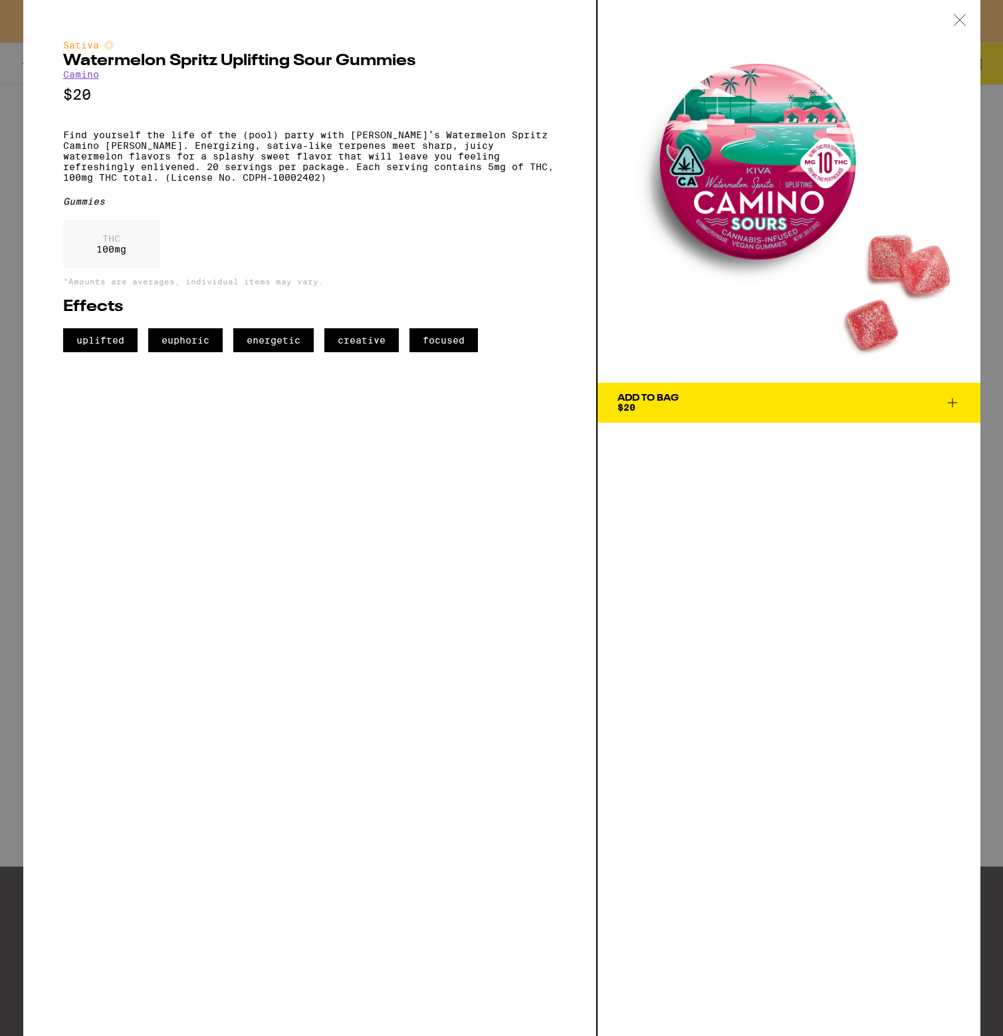
click at [13, 315] on div "Sativa Watermelon Spritz Uplifting Sour Gummies Camino $20 Find yourself the li…" at bounding box center [501, 518] width 1003 height 1036
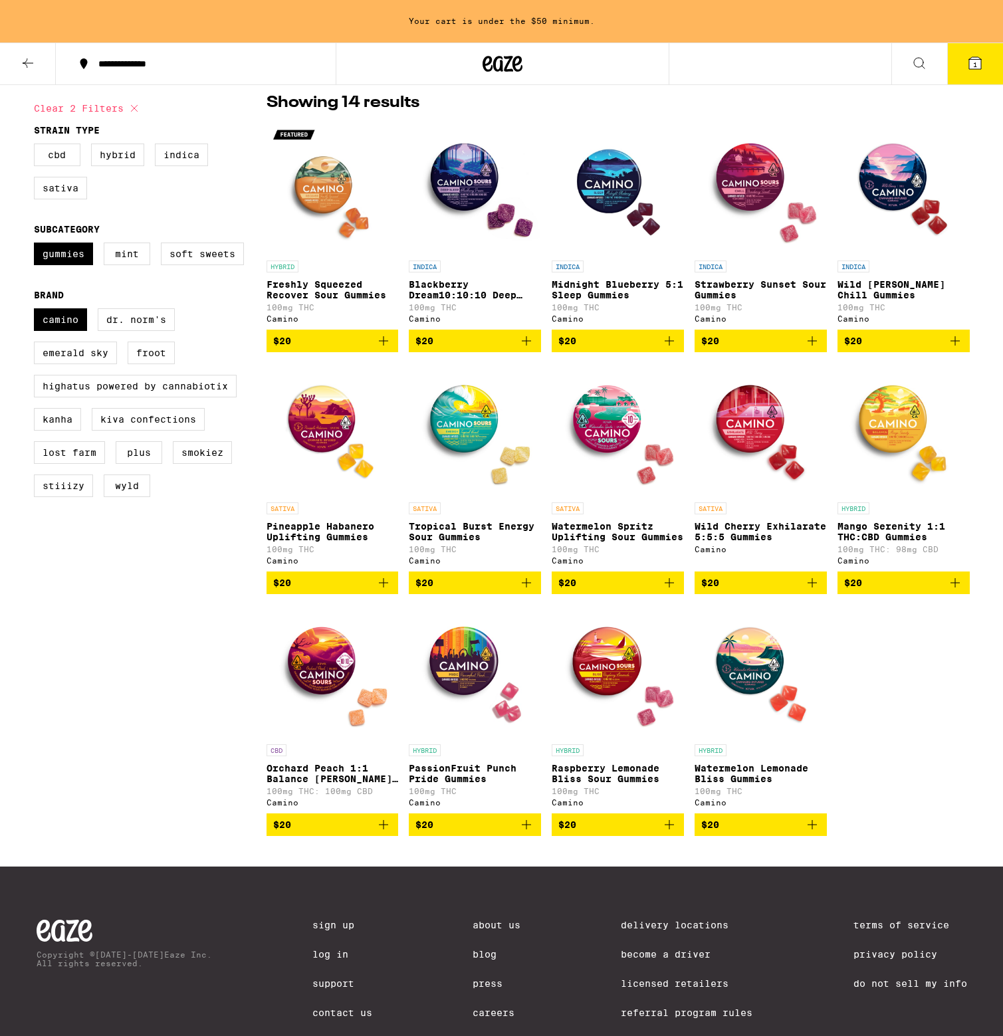
click at [330, 431] on img "Open page for Pineapple Habanero Uplifting Gummies from Camino" at bounding box center [333, 429] width 132 height 133
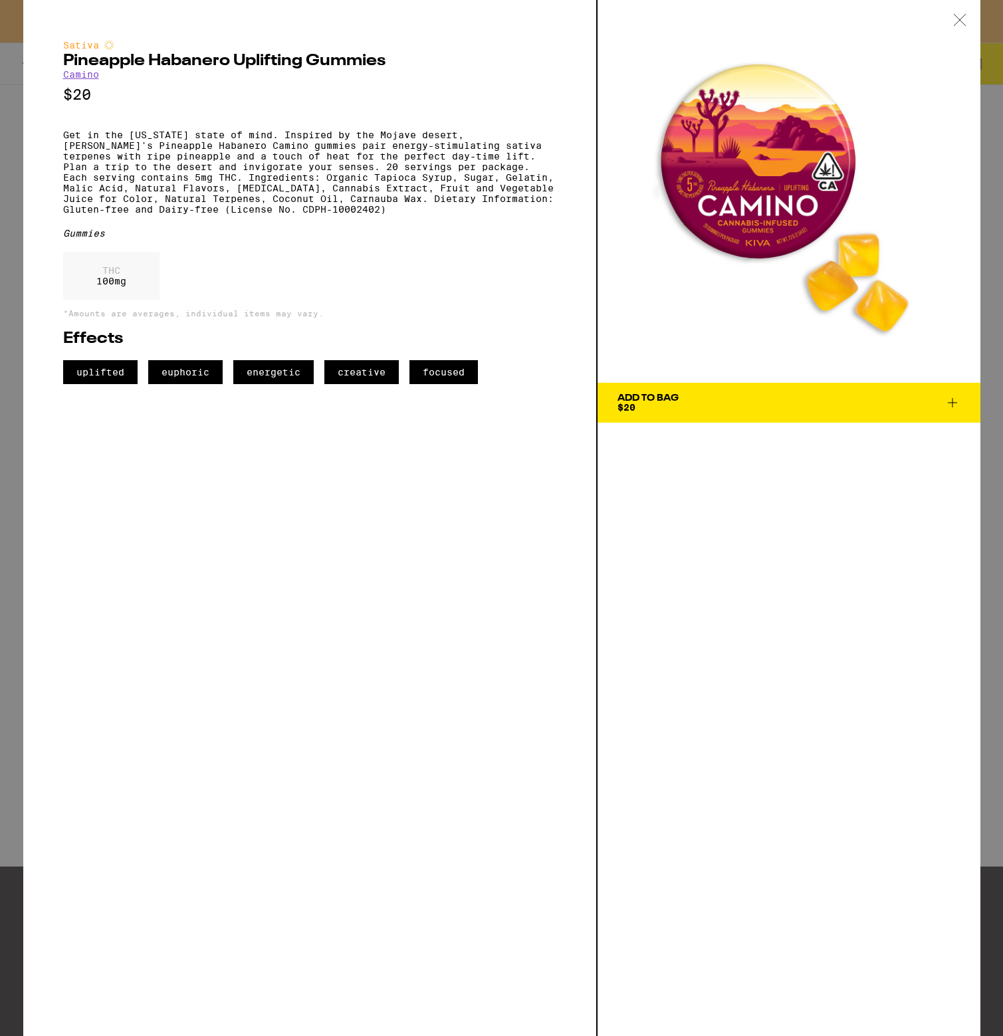
click at [14, 299] on div "Sativa Pineapple Habanero Uplifting Gummies Camino $20 Get in the [US_STATE] st…" at bounding box center [501, 518] width 1003 height 1036
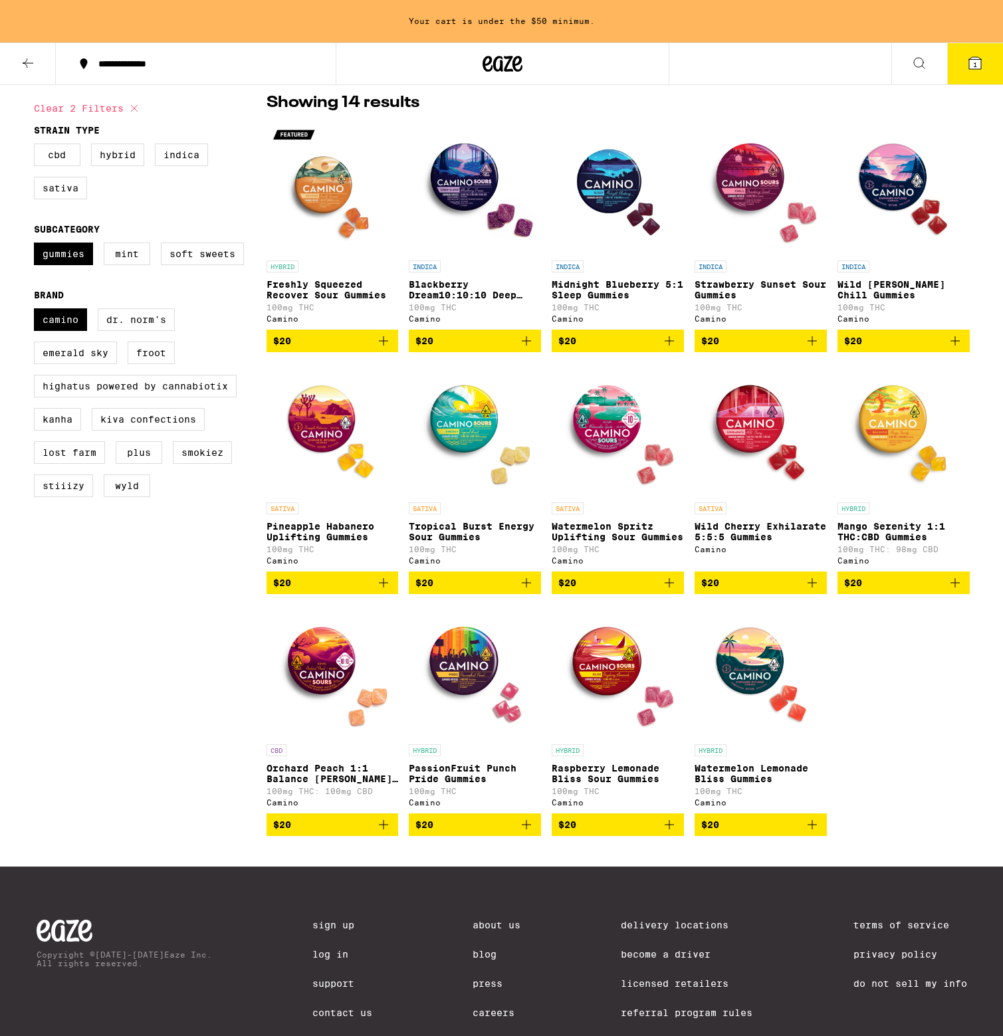
click at [473, 420] on img "Open page for Tropical Burst Energy Sour Gummies from Camino" at bounding box center [475, 429] width 132 height 133
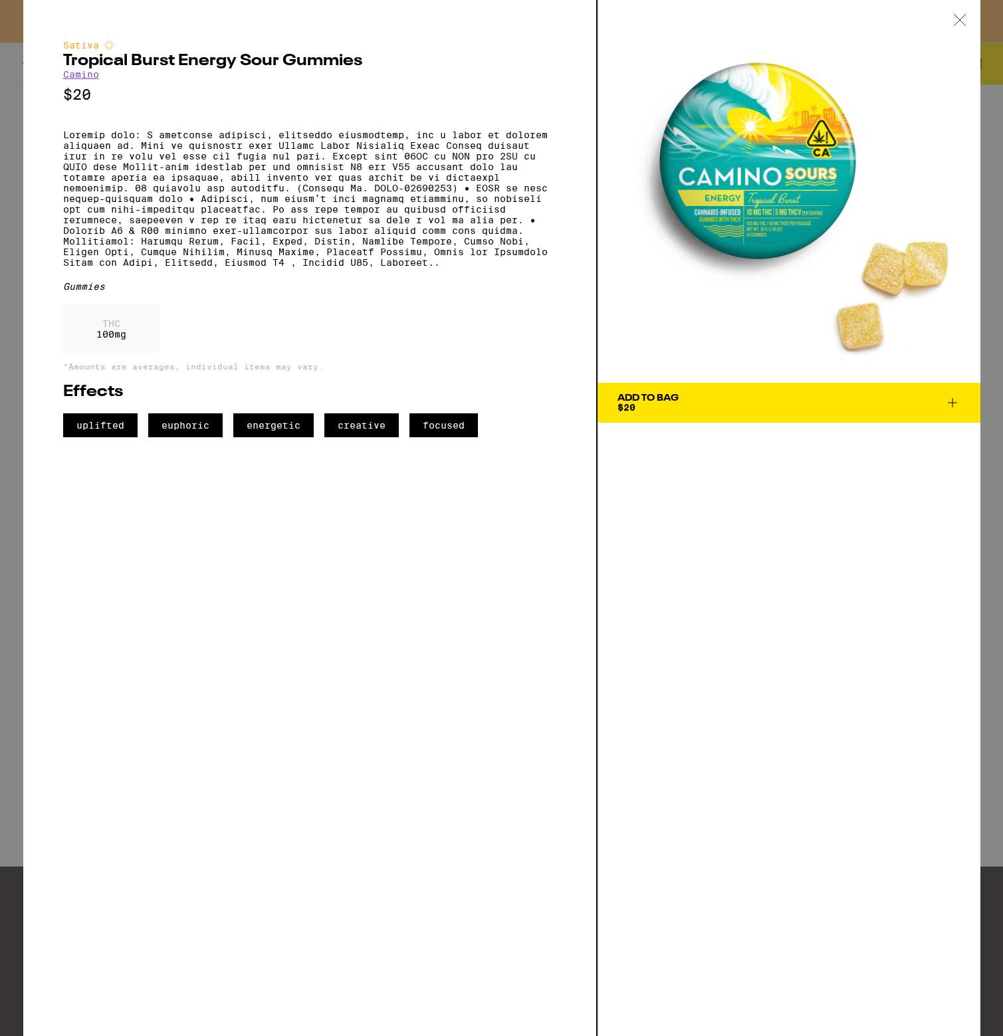
click at [11, 331] on div "Sativa Tropical Burst Energy Sour Gummies Camino $20 Gummies THC 100 mg *Amount…" at bounding box center [501, 518] width 1003 height 1036
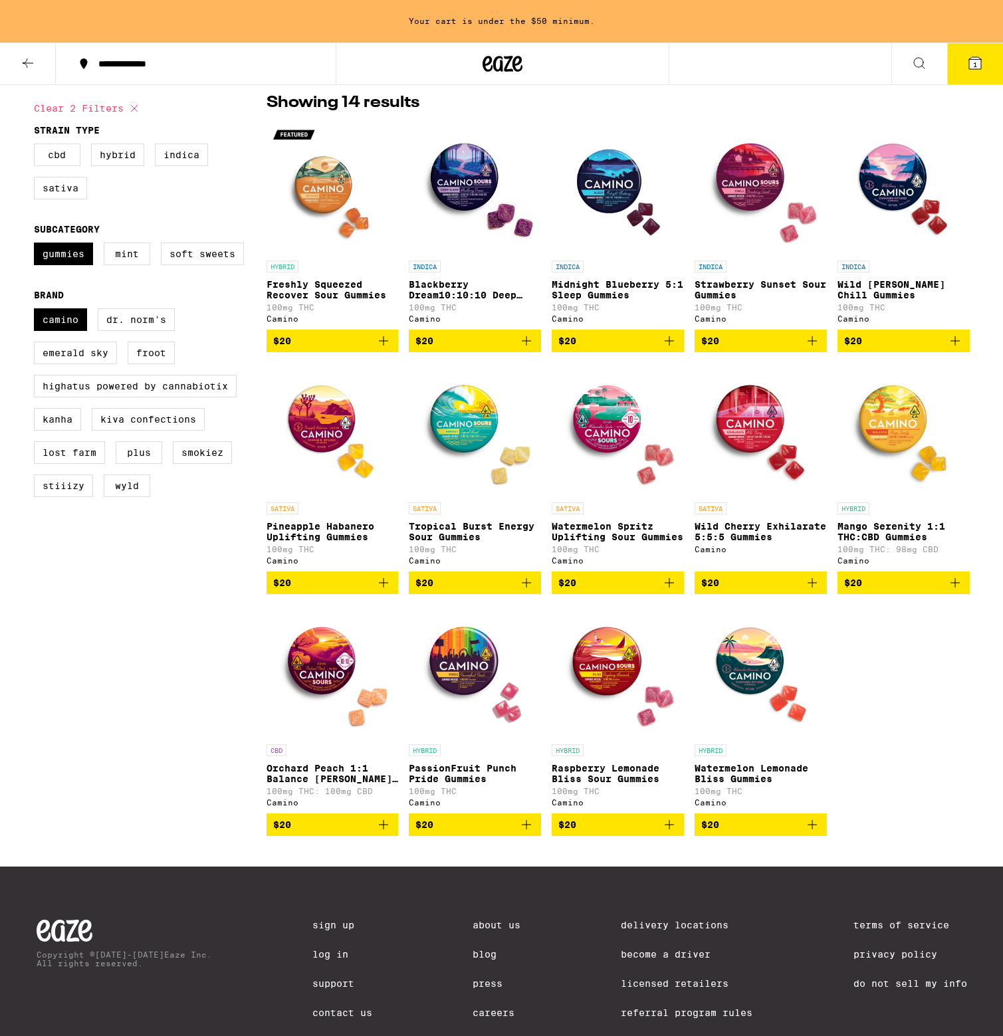
click at [613, 427] on img "Open page for Watermelon Spritz Uplifting Sour Gummies from Camino" at bounding box center [618, 429] width 132 height 133
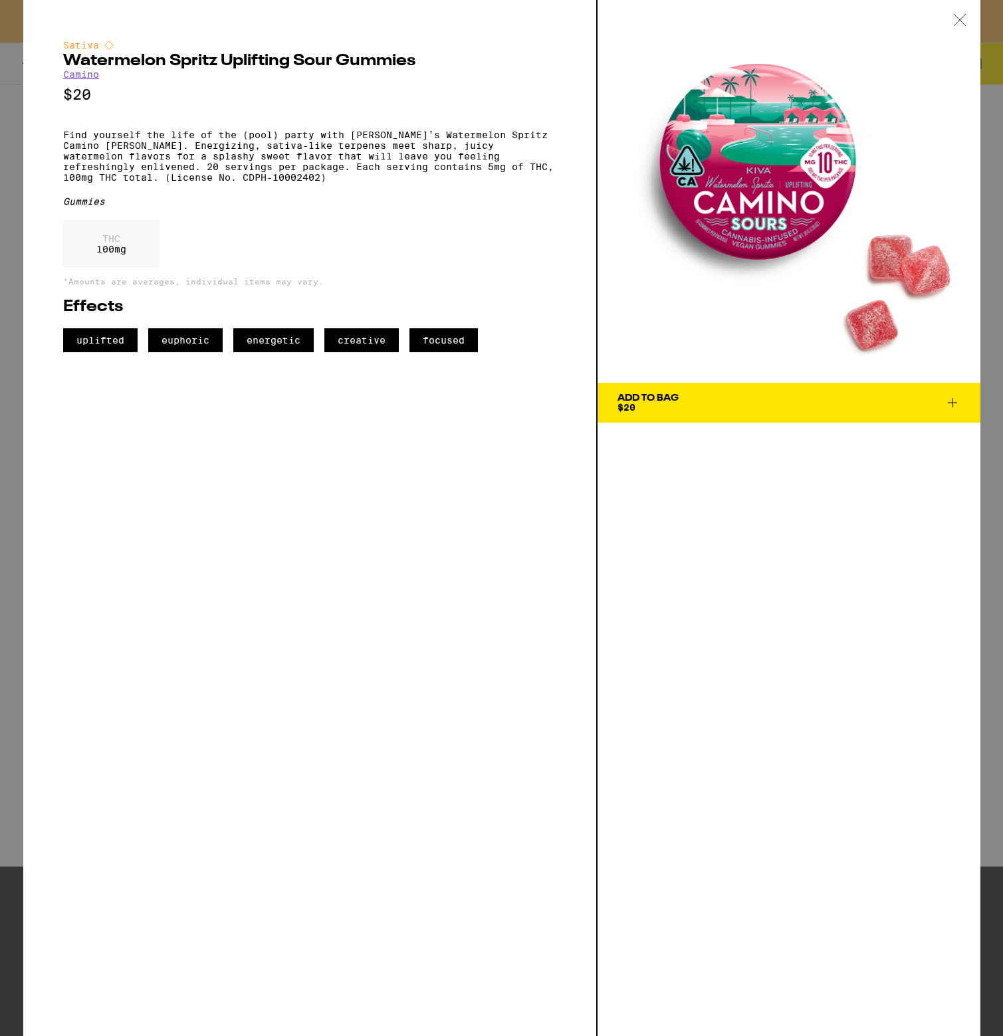
click at [8, 376] on div "Sativa Watermelon Spritz Uplifting Sour Gummies Camino $20 Find yourself the li…" at bounding box center [501, 518] width 1003 height 1036
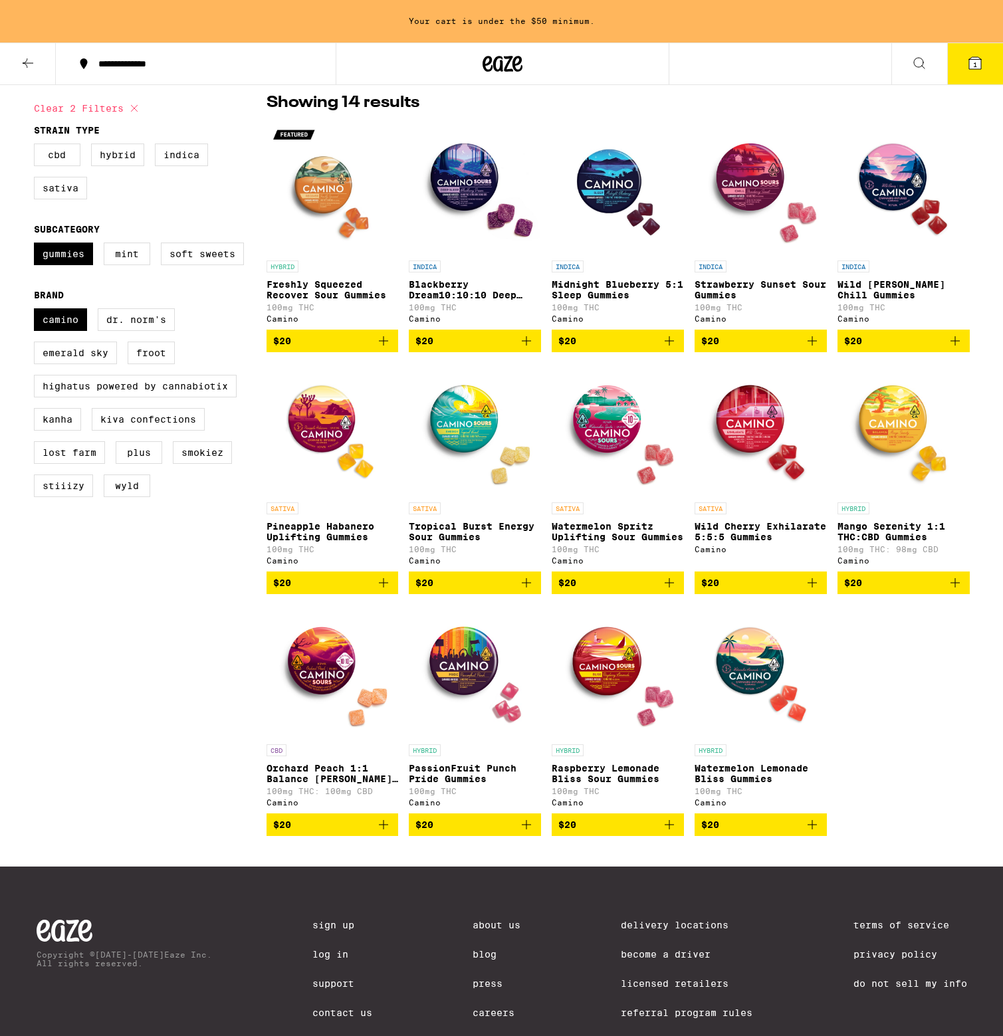
click at [765, 442] on img "Open page for Wild Cherry Exhilarate 5:5:5 Gummies from Camino" at bounding box center [761, 429] width 132 height 133
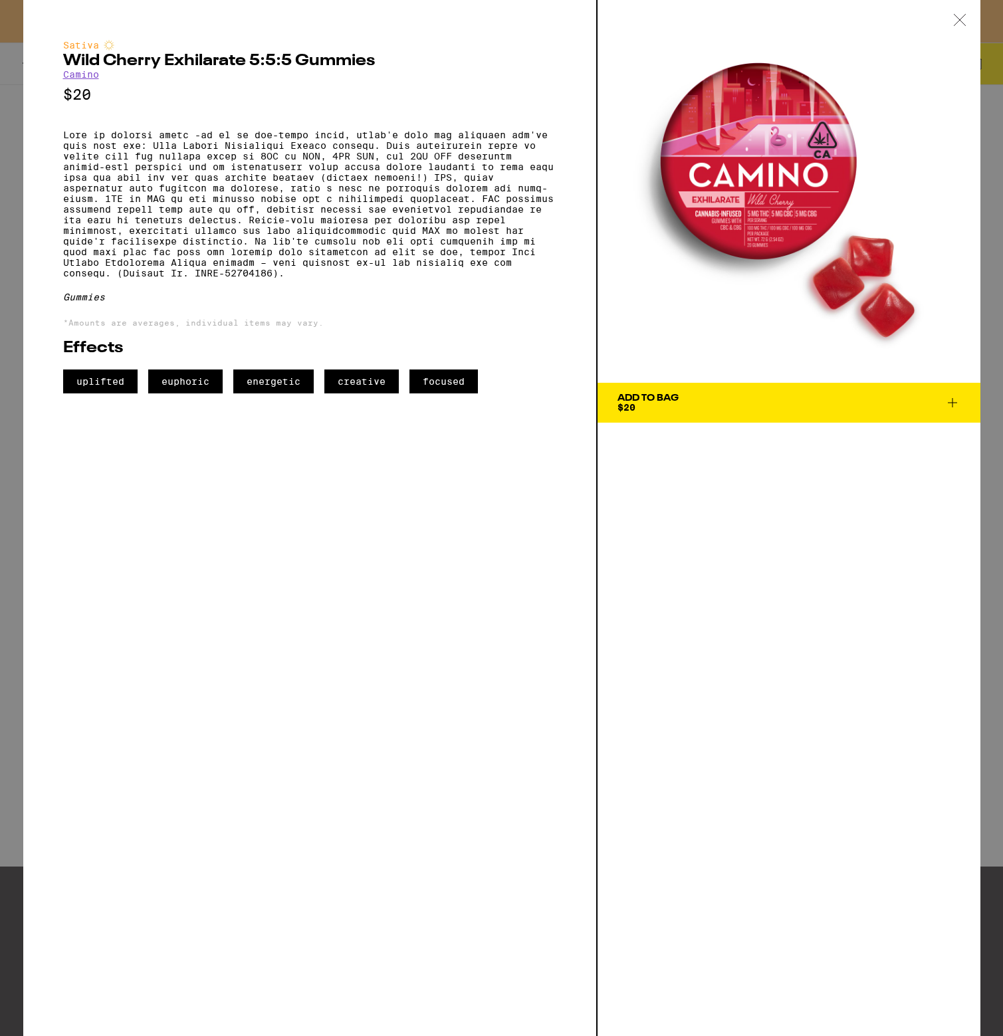
click at [14, 311] on div "Sativa Wild Cherry Exhilarate 5:5:5 Gummies Camino $20 Gummies *Amounts are ave…" at bounding box center [501, 518] width 1003 height 1036
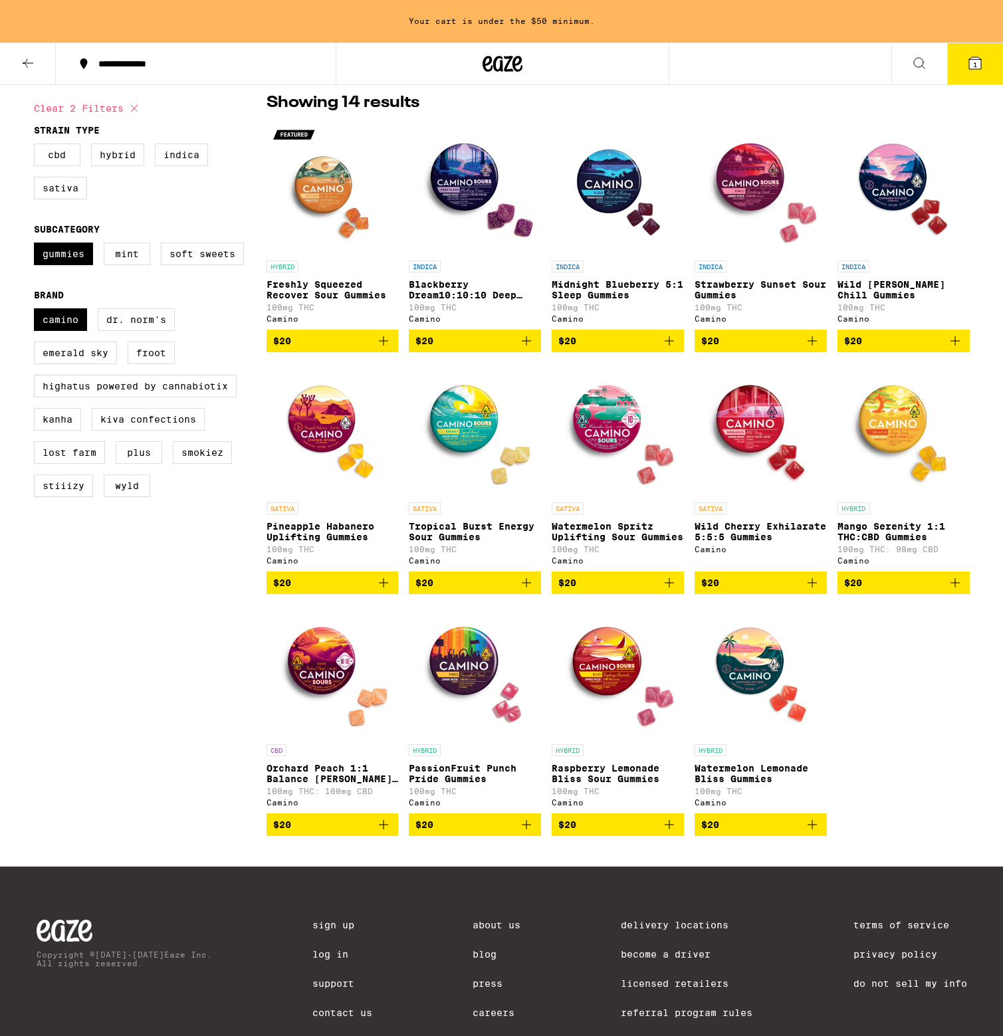
click at [304, 200] on img "Open page for Freshly Squeezed Recover Sour Gummies from Camino" at bounding box center [333, 187] width 132 height 133
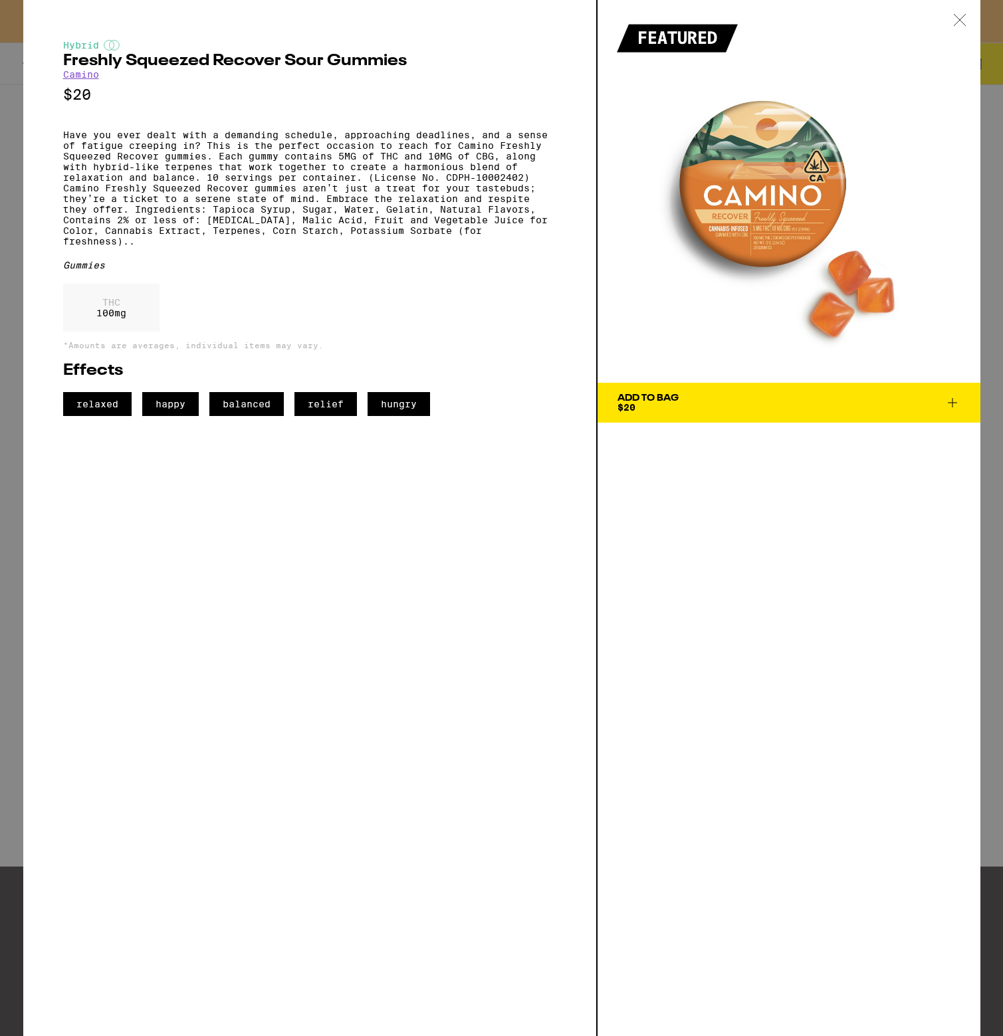
click at [19, 211] on div "Hybrid Freshly Squeezed Recover Sour Gummies Camino $20 Have you ever dealt wit…" at bounding box center [501, 518] width 1003 height 1036
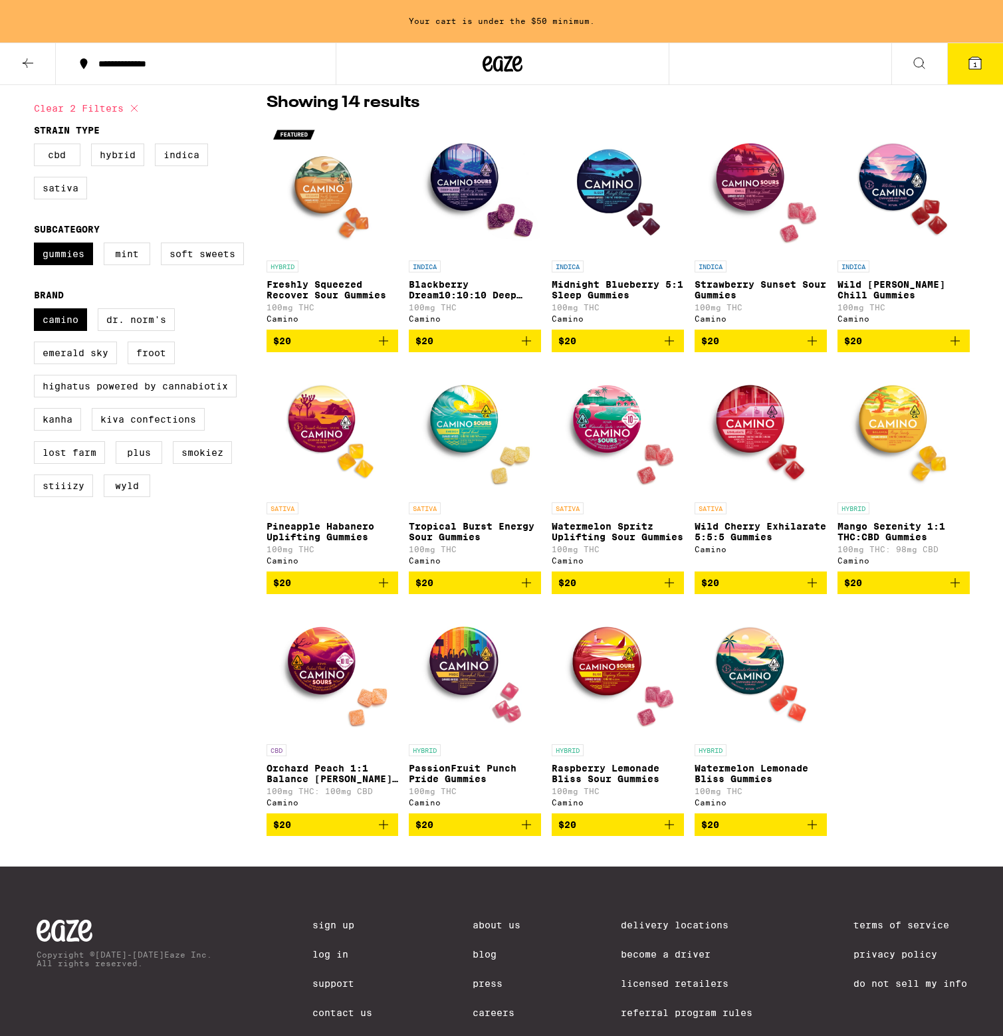
click at [309, 681] on img "Open page for Orchard Peach 1:1 Balance Sours Gummies from Camino" at bounding box center [333, 671] width 132 height 133
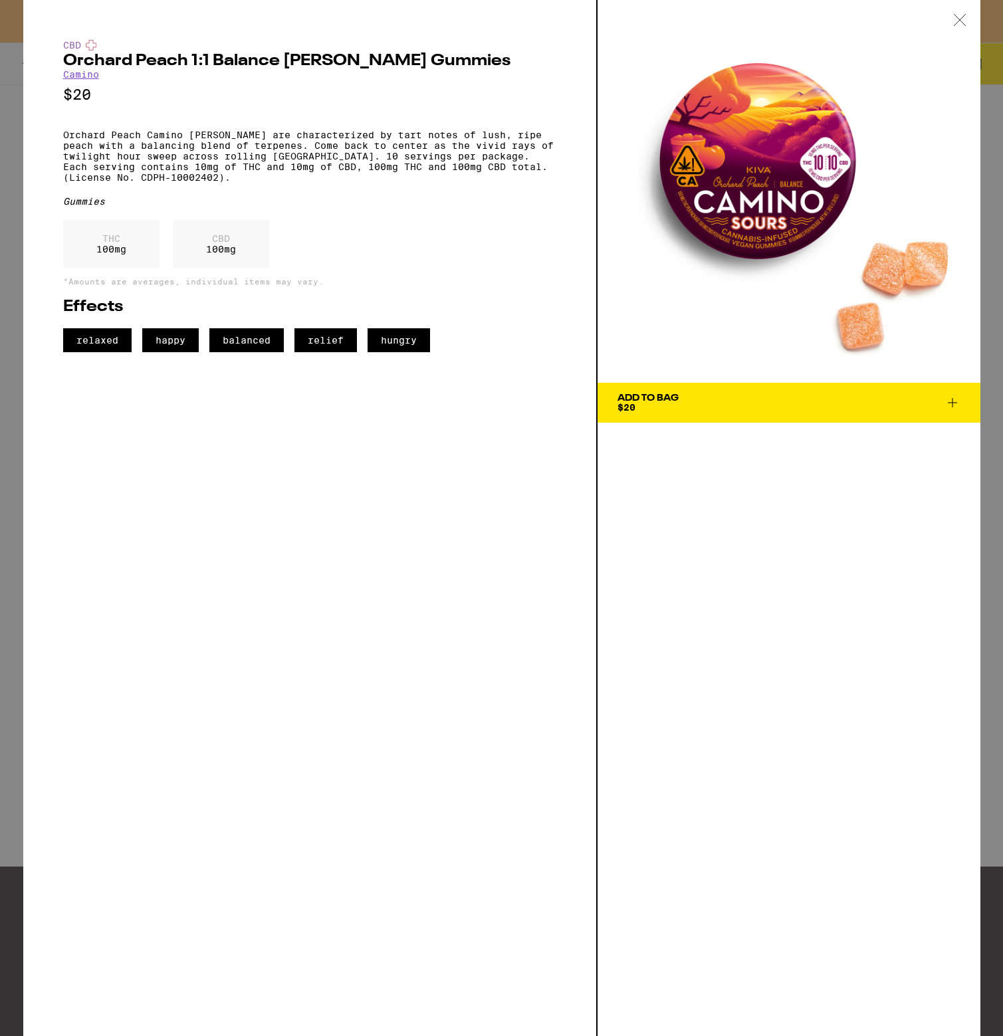
click at [665, 392] on button "Add To Bag $20" at bounding box center [789, 403] width 383 height 40
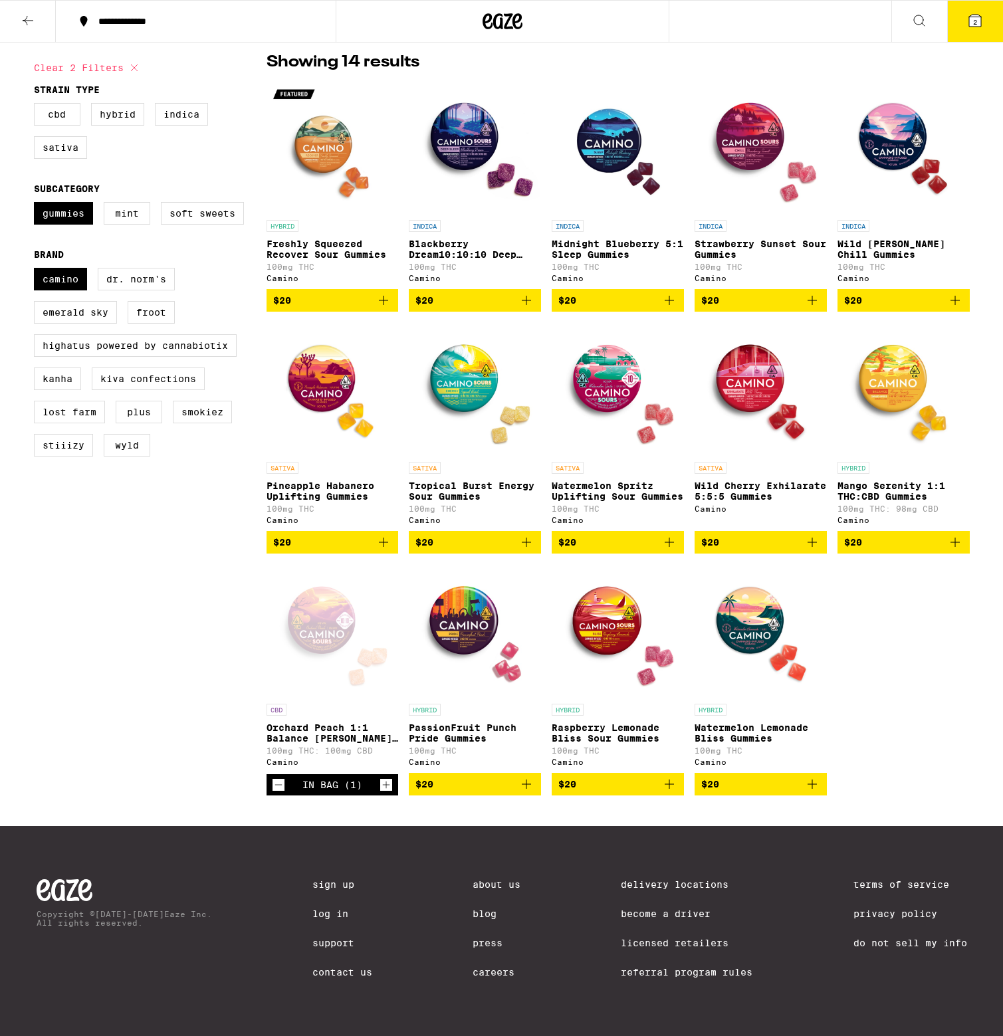
click at [979, 17] on icon at bounding box center [975, 21] width 12 height 12
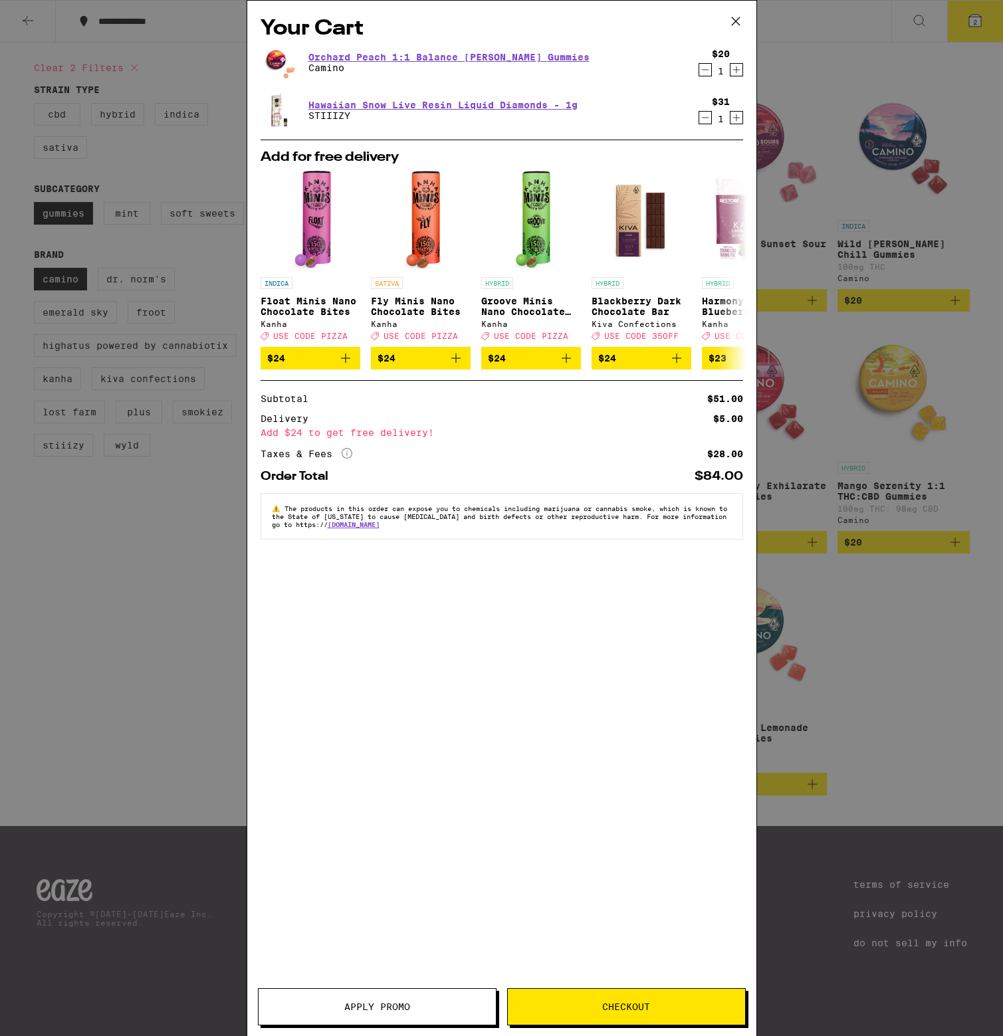
click at [348, 459] on icon "More Info" at bounding box center [347, 453] width 11 height 11
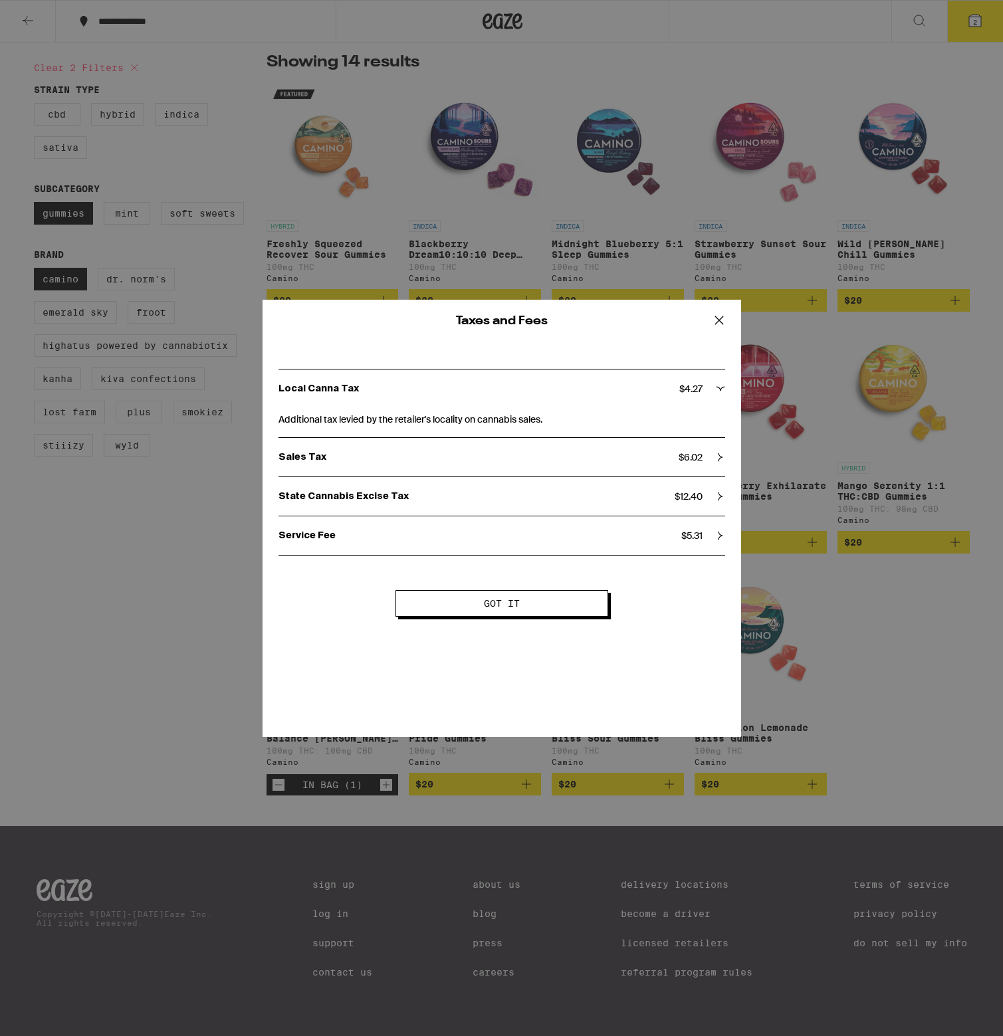
click at [558, 613] on button "Got it" at bounding box center [502, 603] width 213 height 27
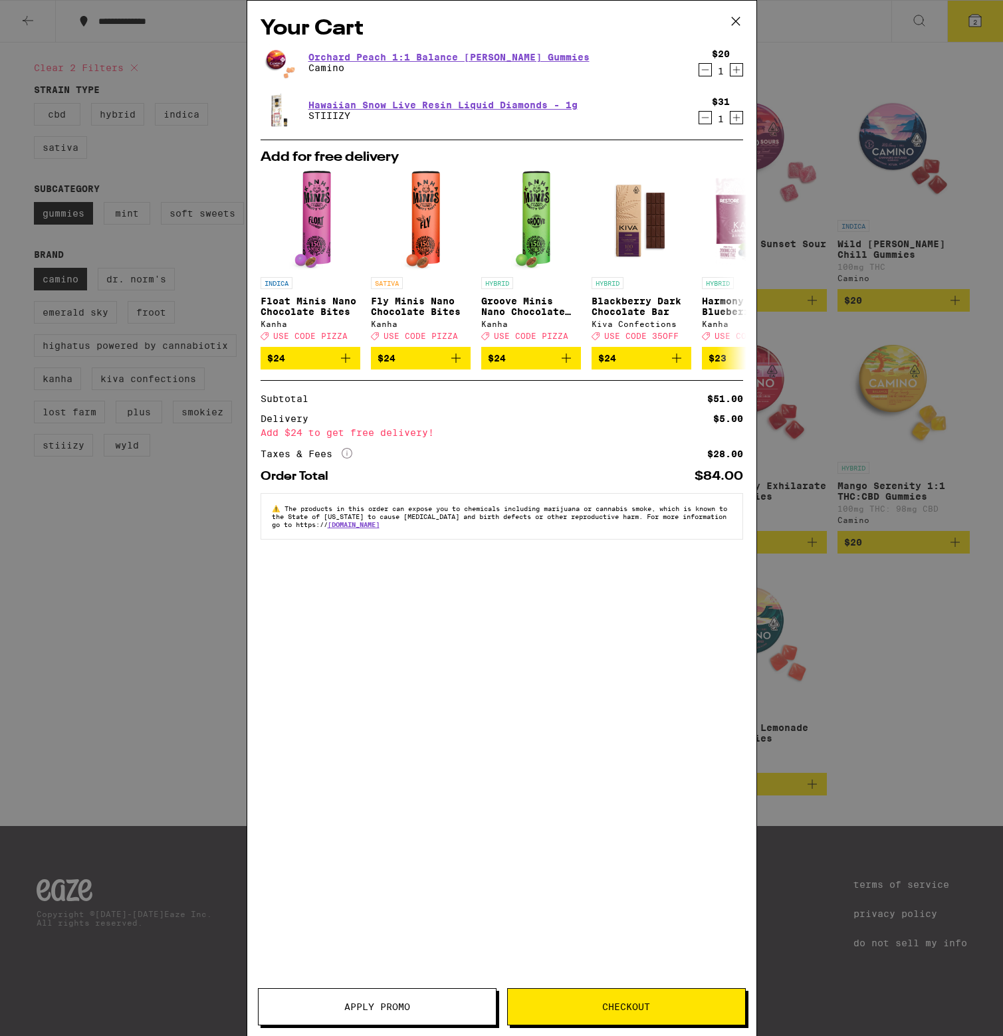
click at [659, 998] on button "Checkout" at bounding box center [626, 1006] width 239 height 37
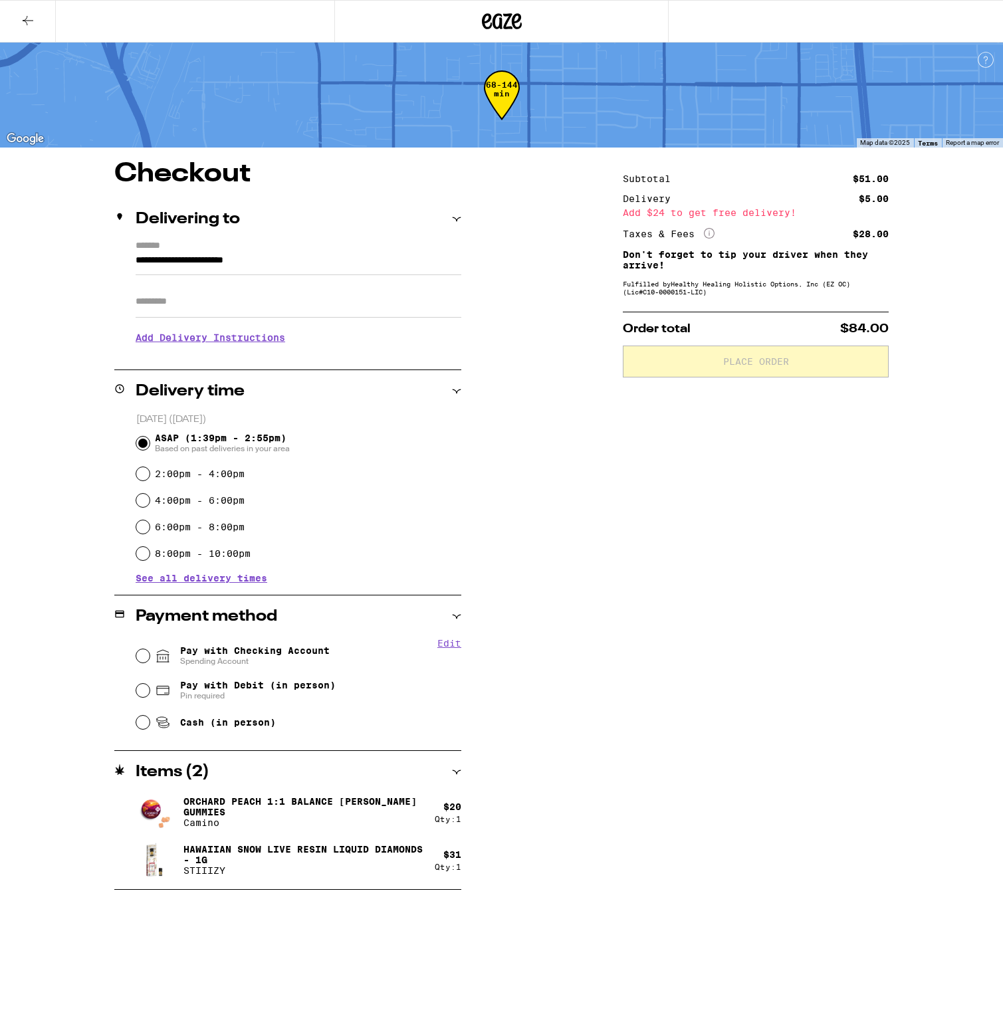
click at [184, 299] on input "Apt/Suite" at bounding box center [299, 302] width 326 height 32
click at [60, 457] on div "**********" at bounding box center [501, 525] width 957 height 729
click at [217, 691] on span "Pay with Debit (in person)" at bounding box center [258, 685] width 156 height 11
click at [150, 691] on input "Pay with Debit (in person) Pin required" at bounding box center [142, 690] width 13 height 13
radio input "true"
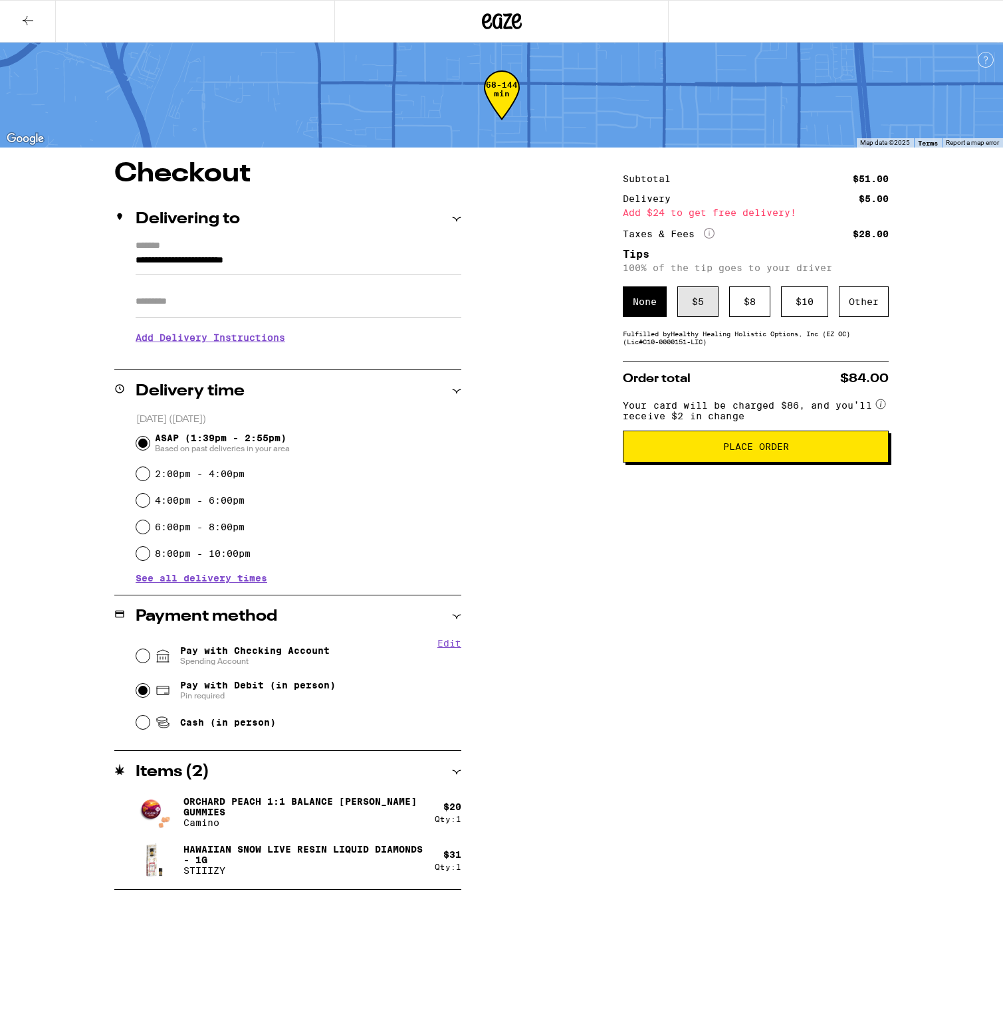
click at [700, 306] on div "$ 5" at bounding box center [697, 302] width 41 height 31
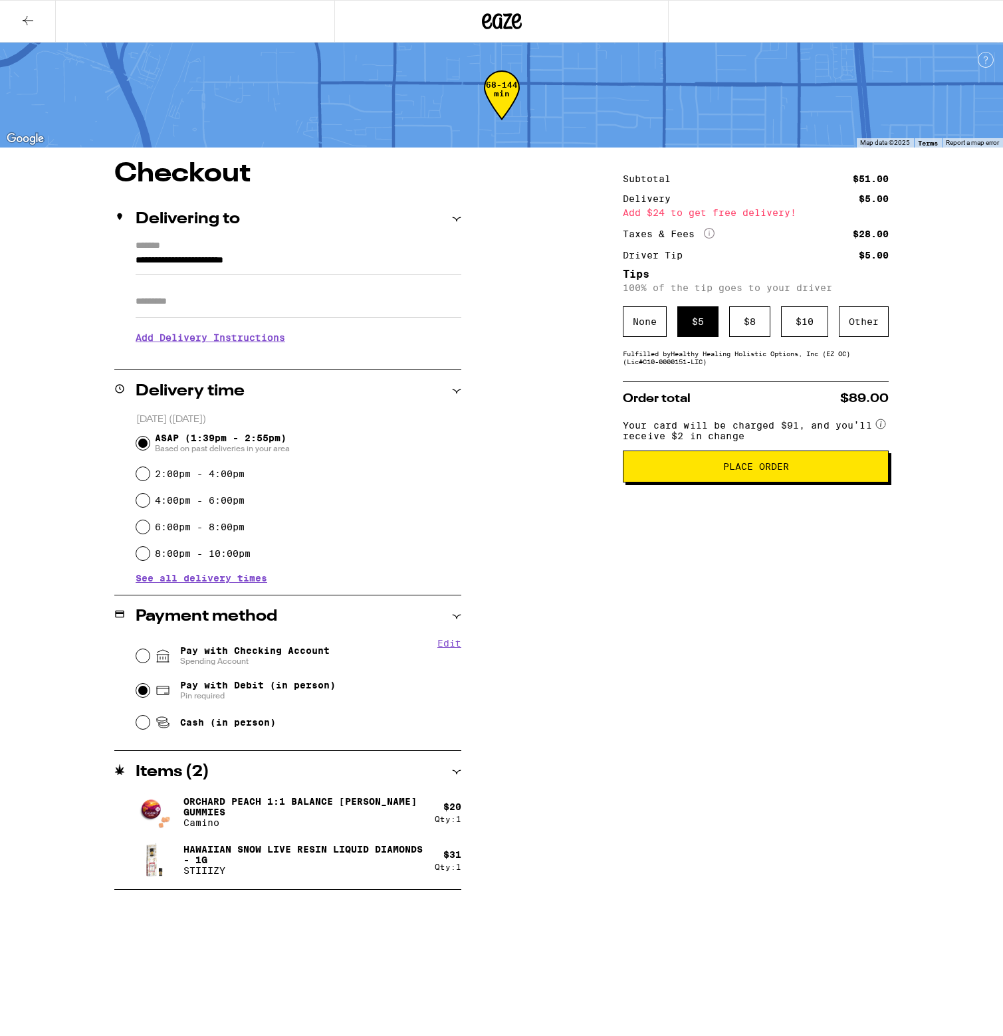
click at [770, 468] on button "Place Order" at bounding box center [756, 467] width 266 height 32
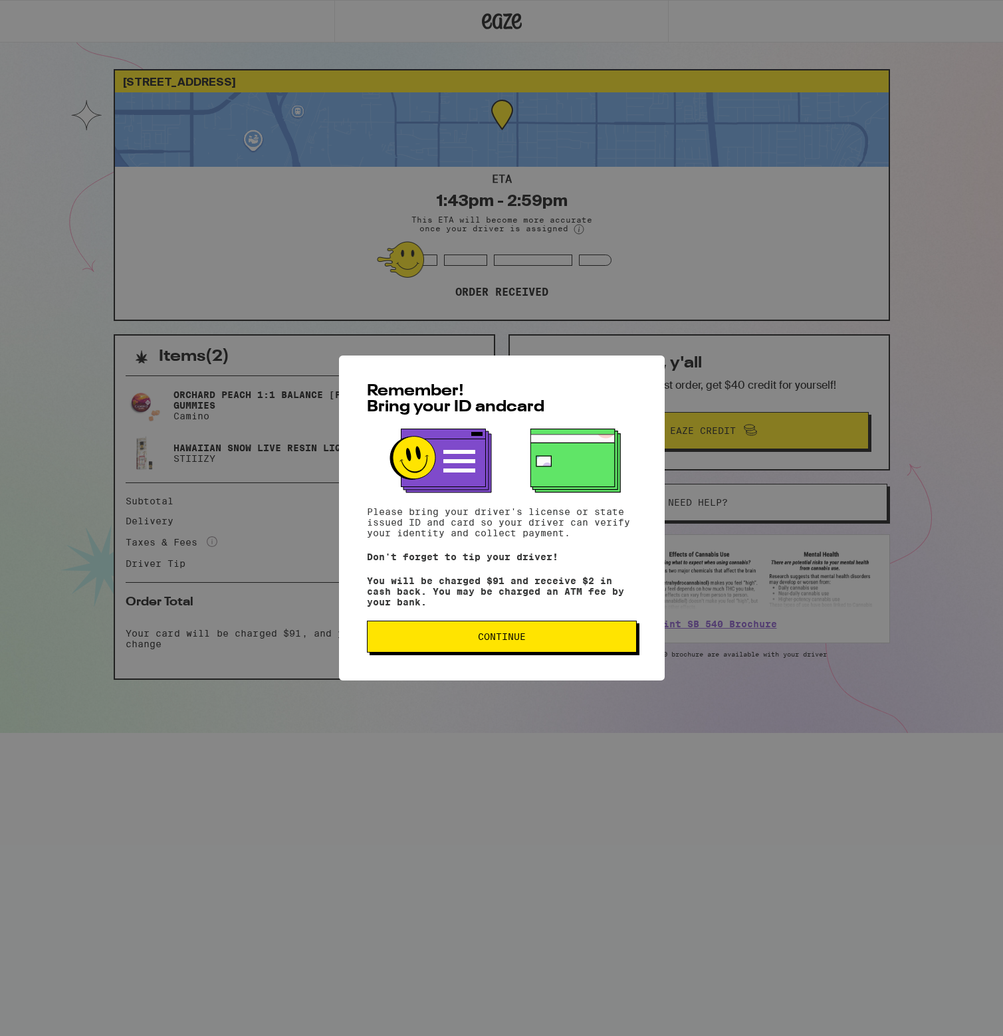
click at [478, 651] on button "Continue" at bounding box center [502, 637] width 270 height 32
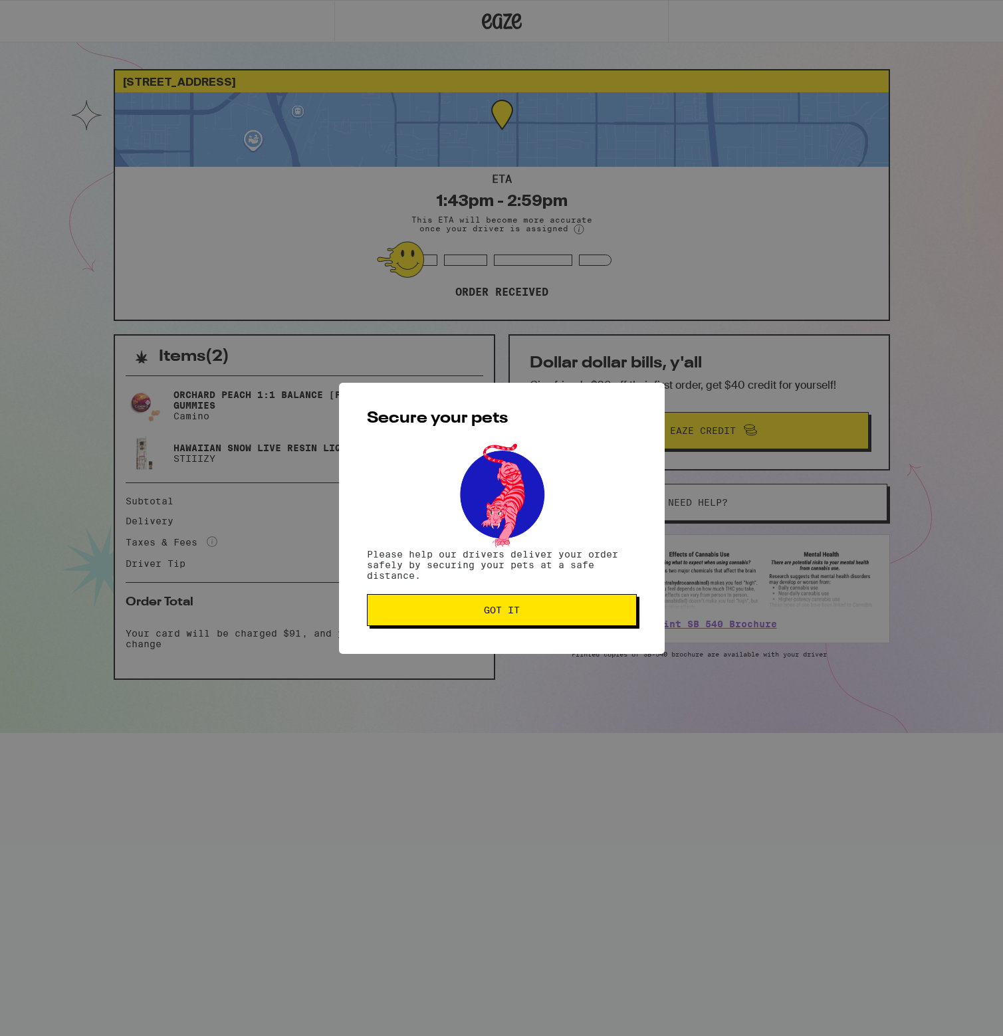
click at [503, 613] on span "Got it" at bounding box center [502, 610] width 36 height 9
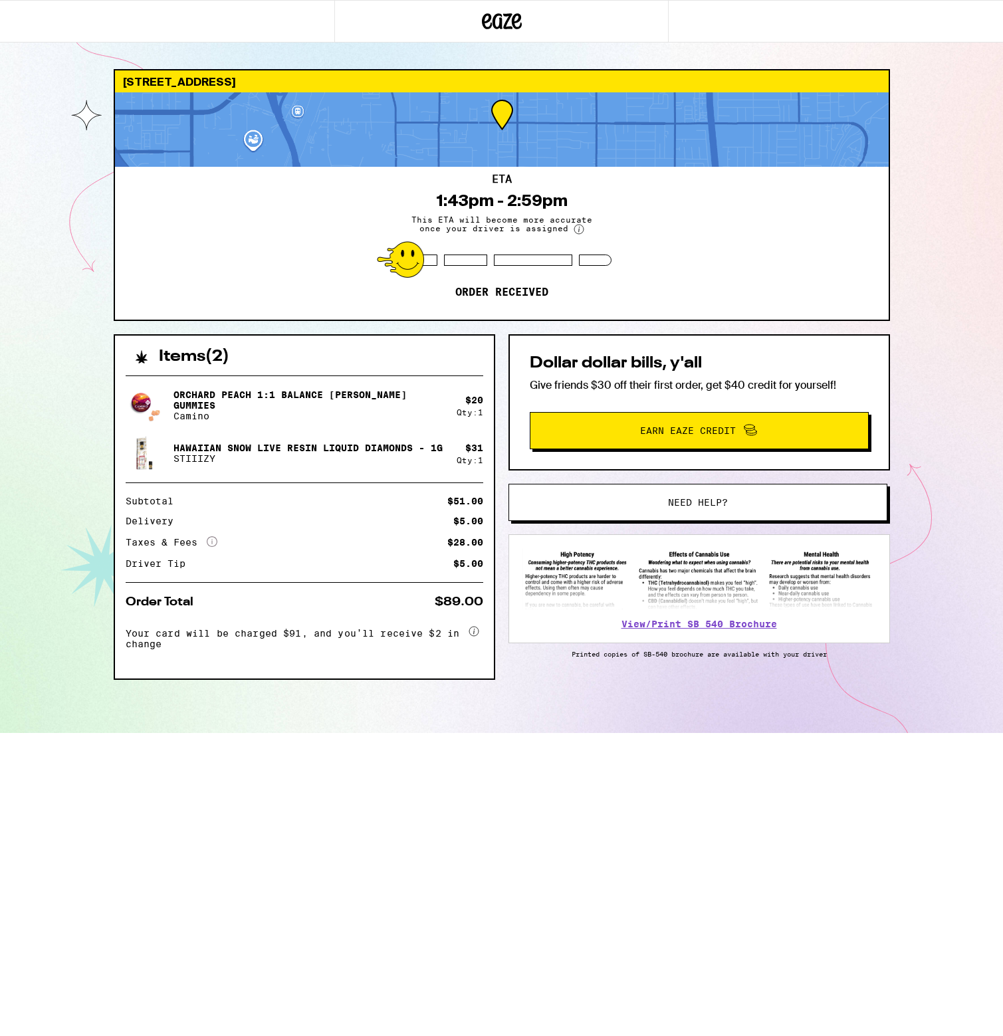
click at [507, 19] on icon at bounding box center [502, 21] width 40 height 24
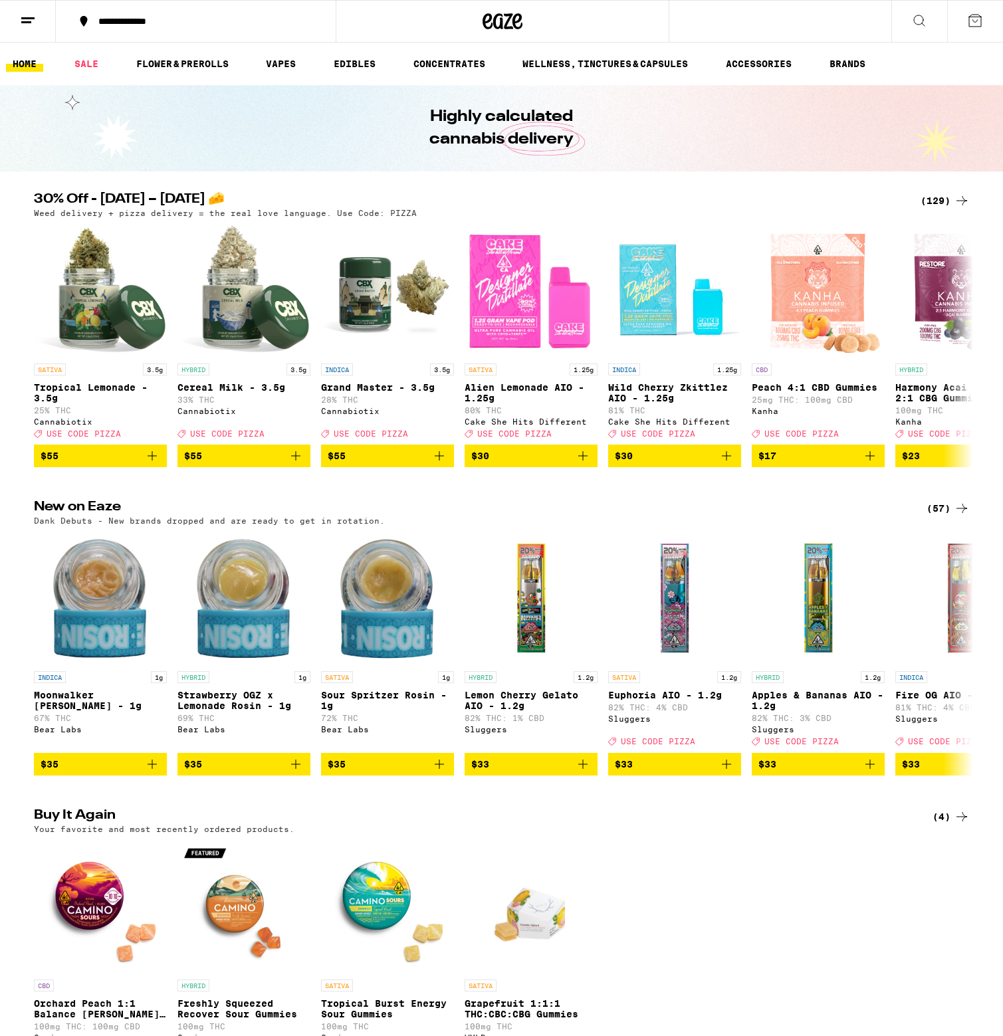
click at [984, 25] on button at bounding box center [975, 21] width 56 height 41
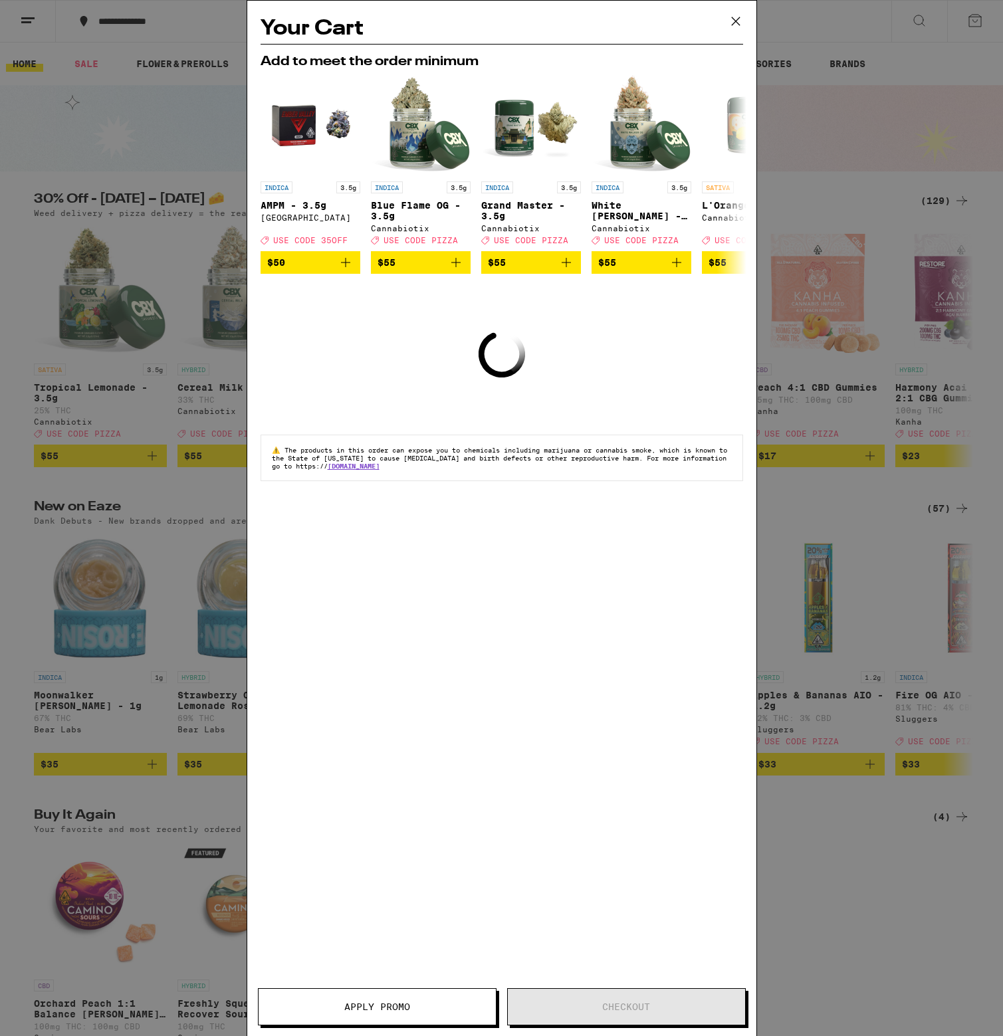
click at [842, 233] on div "Your Cart Add to meet the order minimum INDICA 3.5g AMPM - 3.5g Ember Valley De…" at bounding box center [501, 518] width 1003 height 1036
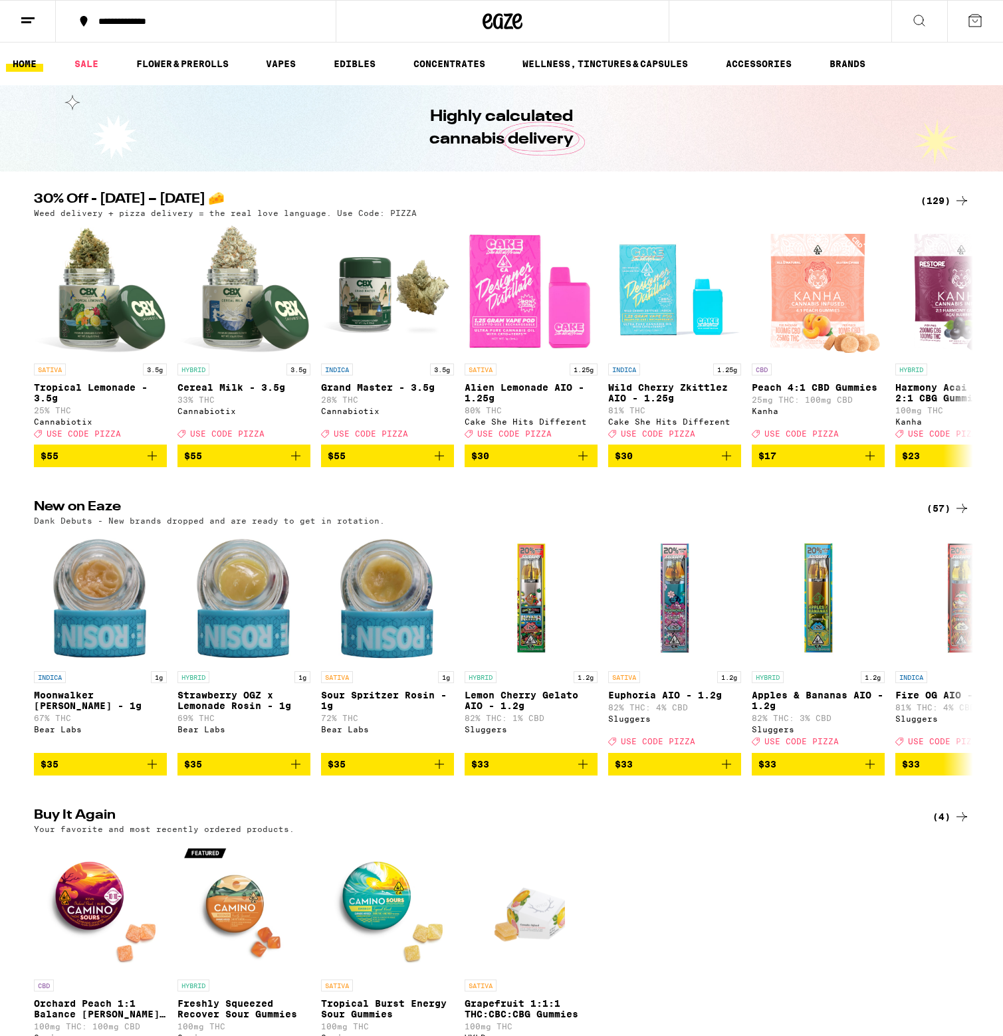
click at [33, 18] on line at bounding box center [27, 18] width 13 height 0
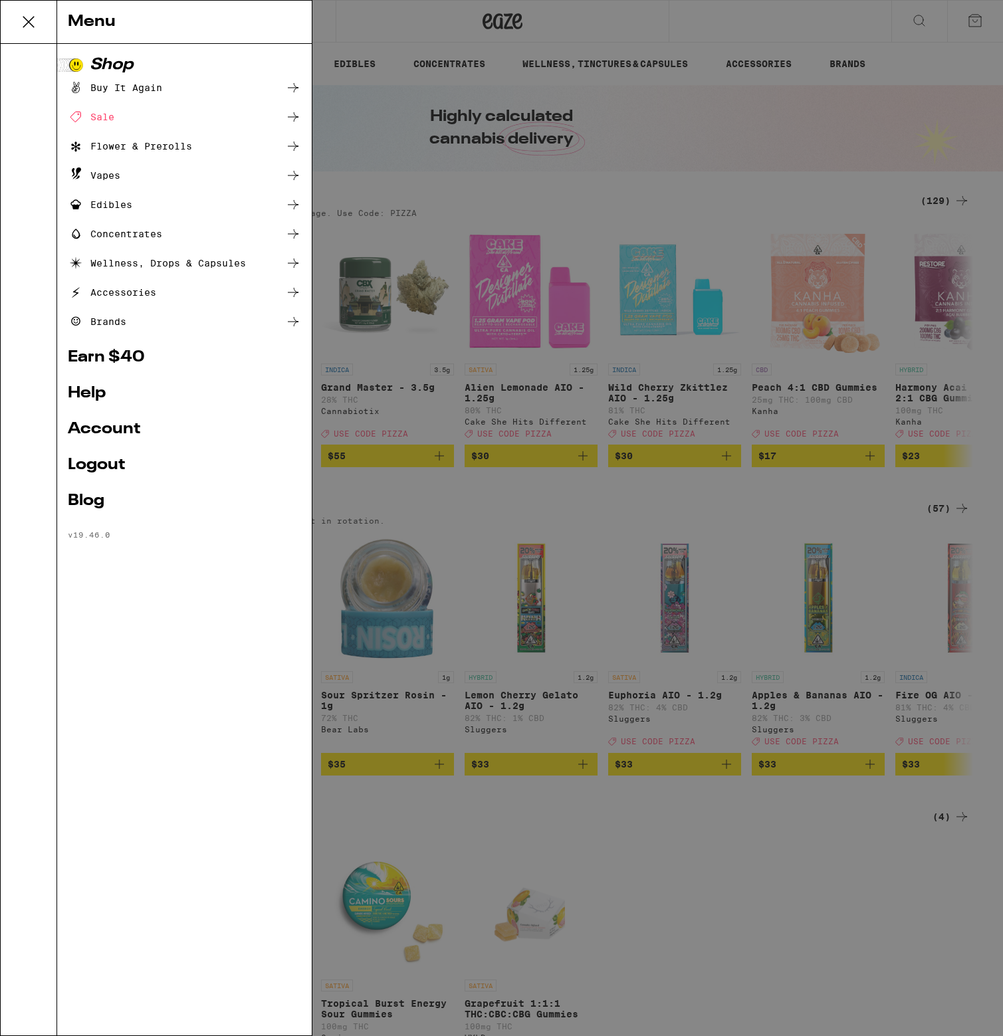
click at [85, 421] on link "Account" at bounding box center [184, 429] width 233 height 16
